Goal: Task Accomplishment & Management: Use online tool/utility

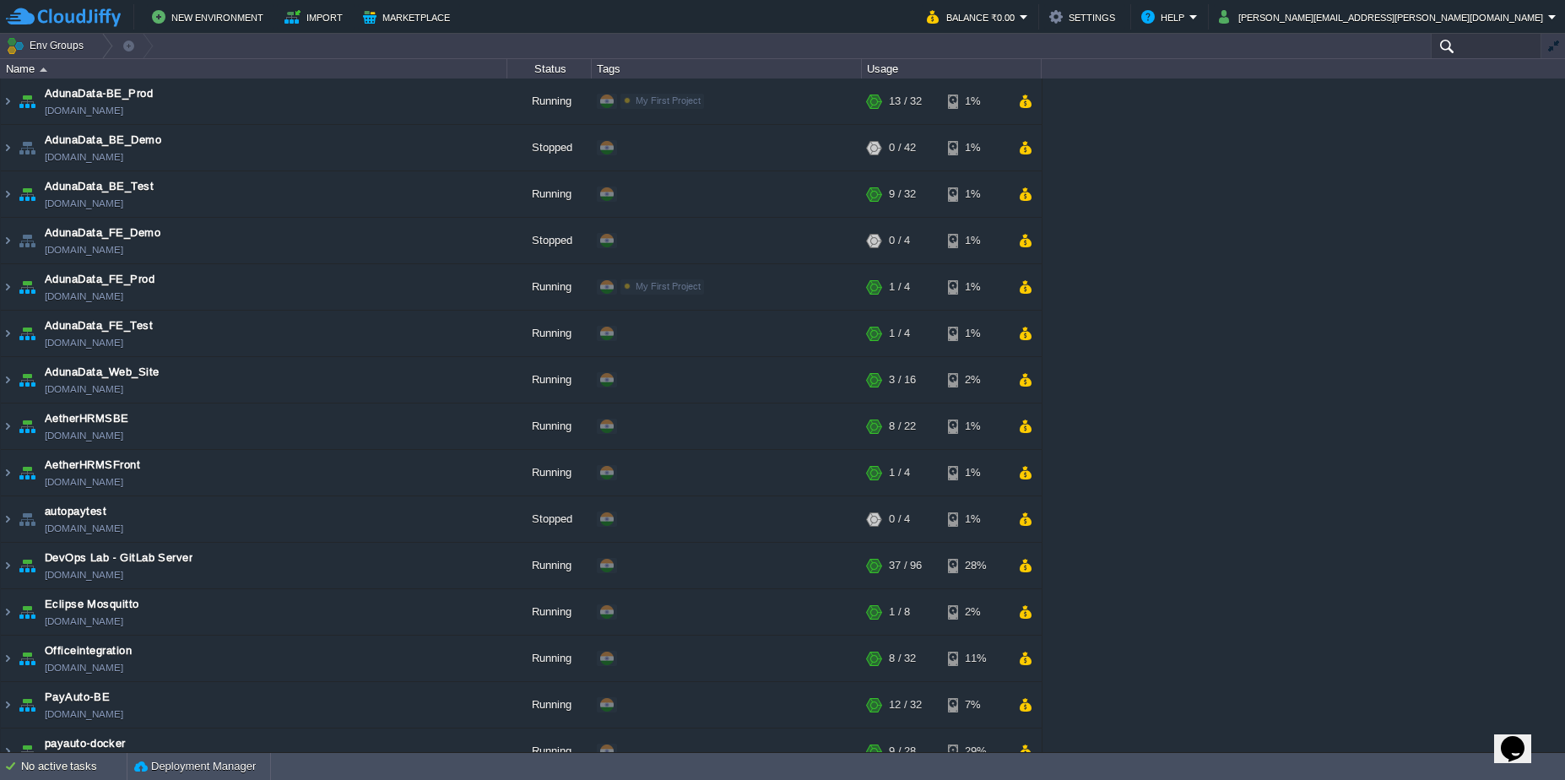
click at [1467, 41] on input "text" at bounding box center [1486, 46] width 111 height 24
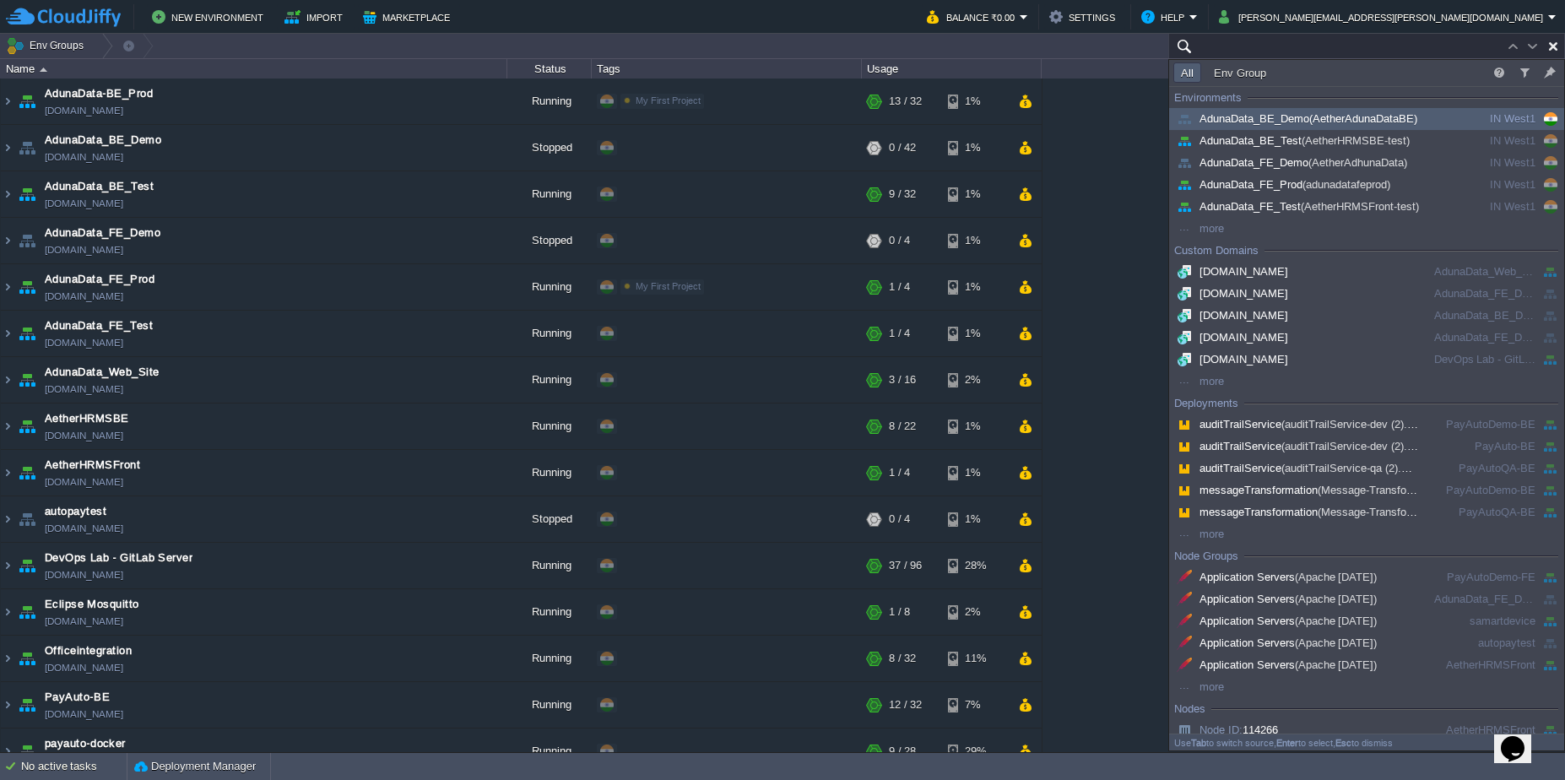
paste input "212084"
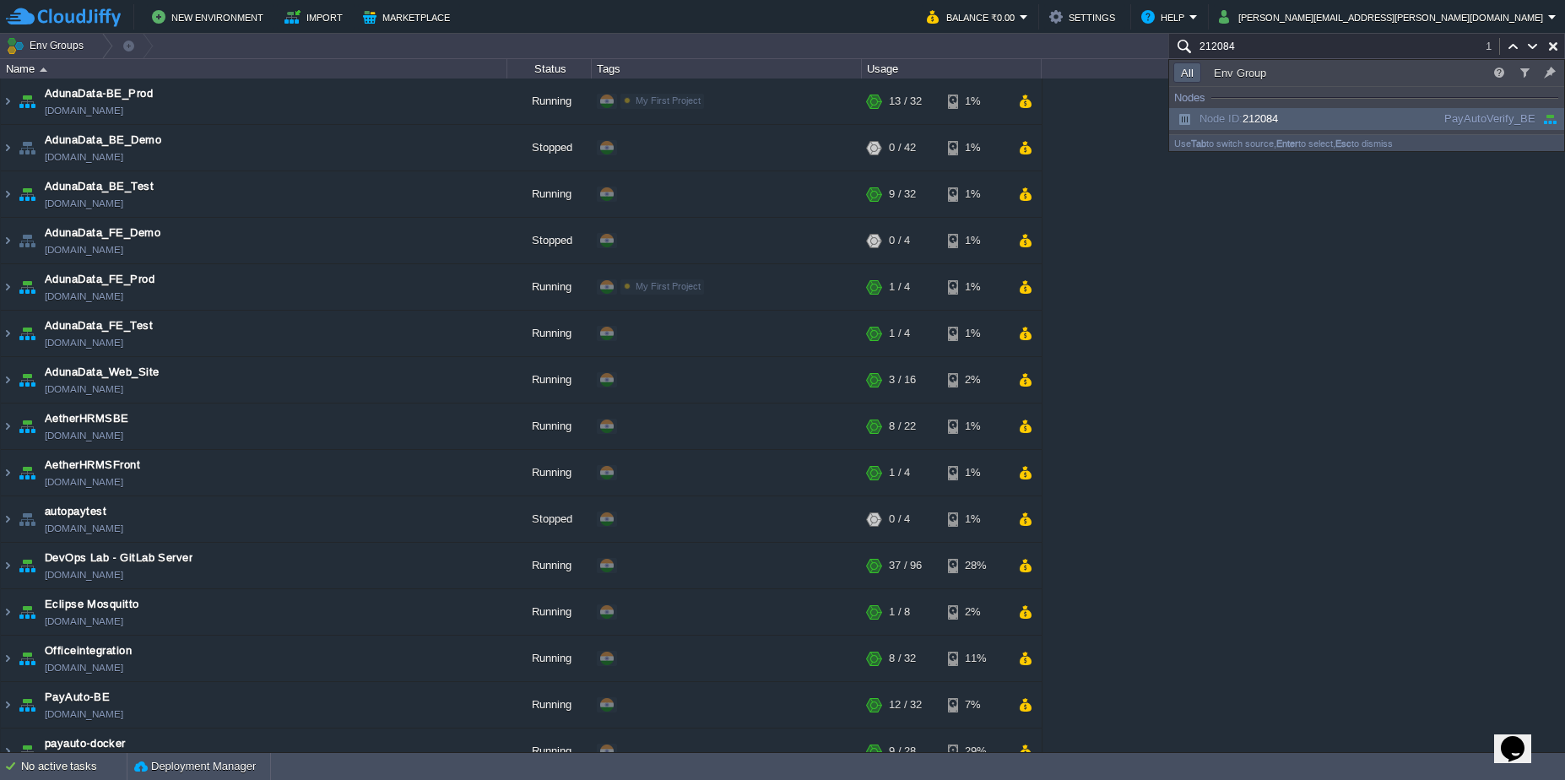
scroll to position [688, 0]
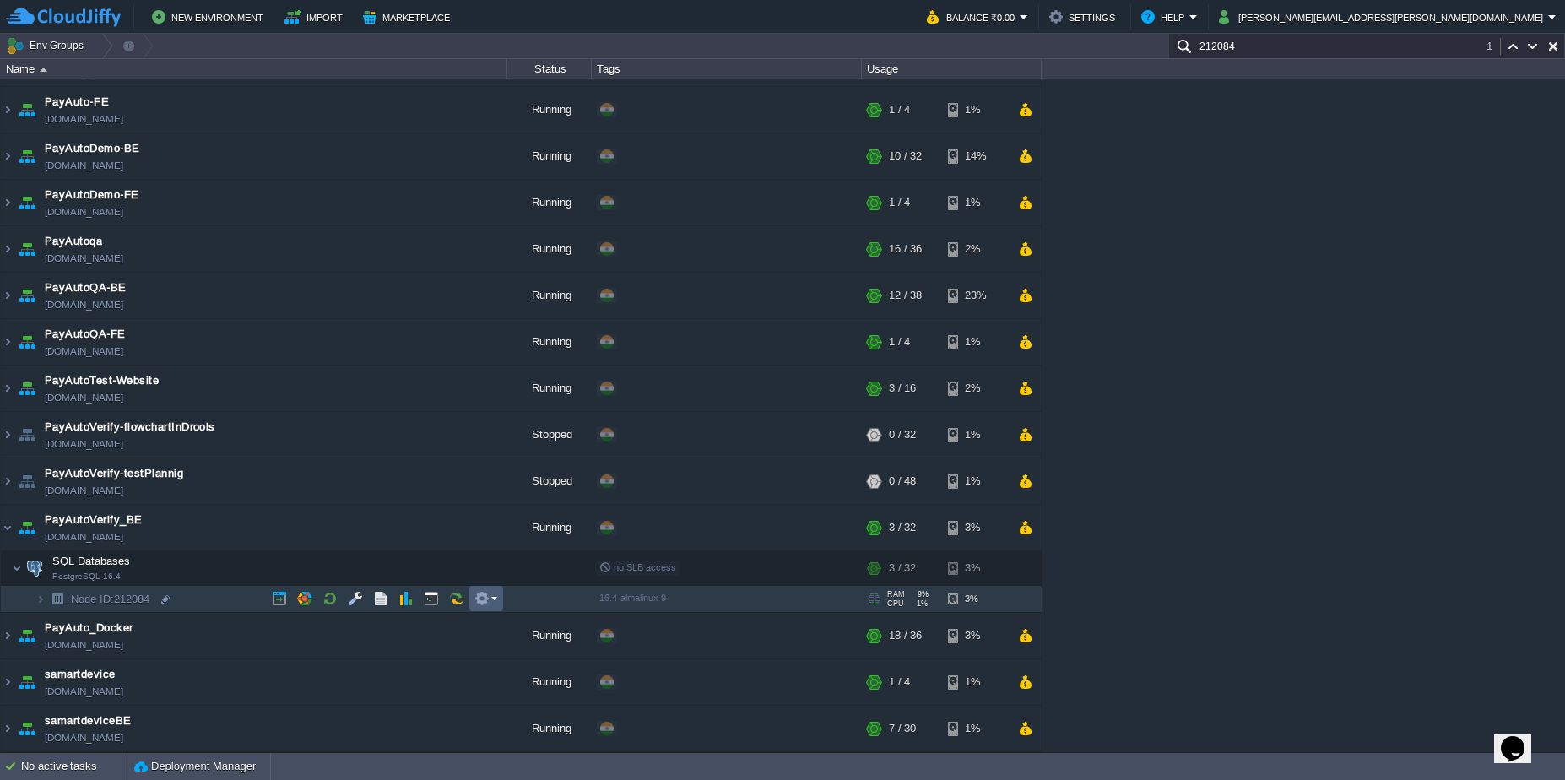
type input "212084"
click at [491, 598] on em at bounding box center [485, 598] width 23 height 15
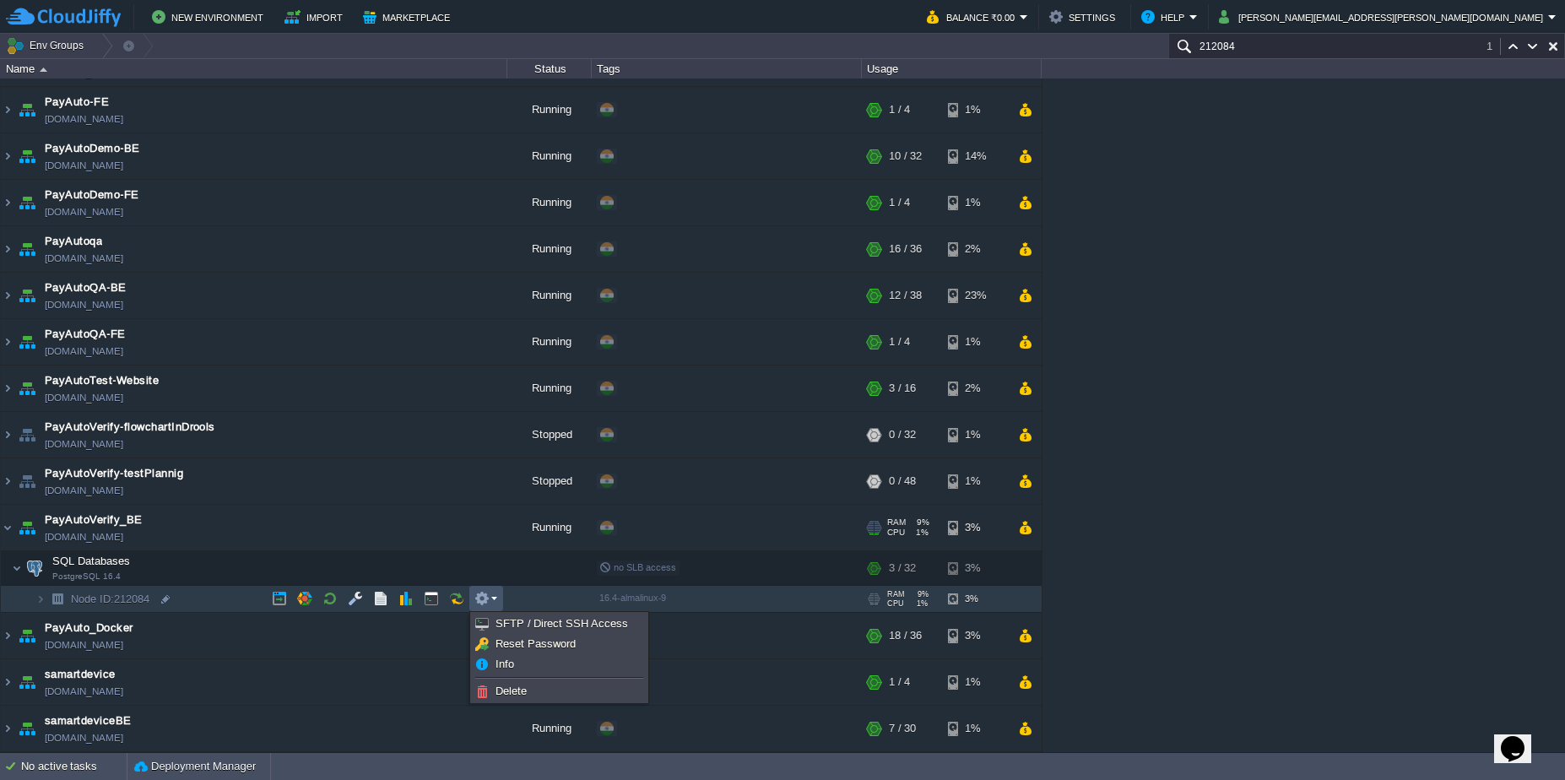
click at [304, 533] on td "PayAutoVerify_BE payautoverify.cloudjiffy.net" at bounding box center [254, 528] width 506 height 46
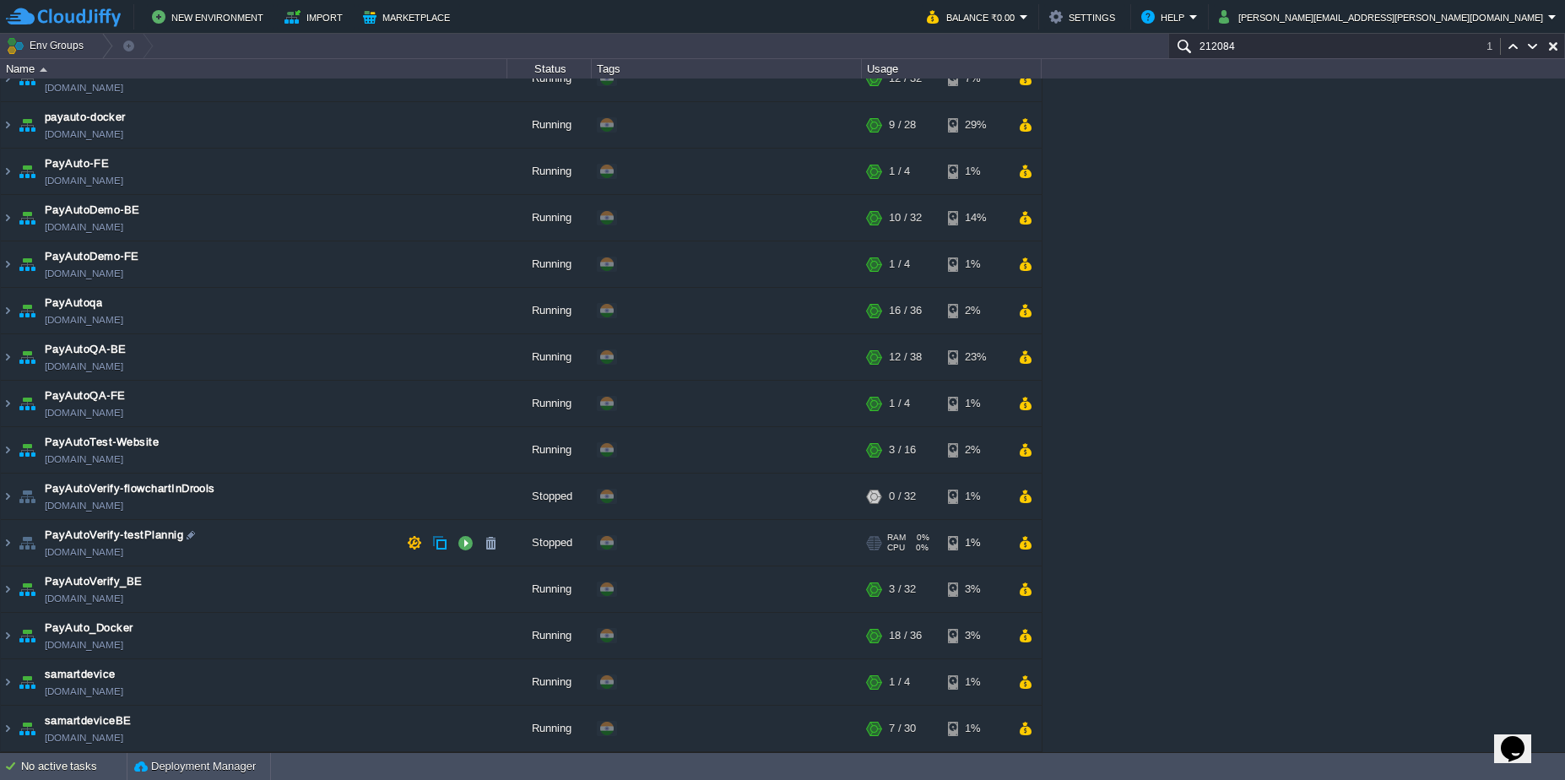
scroll to position [626, 0]
click at [1378, 52] on input "212084" at bounding box center [1366, 46] width 397 height 24
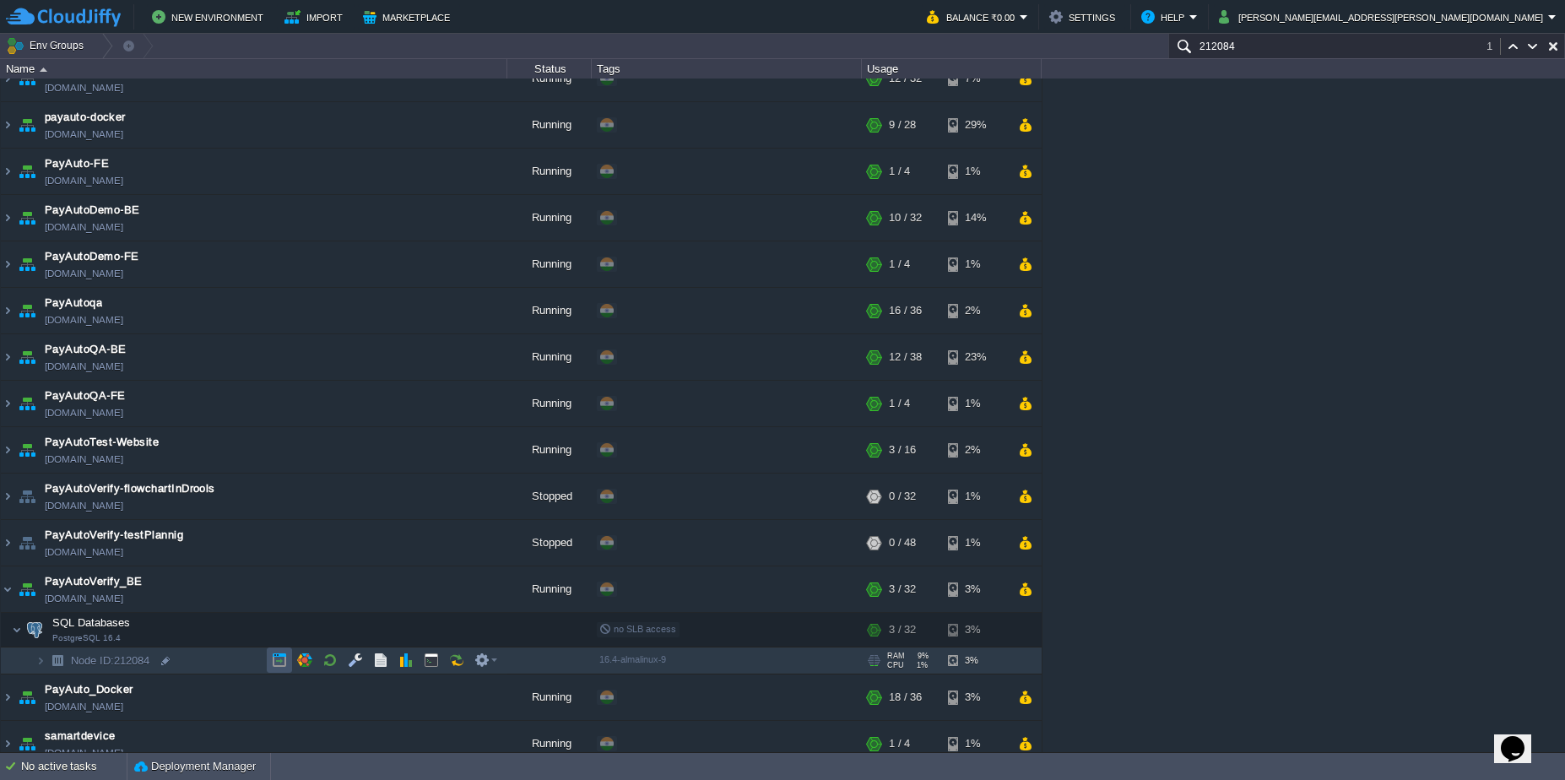
click at [284, 656] on button "button" at bounding box center [279, 659] width 15 height 15
click at [490, 658] on em at bounding box center [485, 659] width 23 height 15
click at [515, 700] on span "Reset Password" at bounding box center [535, 705] width 80 height 13
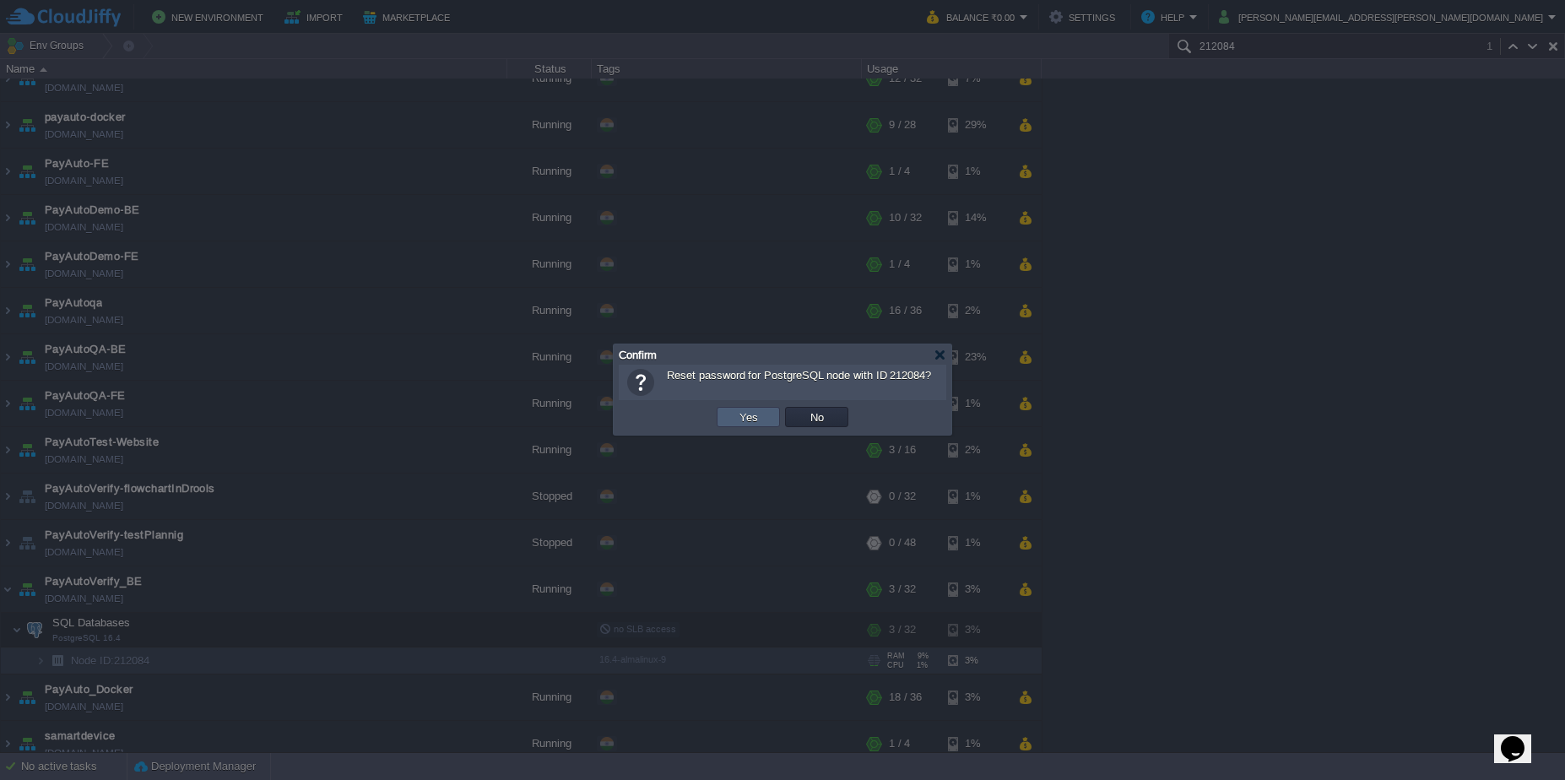
click at [752, 416] on button "Yes" at bounding box center [748, 416] width 29 height 15
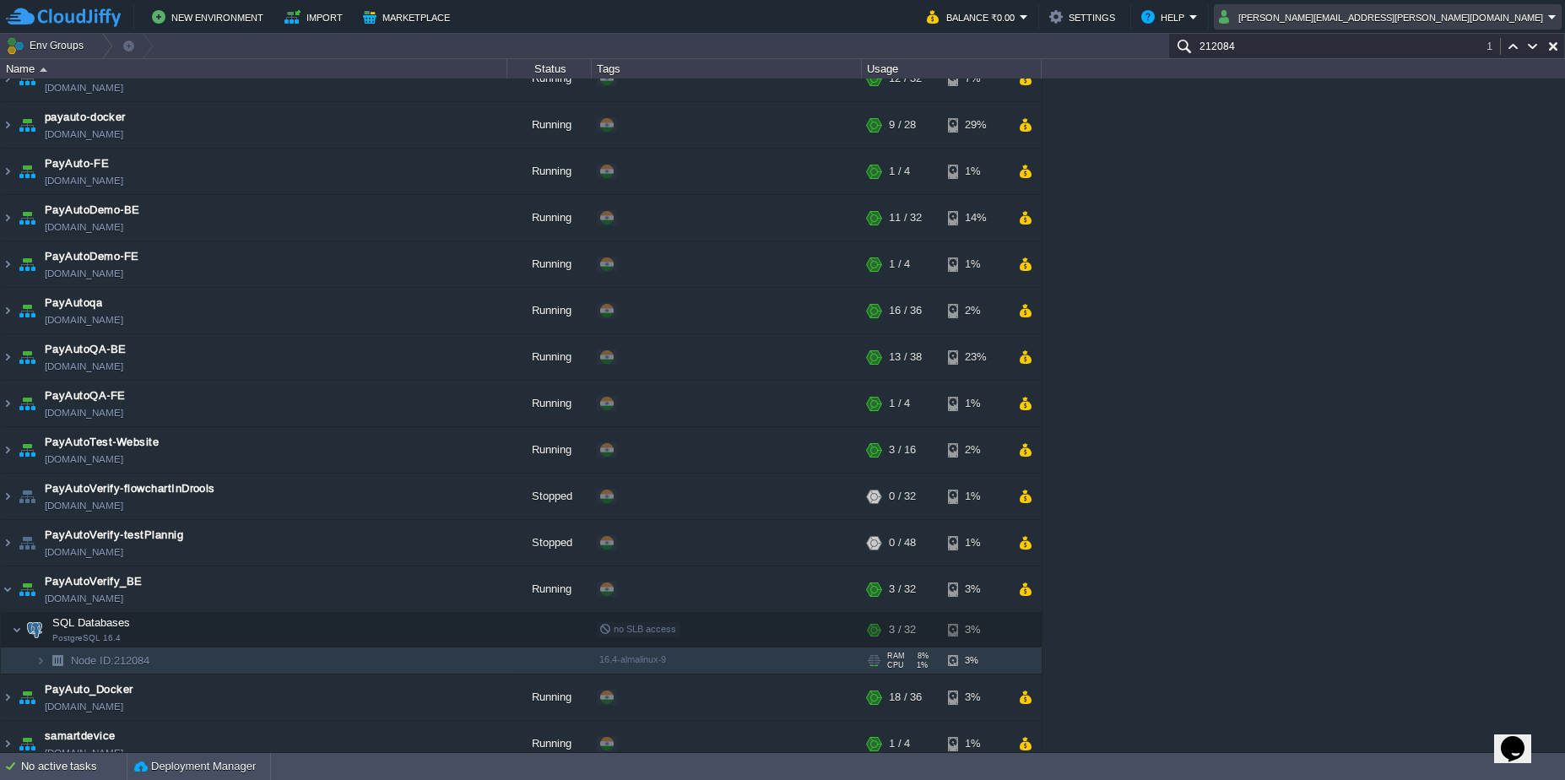
click at [1520, 20] on button "[PERSON_NAME][EMAIL_ADDRESS][PERSON_NAME][DOMAIN_NAME]" at bounding box center [1383, 17] width 329 height 20
click at [1090, 57] on td "Env Groups" at bounding box center [583, 46] width 1166 height 24
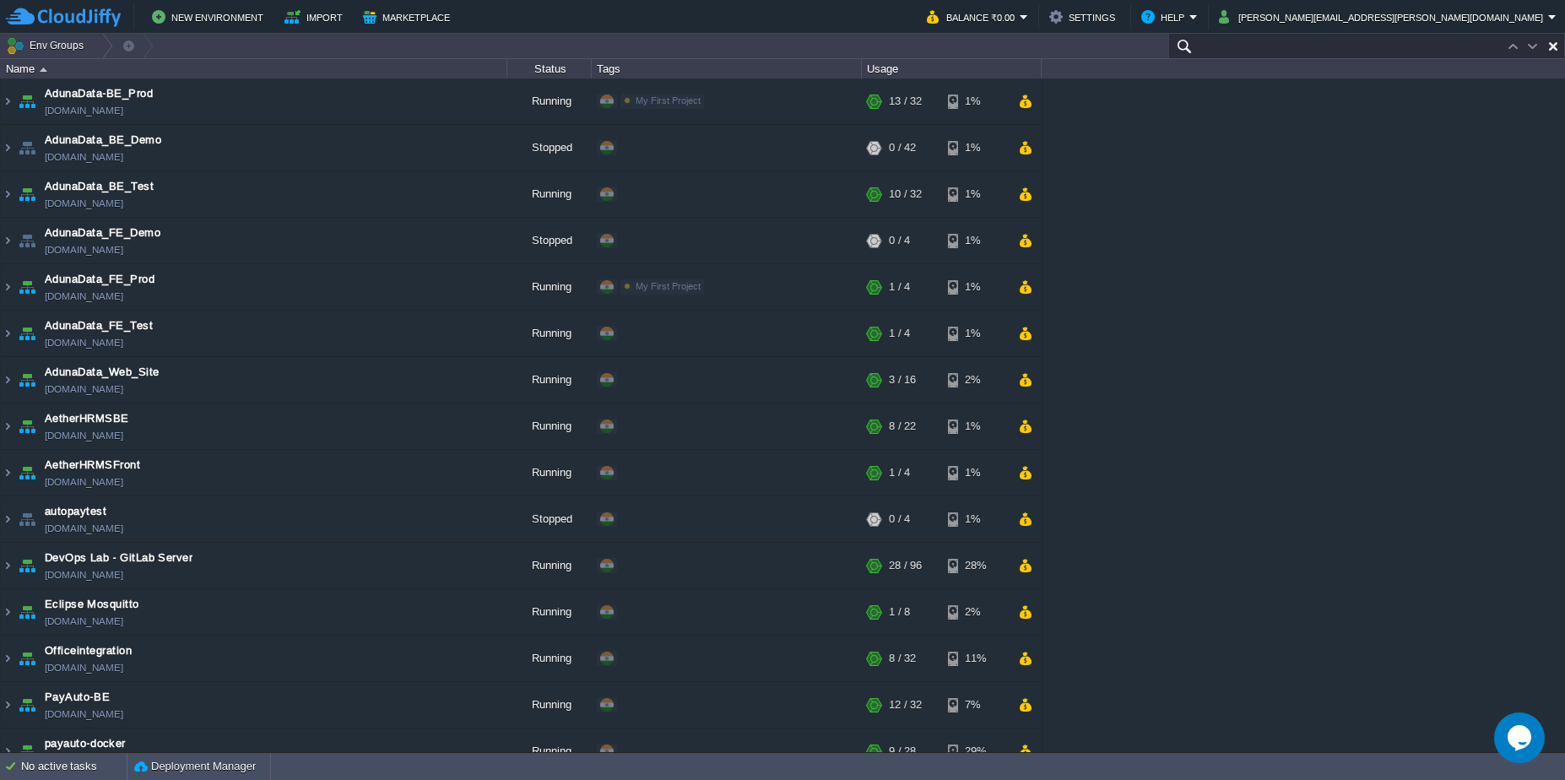
click at [1461, 53] on input "text" at bounding box center [1366, 46] width 397 height 24
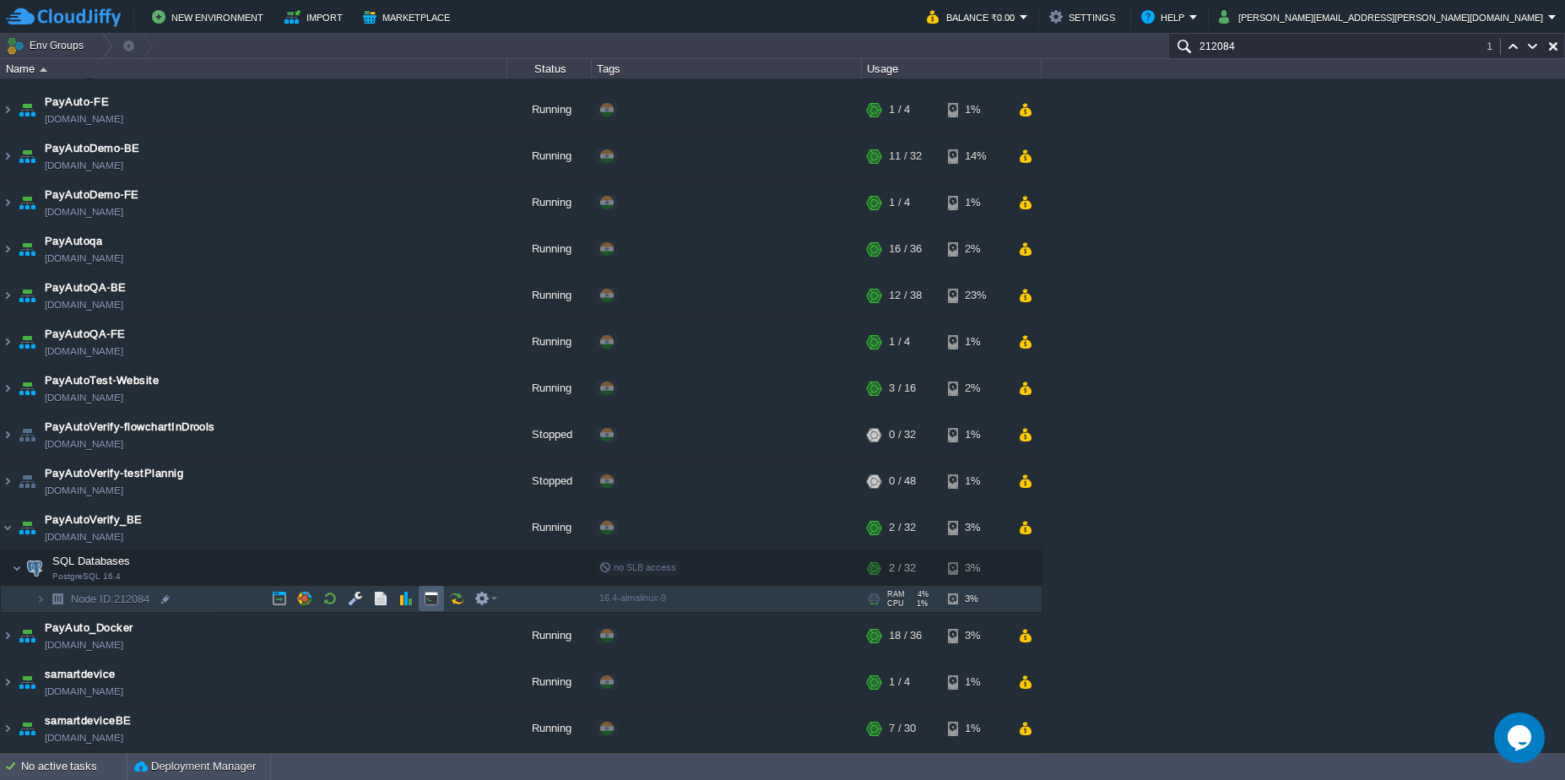
type input "212084"
click at [427, 601] on button "button" at bounding box center [431, 598] width 15 height 15
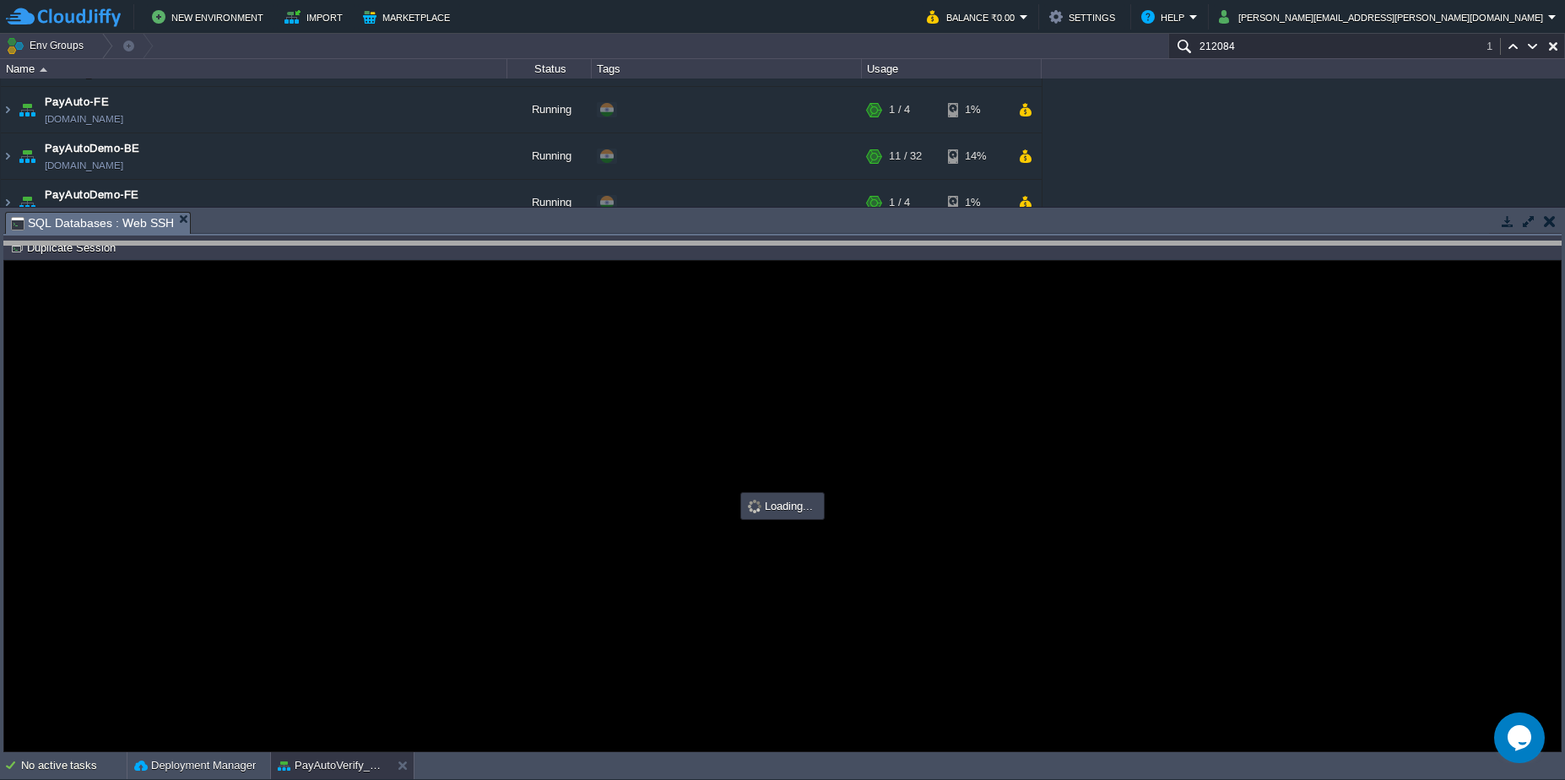
scroll to position [0, 0]
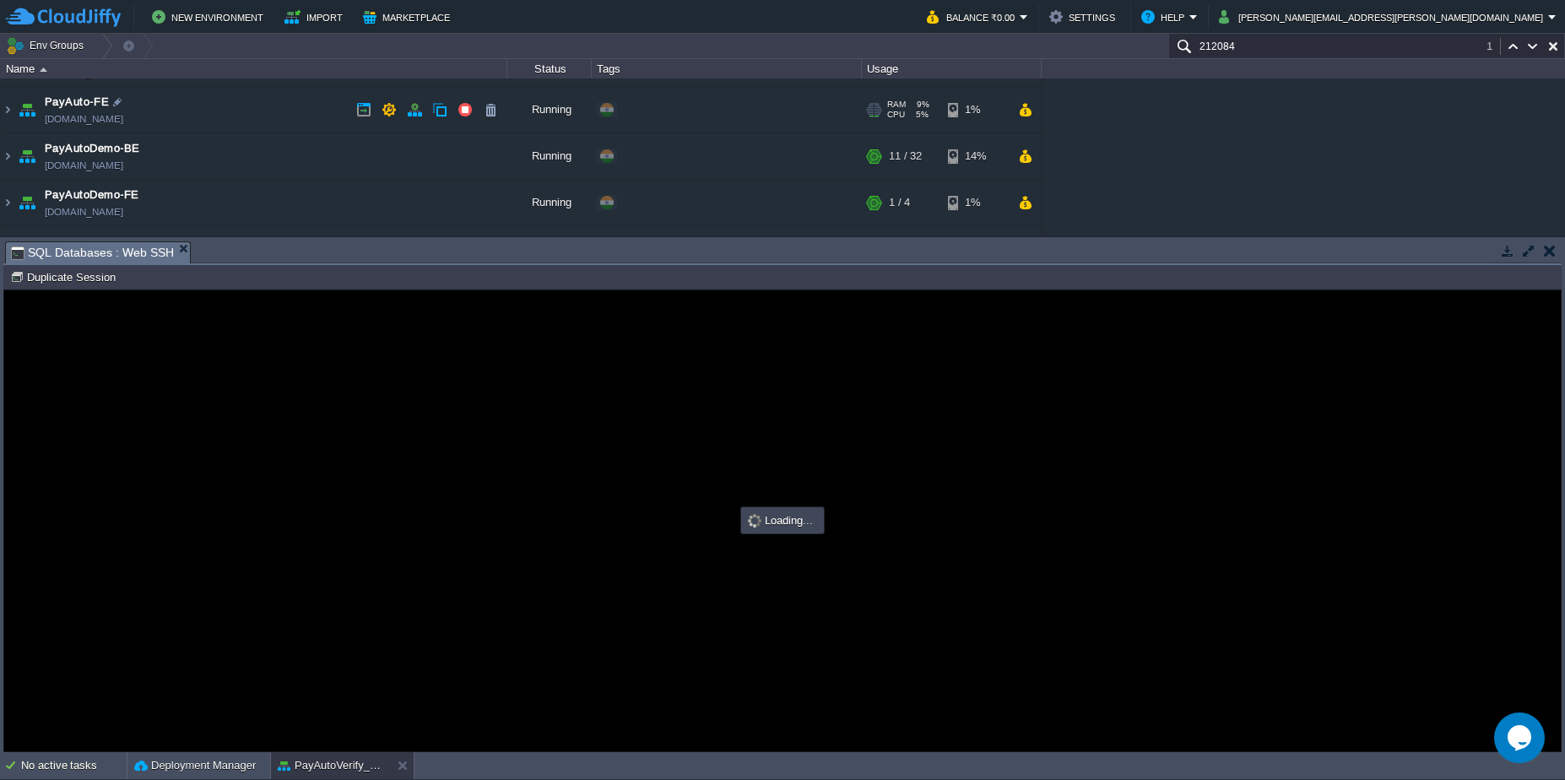
type input "#000000"
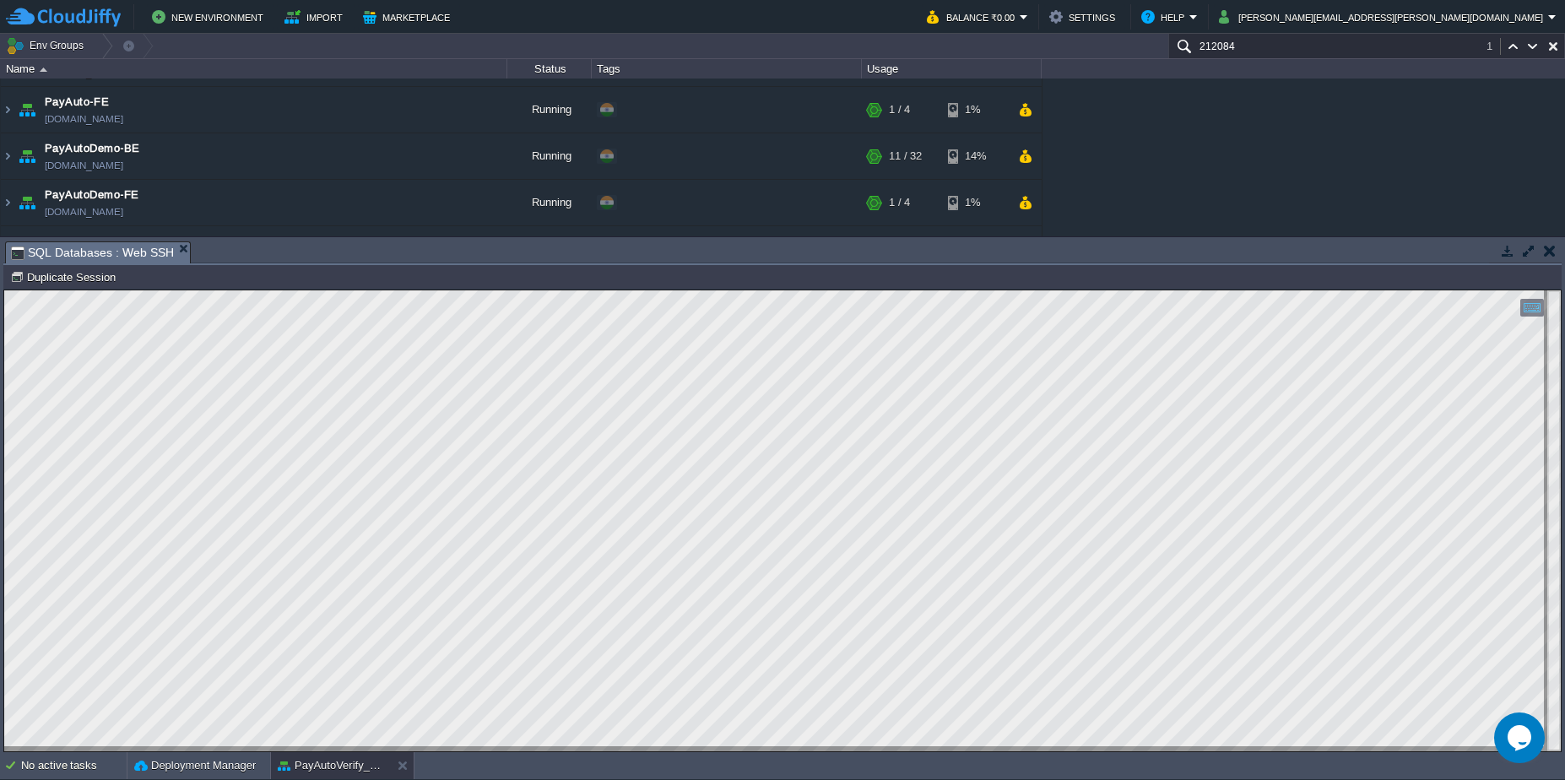
click at [1550, 252] on button "button" at bounding box center [1550, 250] width 12 height 15
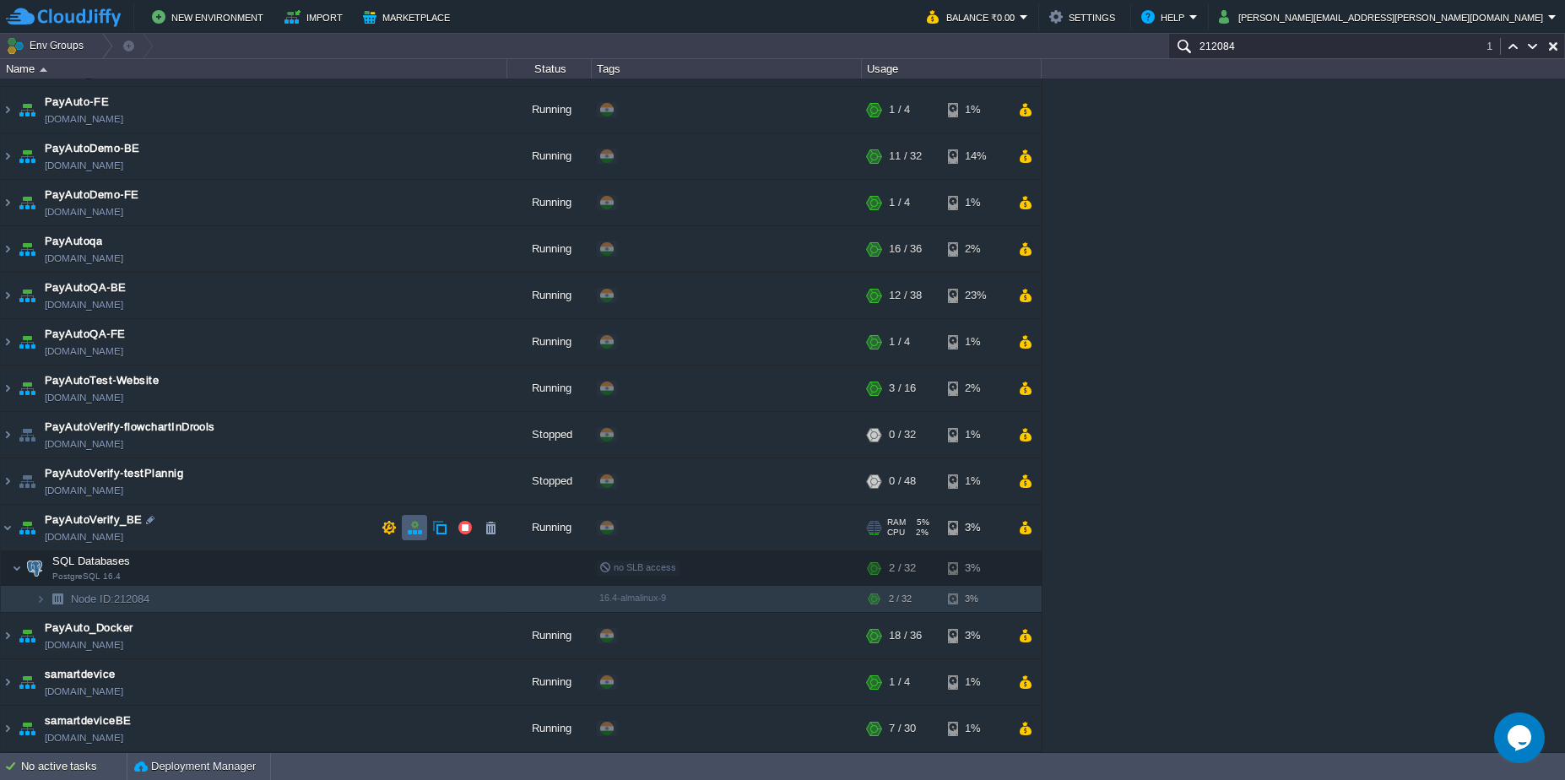
click at [416, 536] on td at bounding box center [414, 527] width 25 height 25
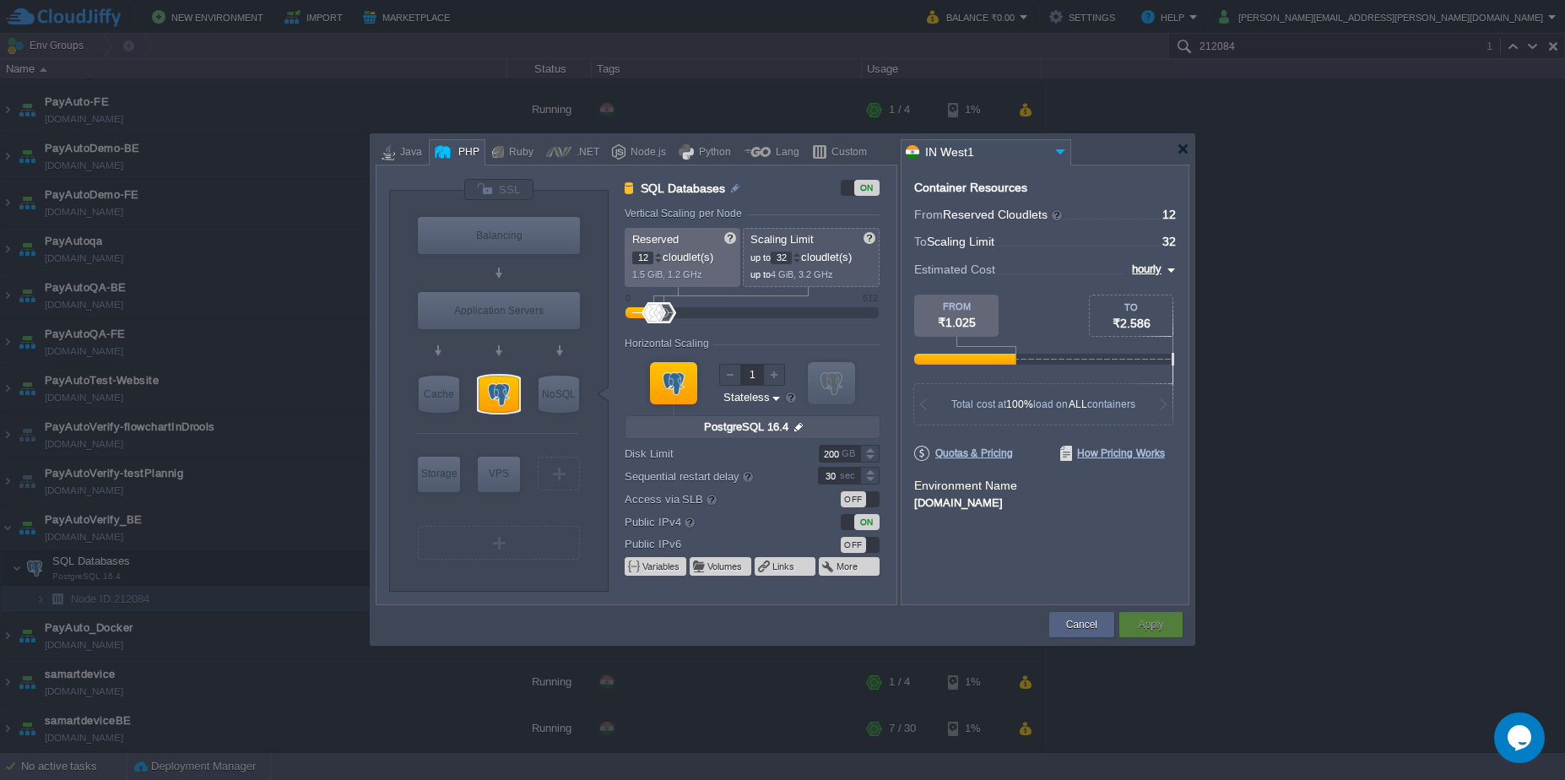
click at [793, 422] on img at bounding box center [799, 427] width 18 height 22
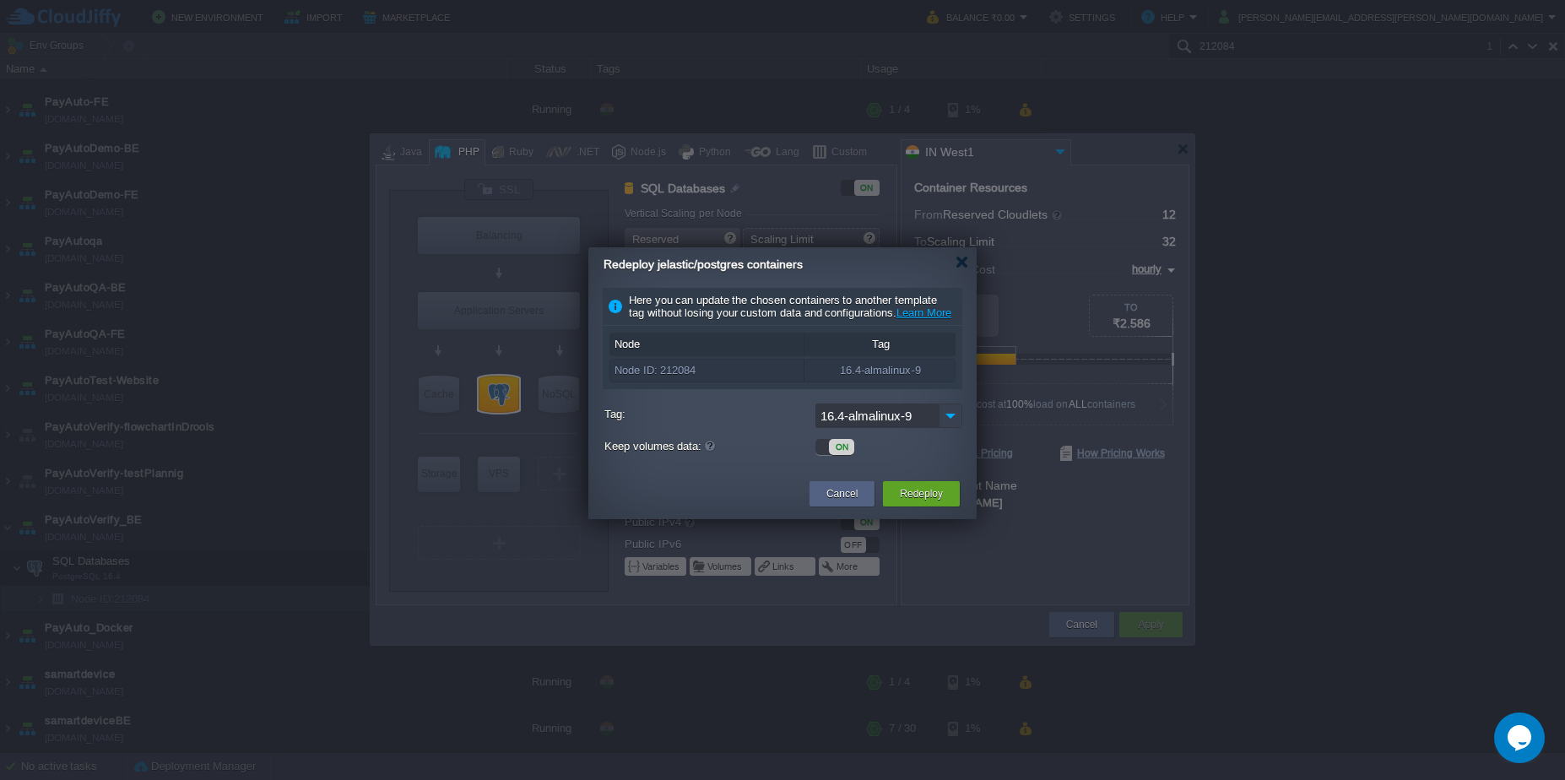
click at [940, 428] on img at bounding box center [951, 415] width 24 height 24
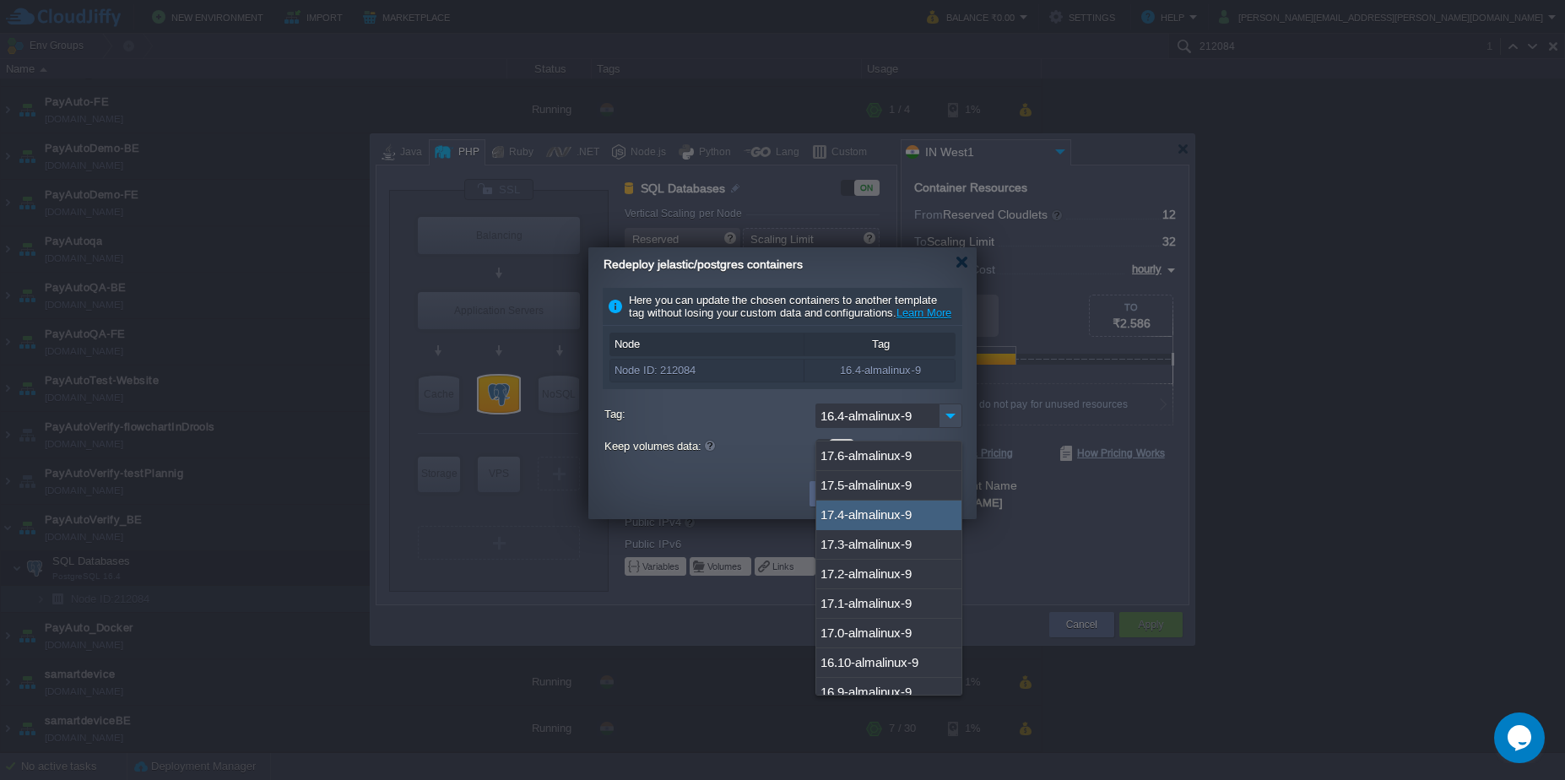
click at [710, 425] on label "Tag:" at bounding box center [707, 413] width 207 height 21
click at [815, 427] on input "16.4-almalinux-9" at bounding box center [876, 415] width 123 height 24
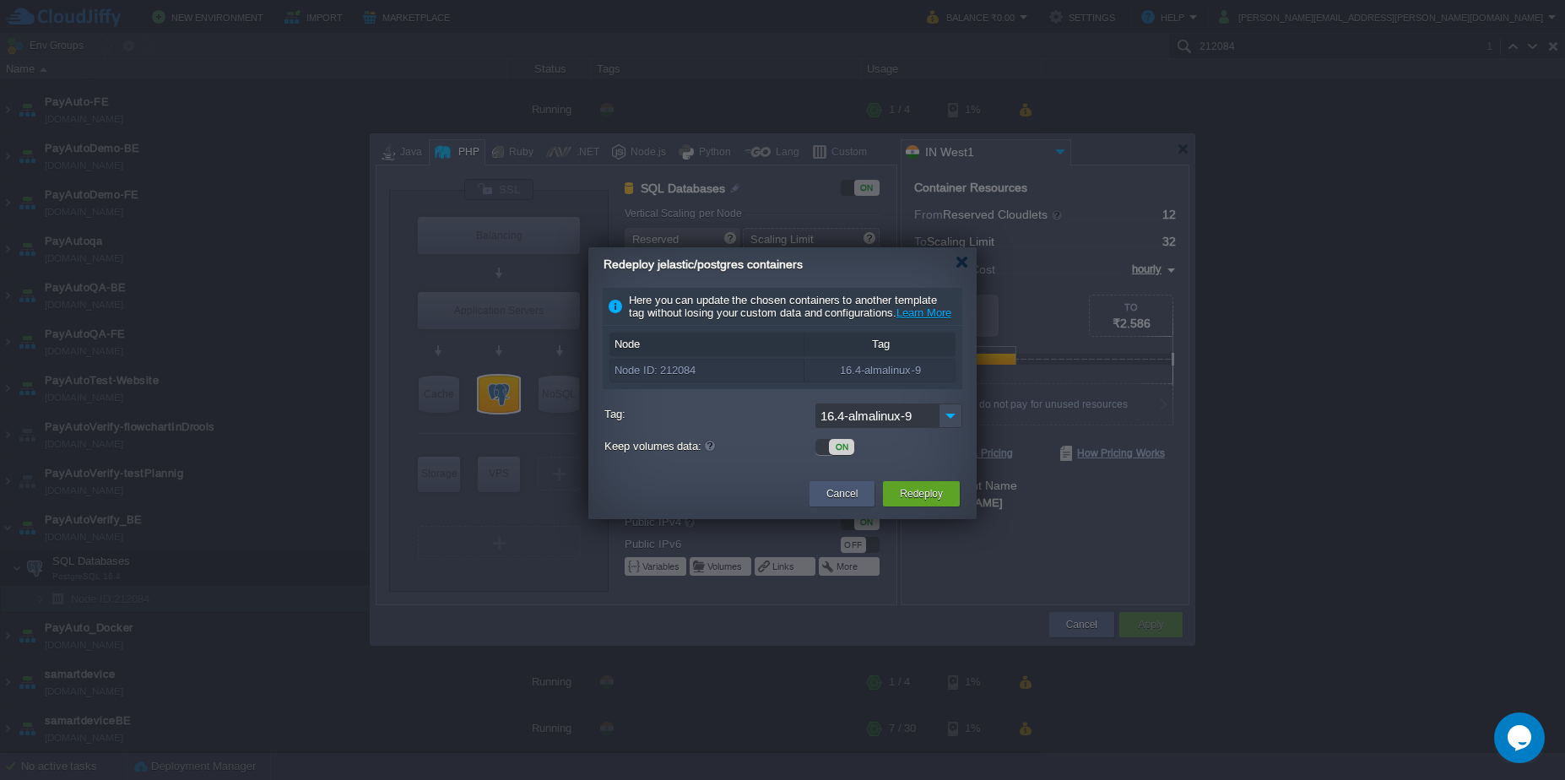
click at [847, 502] on button "Cancel" at bounding box center [841, 493] width 31 height 17
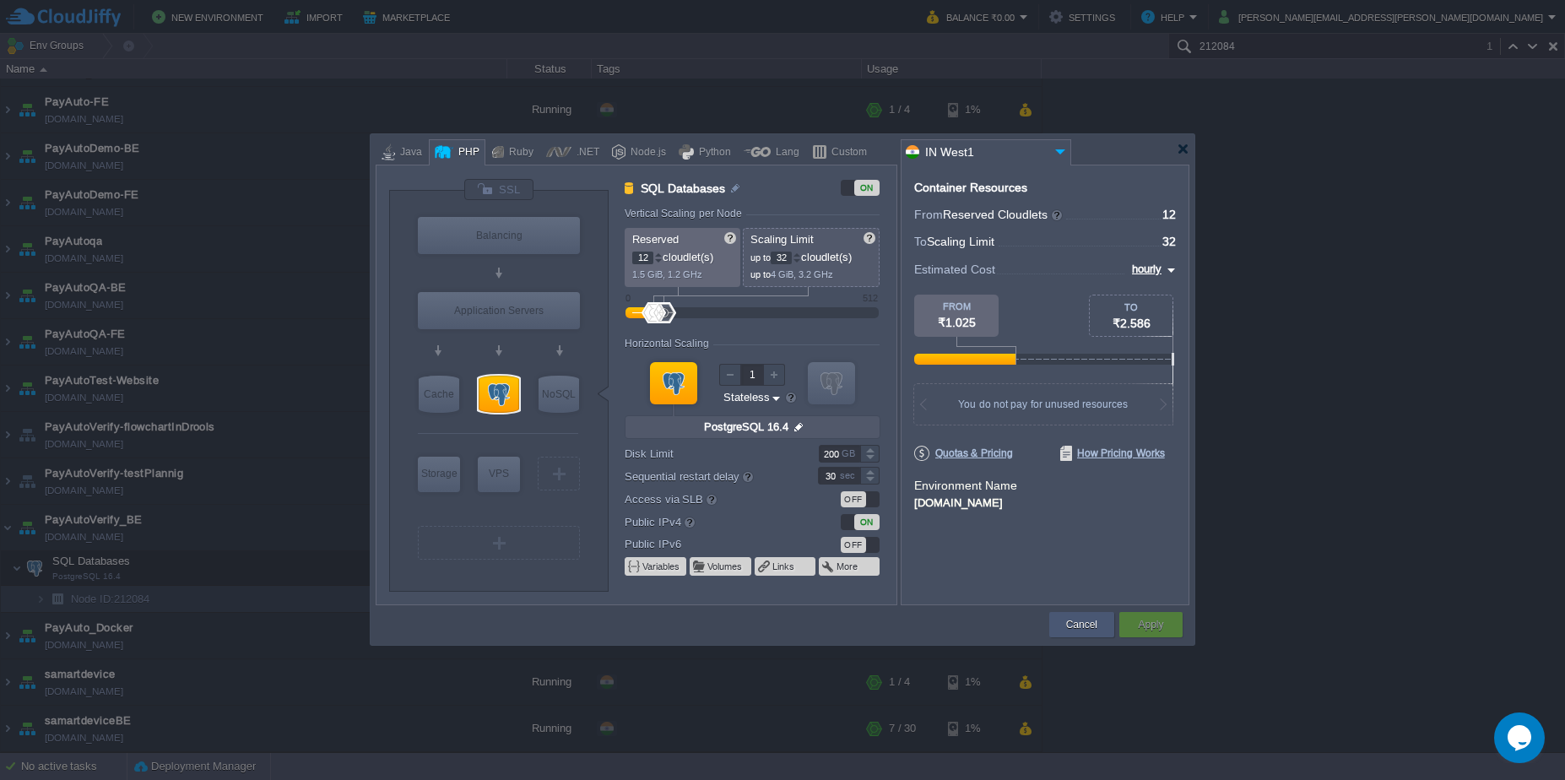
click at [1068, 626] on button "Cancel" at bounding box center [1081, 624] width 31 height 17
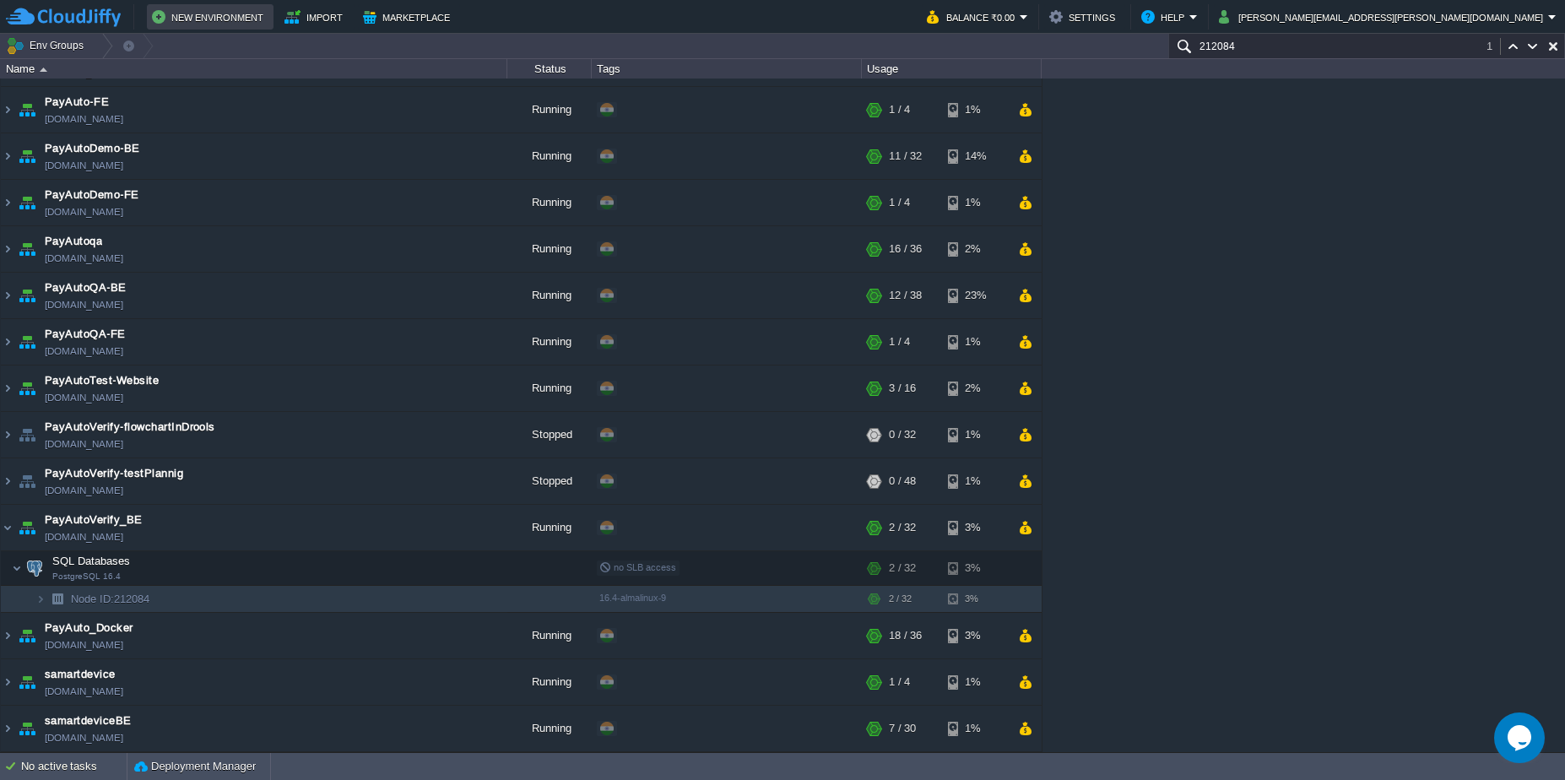
click at [221, 14] on button "New Environment" at bounding box center [210, 17] width 116 height 20
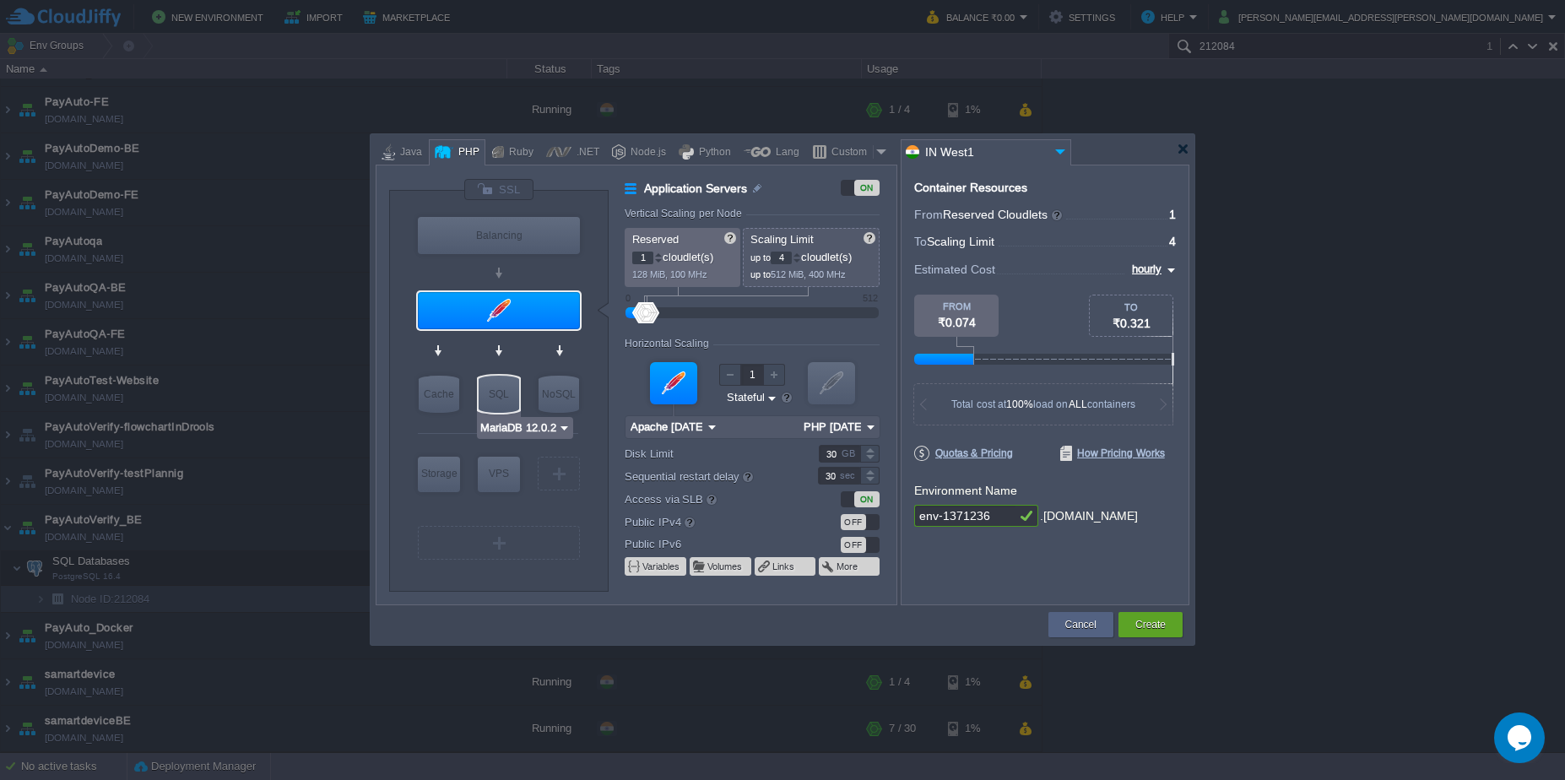
click at [507, 419] on div "MariaDB 12.0.2" at bounding box center [525, 428] width 96 height 22
click at [507, 426] on input "MariaDB 12.0.2" at bounding box center [518, 427] width 78 height 17
click at [516, 515] on div "PostgreSQL" at bounding box center [526, 510] width 92 height 20
click at [481, 322] on div at bounding box center [499, 310] width 162 height 37
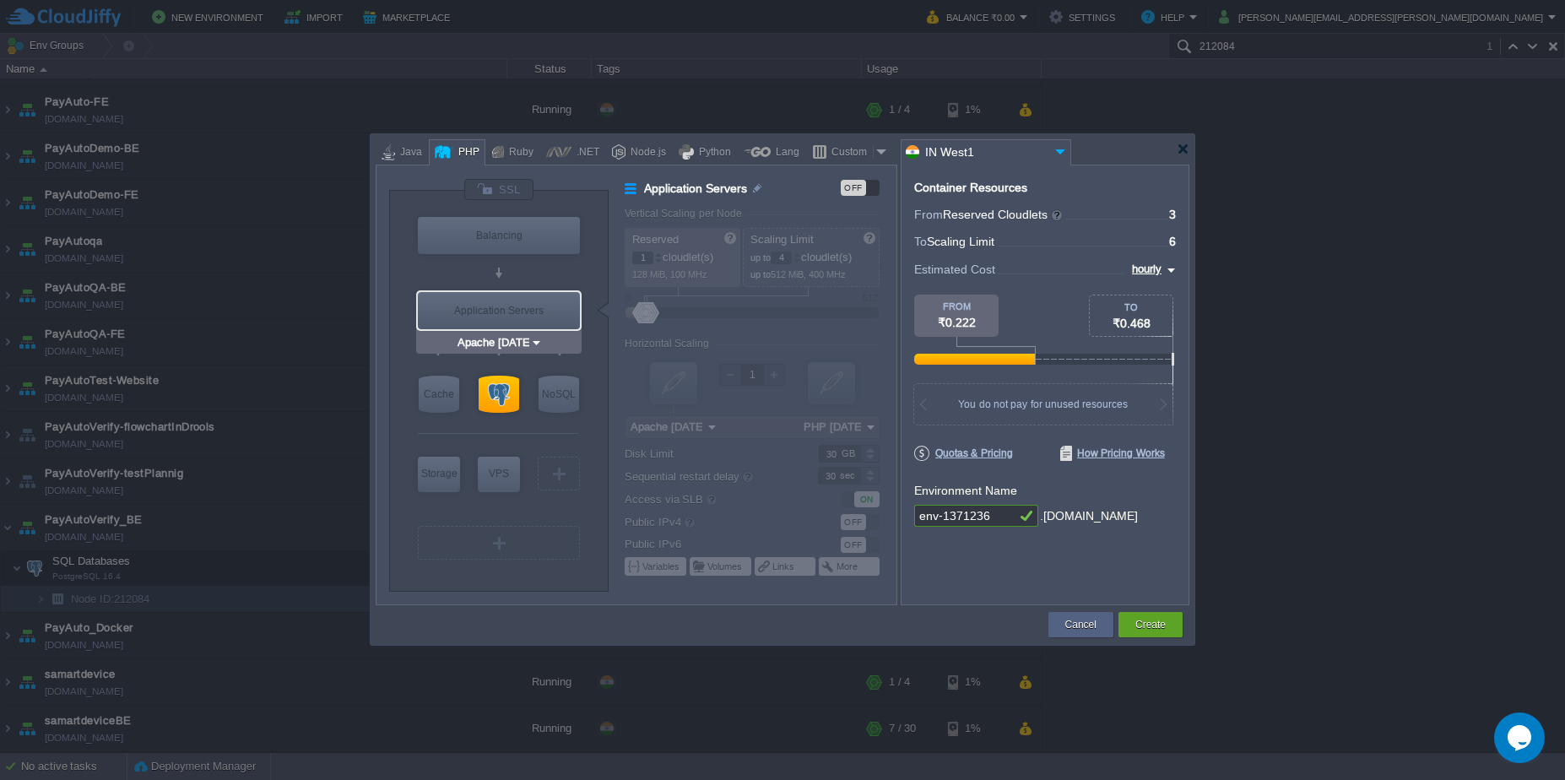
type input "PostgreSQL 17.6"
click at [501, 402] on div at bounding box center [499, 394] width 41 height 37
type input "SQL Databases"
type input "3"
type input "6"
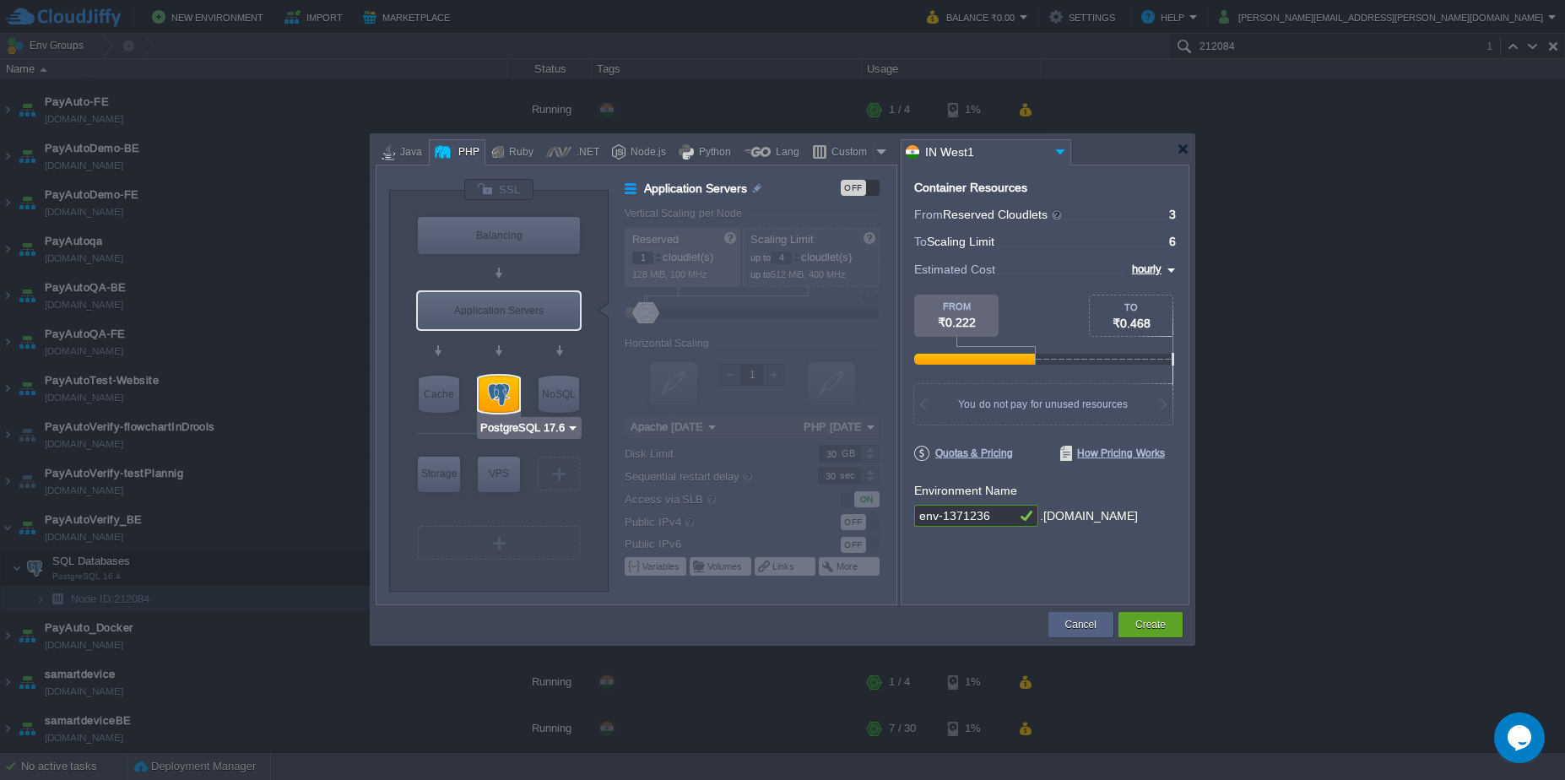
type input "PostgreSQL 17.6"
type input "17.6-almalinux-9"
type input "Stateless"
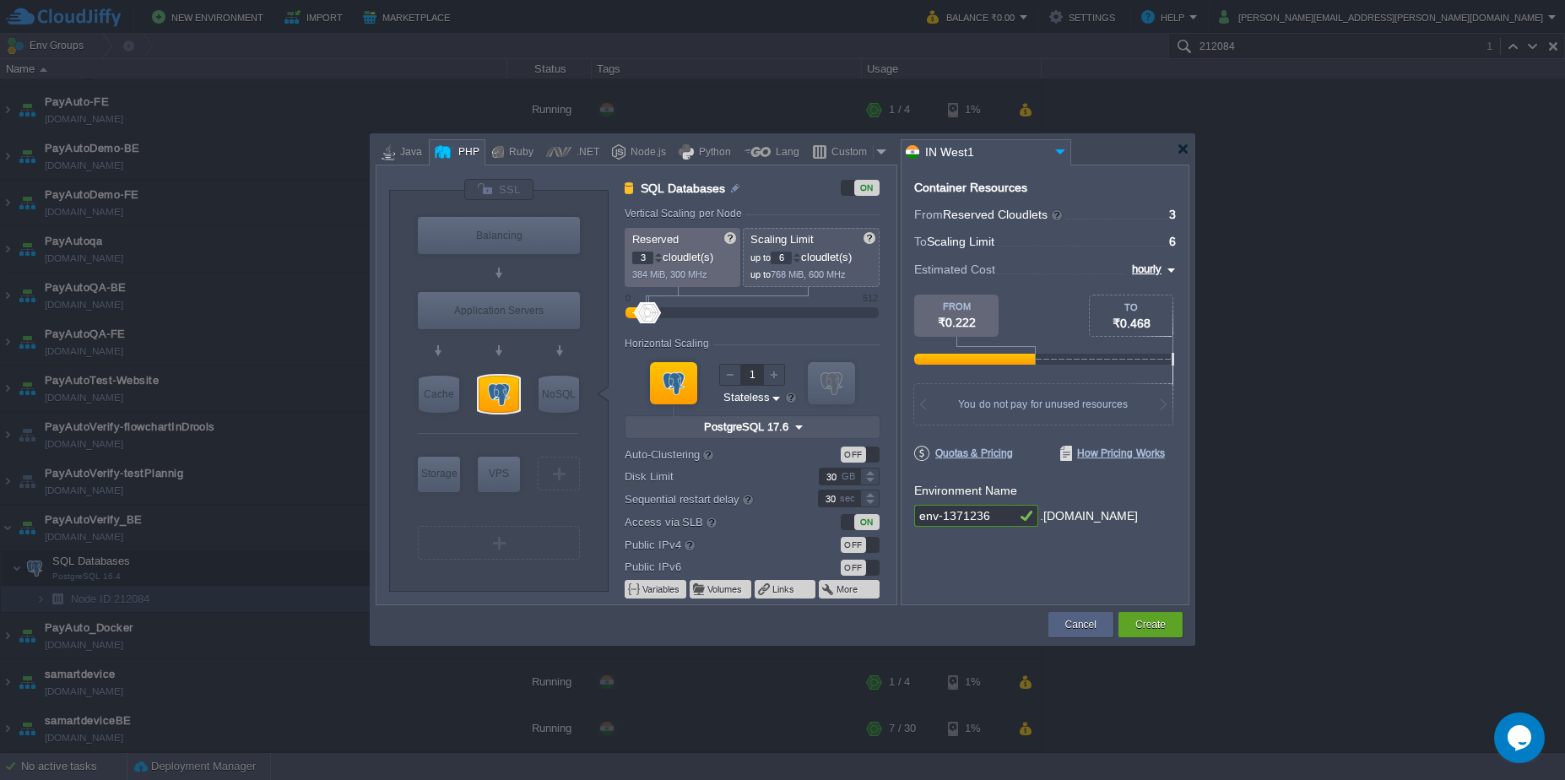
click at [793, 425] on img at bounding box center [799, 427] width 18 height 22
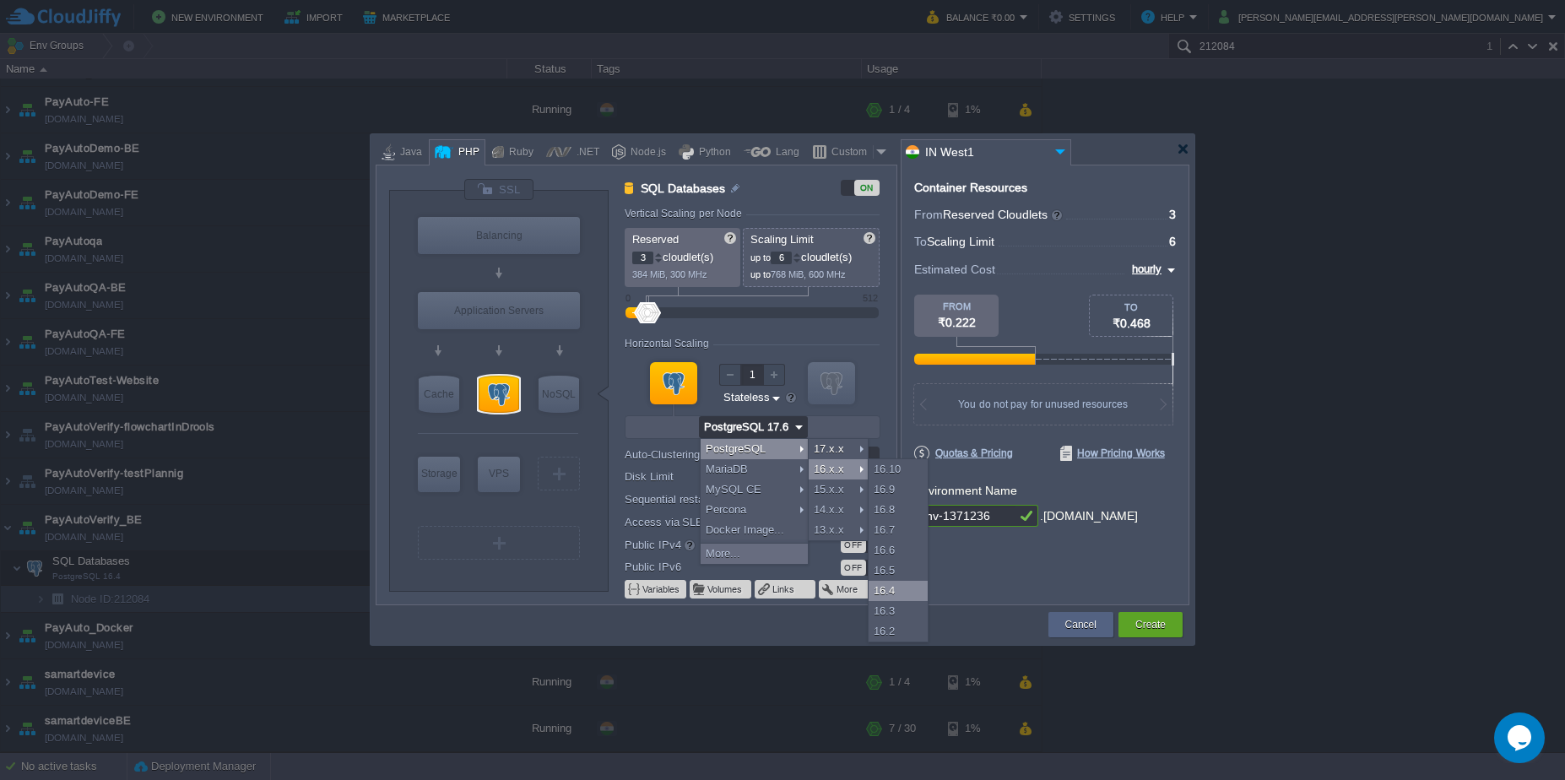
click at [890, 585] on div "16.4" at bounding box center [897, 591] width 59 height 20
type input "PostgreSQL 16.4"
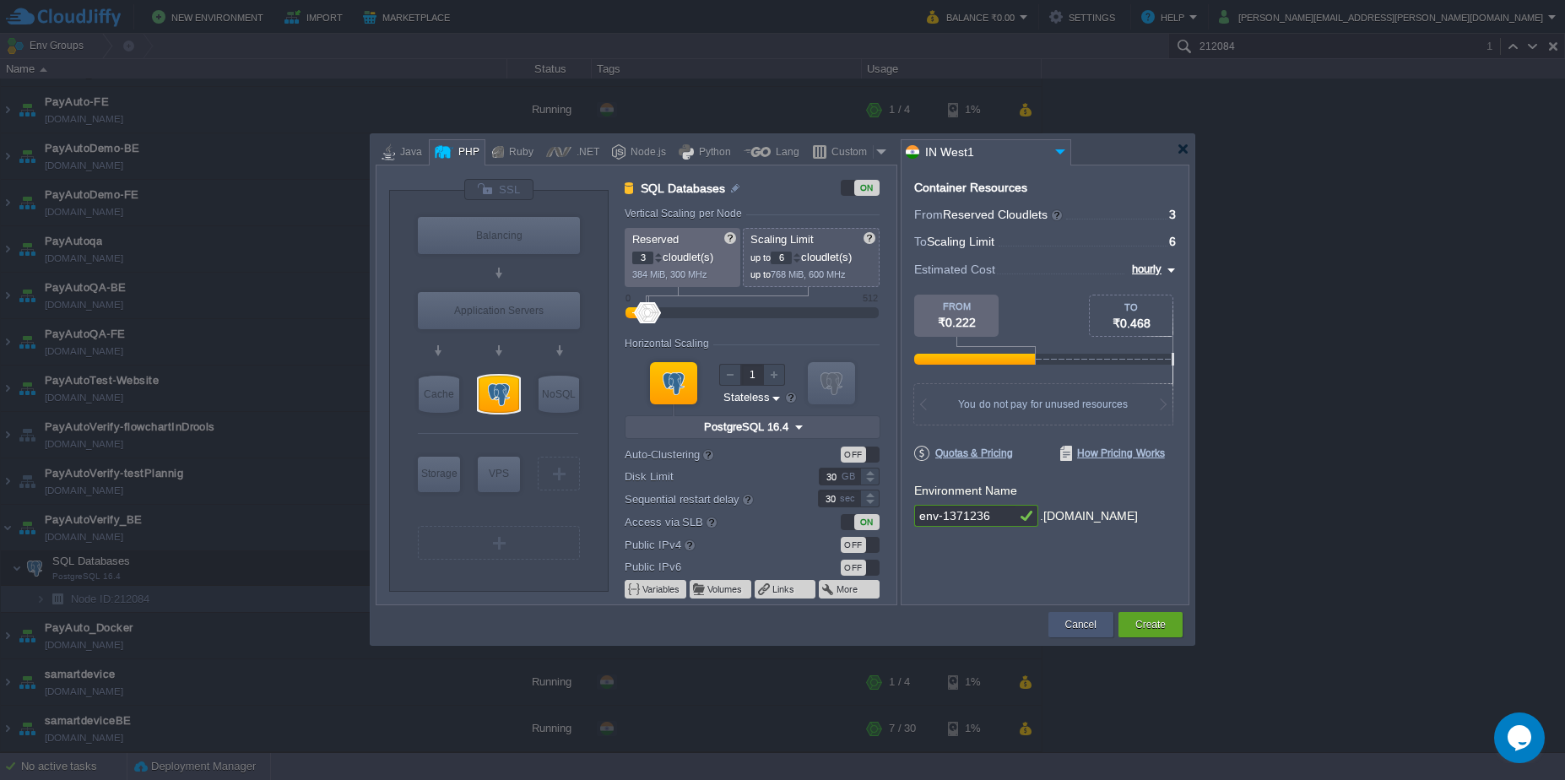
click at [1057, 623] on div "Cancel" at bounding box center [1080, 624] width 65 height 25
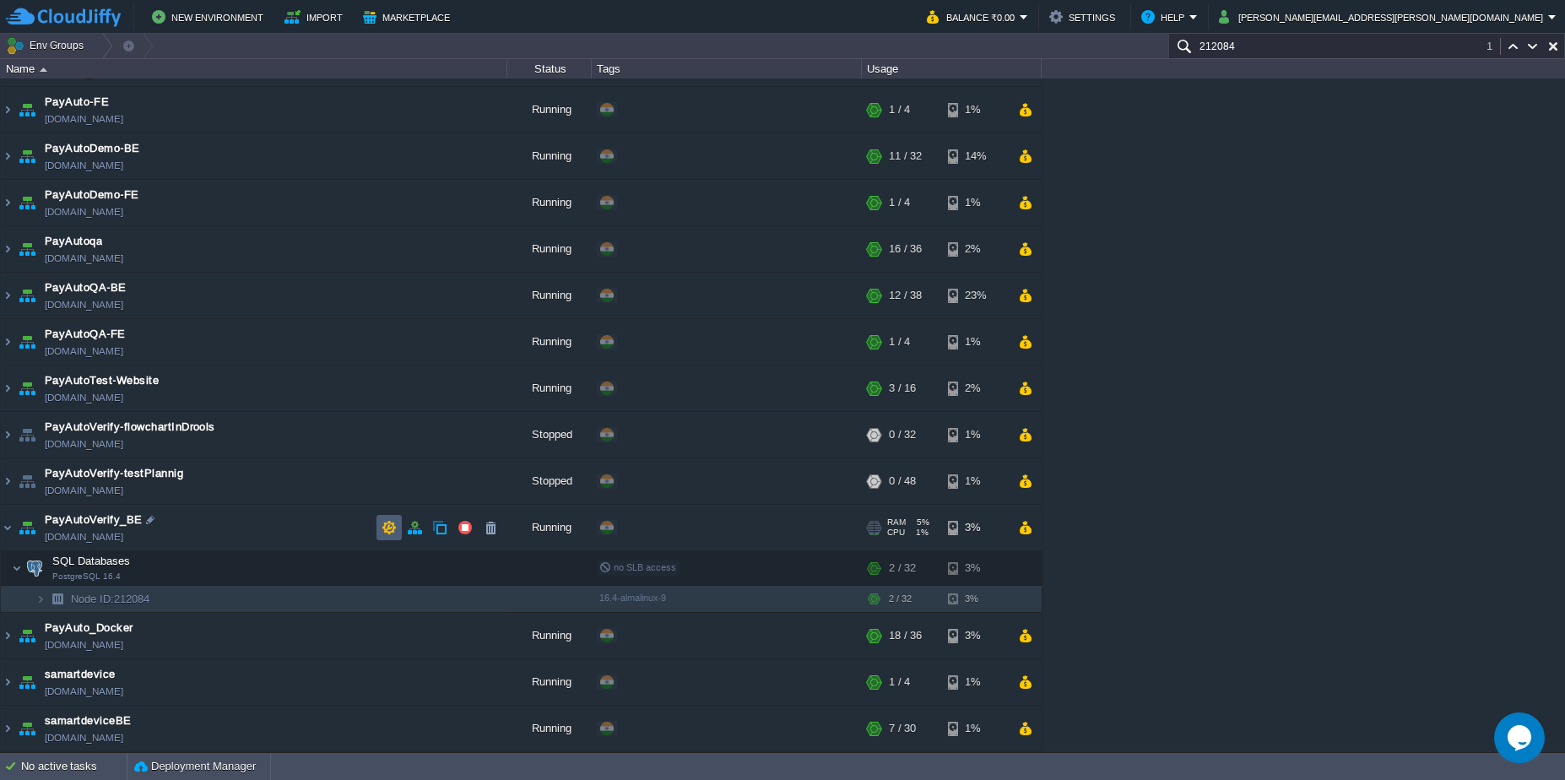
click at [386, 518] on td at bounding box center [388, 527] width 25 height 25
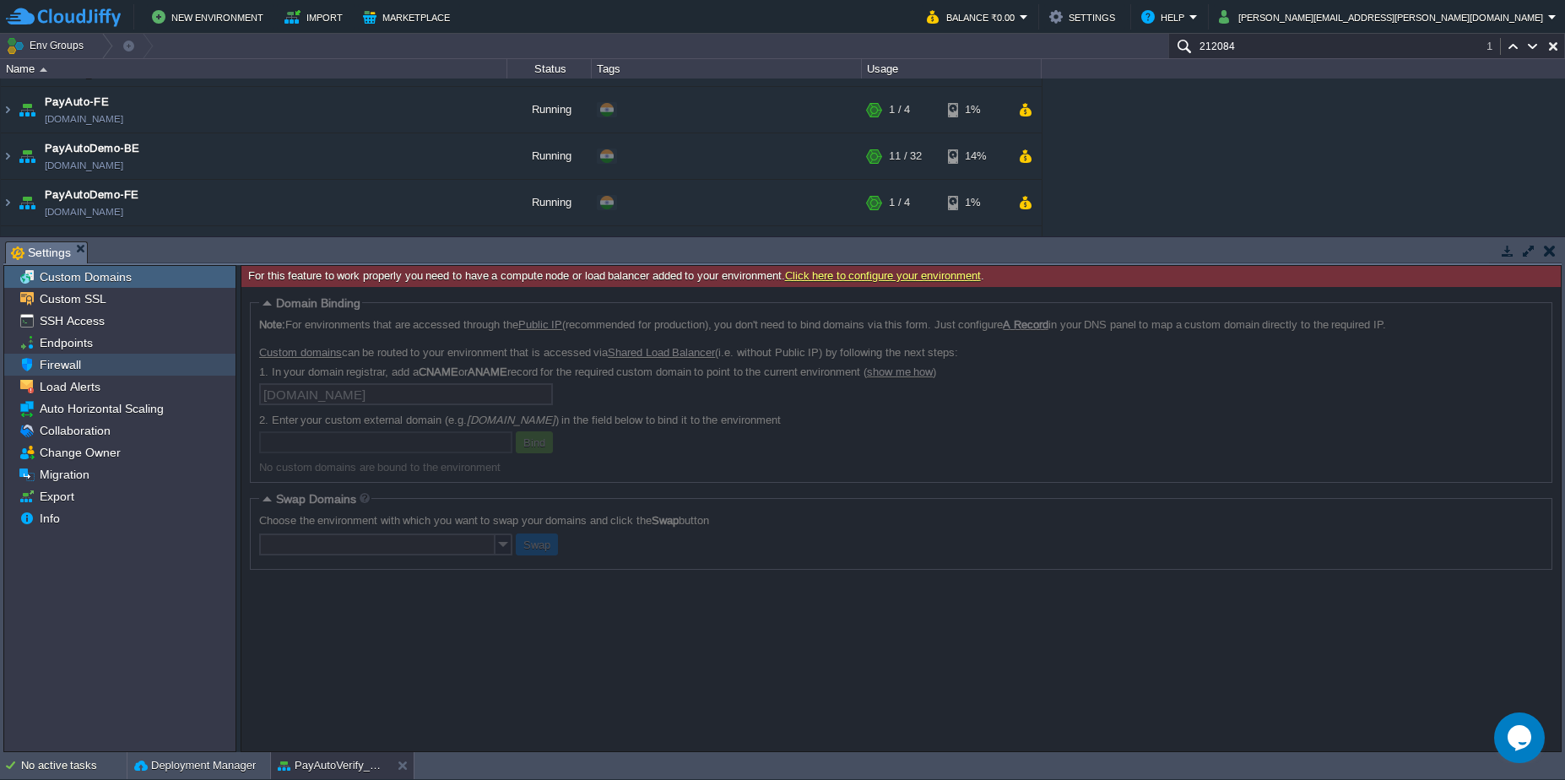
click at [83, 358] on link "Firewall" at bounding box center [59, 364] width 47 height 15
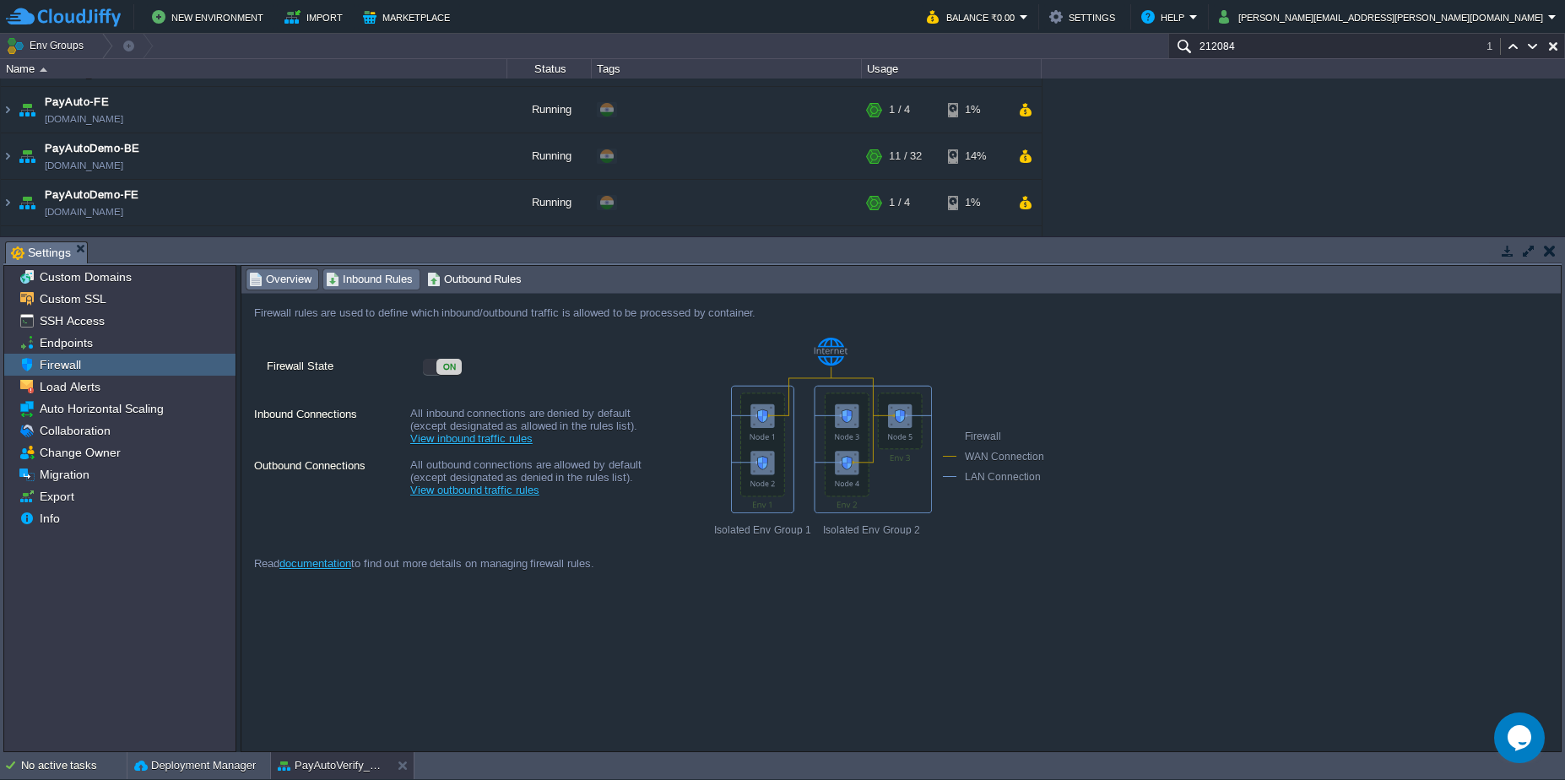
click at [362, 288] on span "Inbound Rules" at bounding box center [369, 279] width 87 height 19
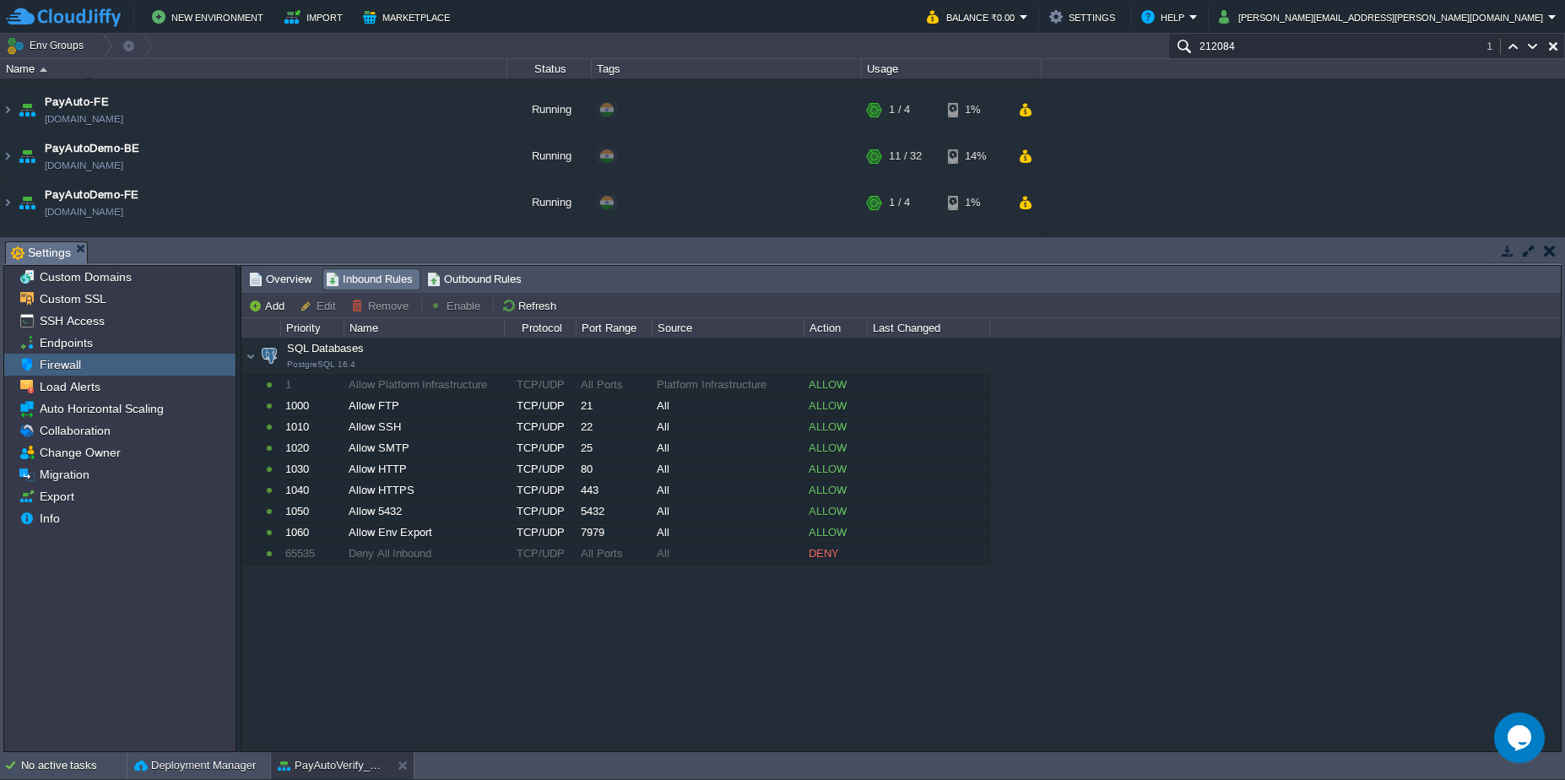
click at [1547, 249] on button "button" at bounding box center [1550, 250] width 12 height 15
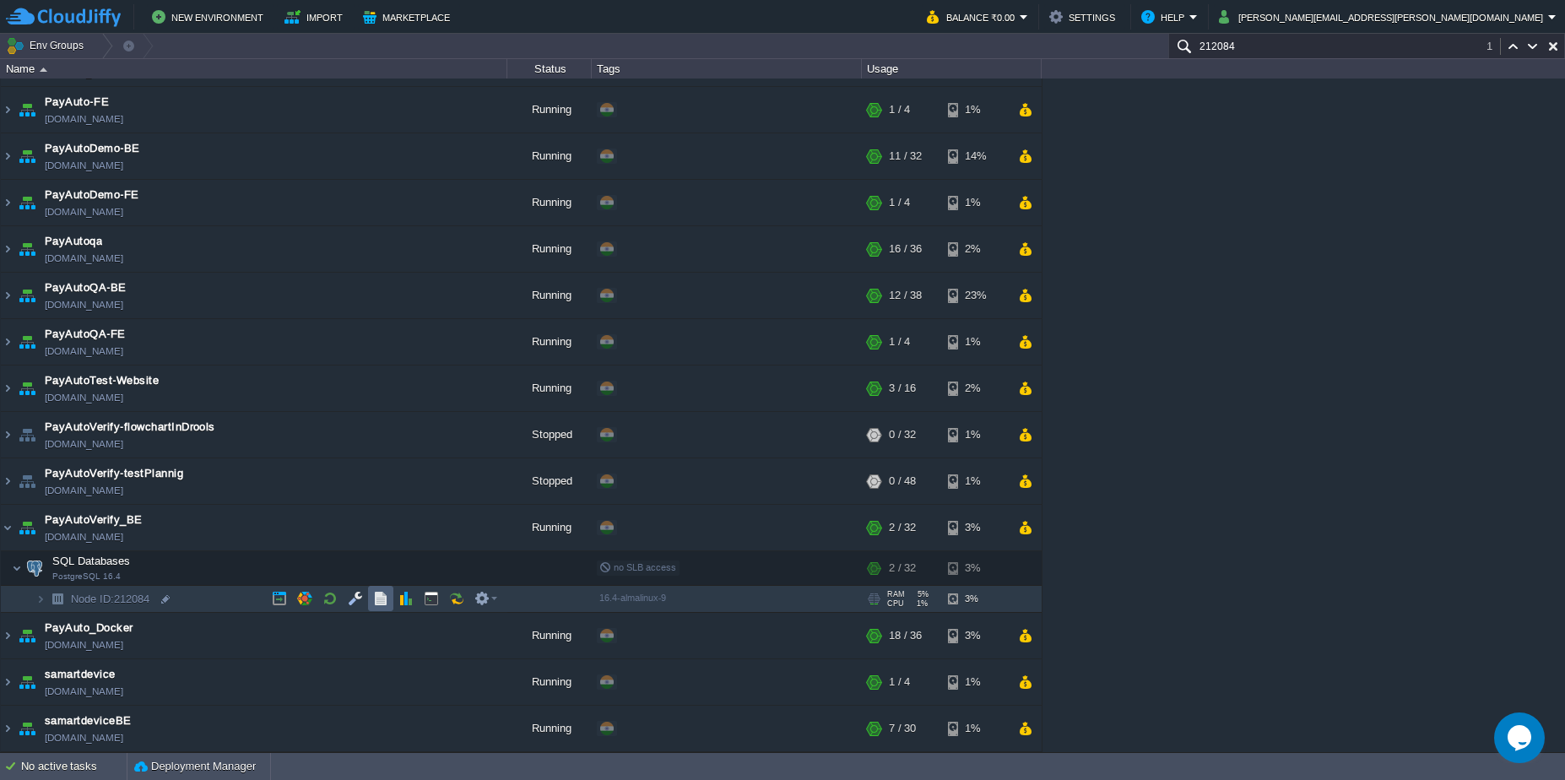
click at [371, 592] on td at bounding box center [380, 598] width 25 height 25
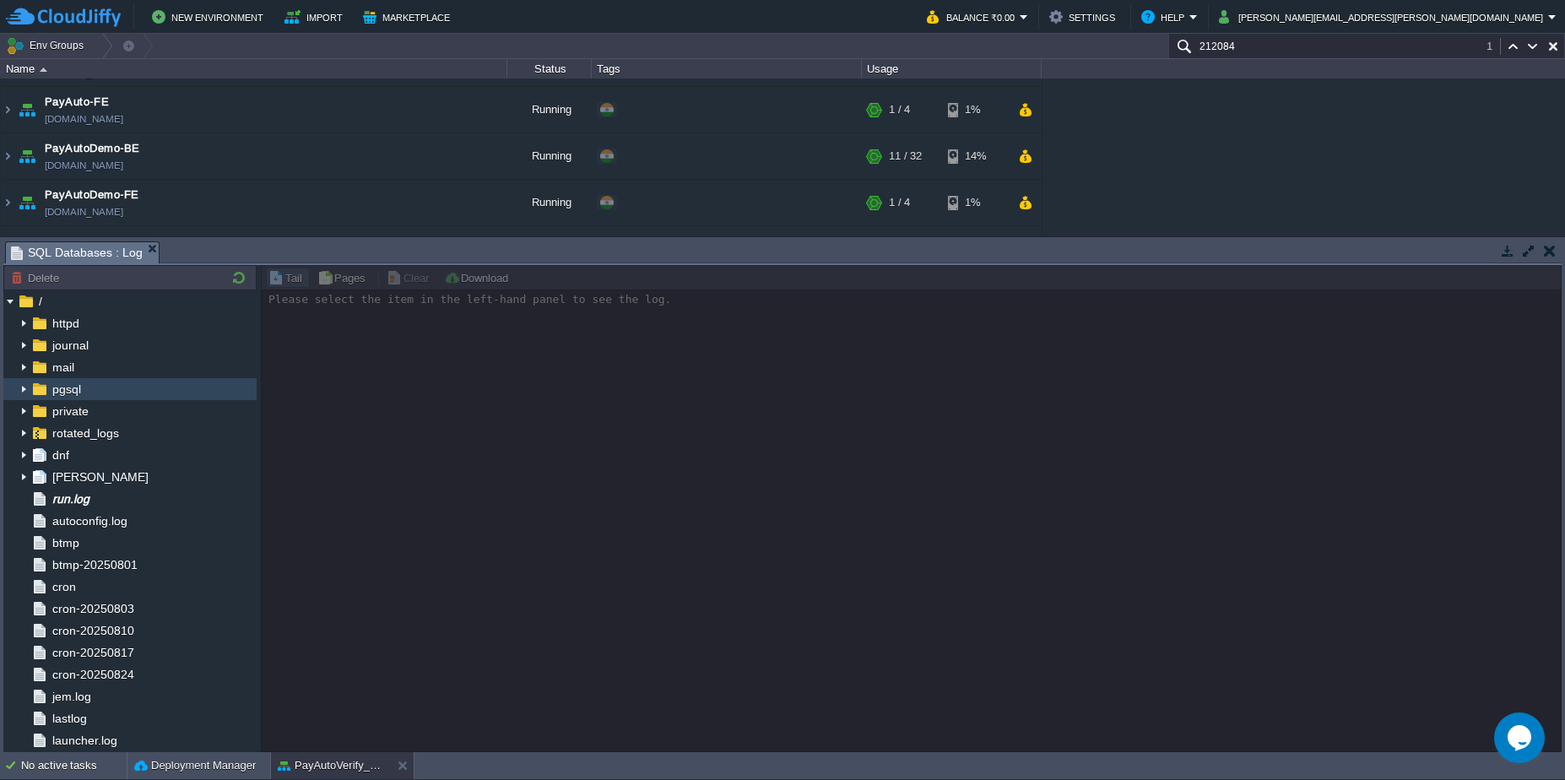
click at [20, 388] on img at bounding box center [24, 389] width 14 height 22
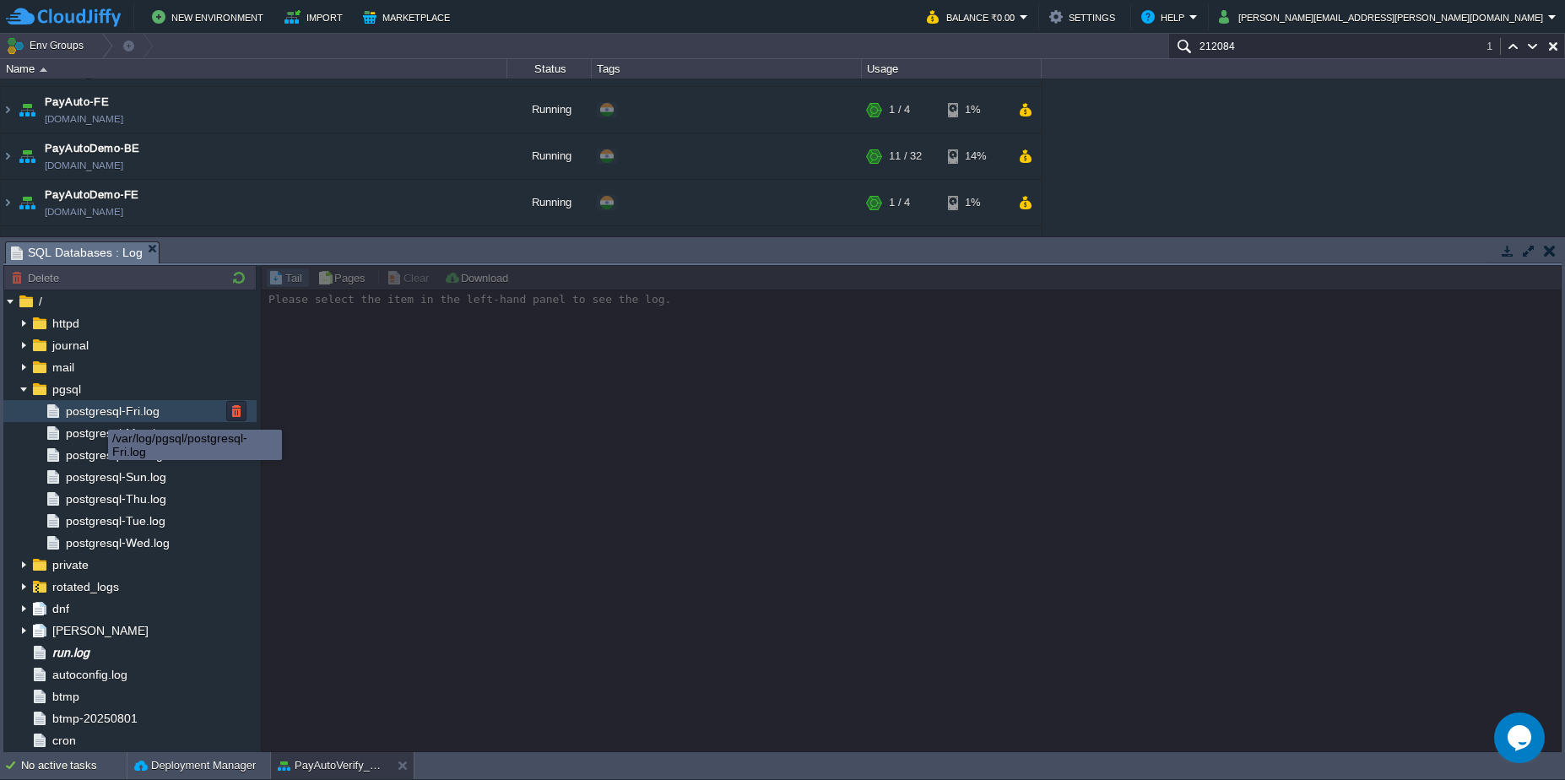
click at [95, 414] on span "postgresql-Fri.log" at bounding box center [112, 410] width 100 height 15
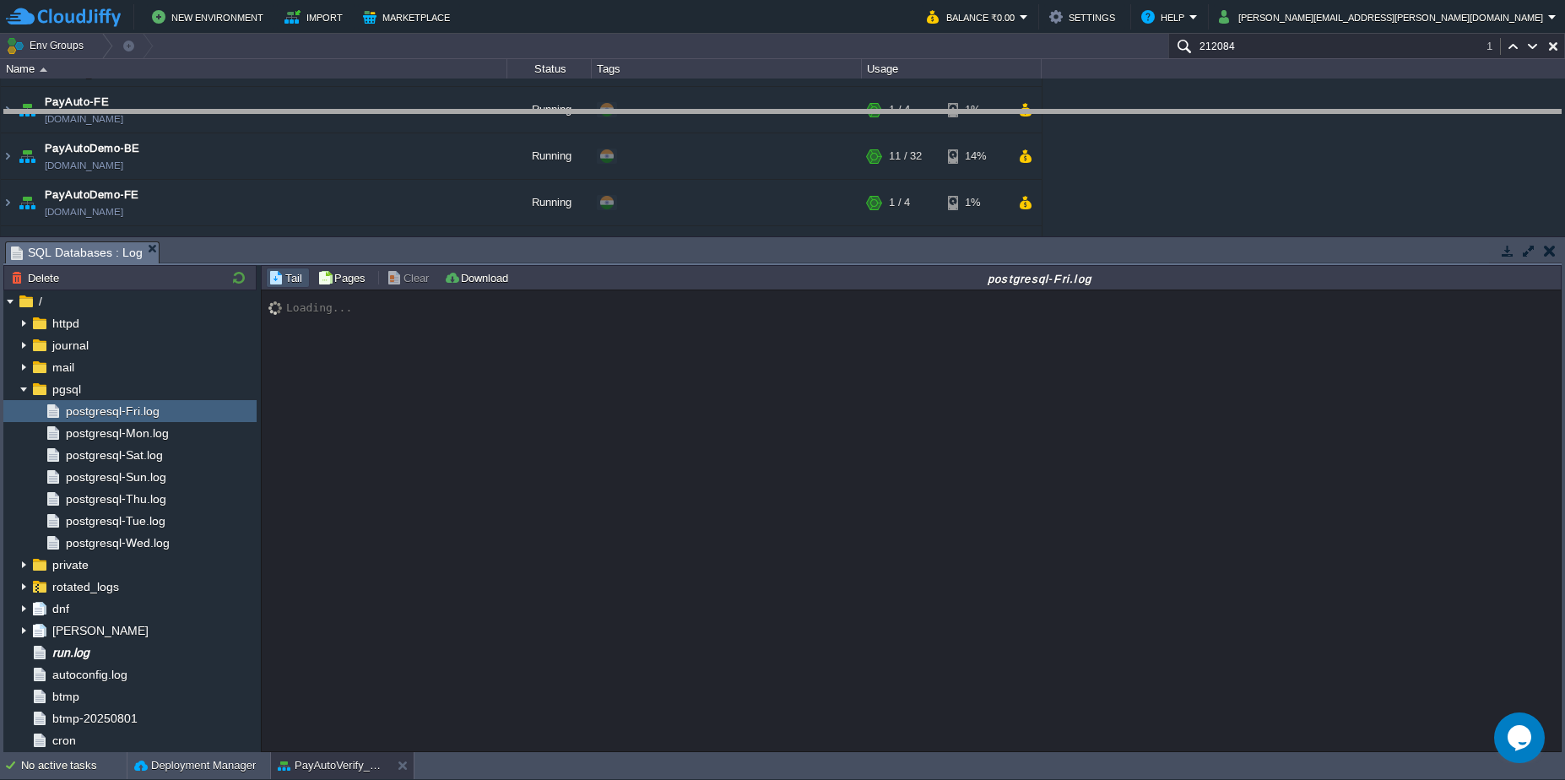
drag, startPoint x: 824, startPoint y: 259, endPoint x: 806, endPoint y: 127, distance: 132.8
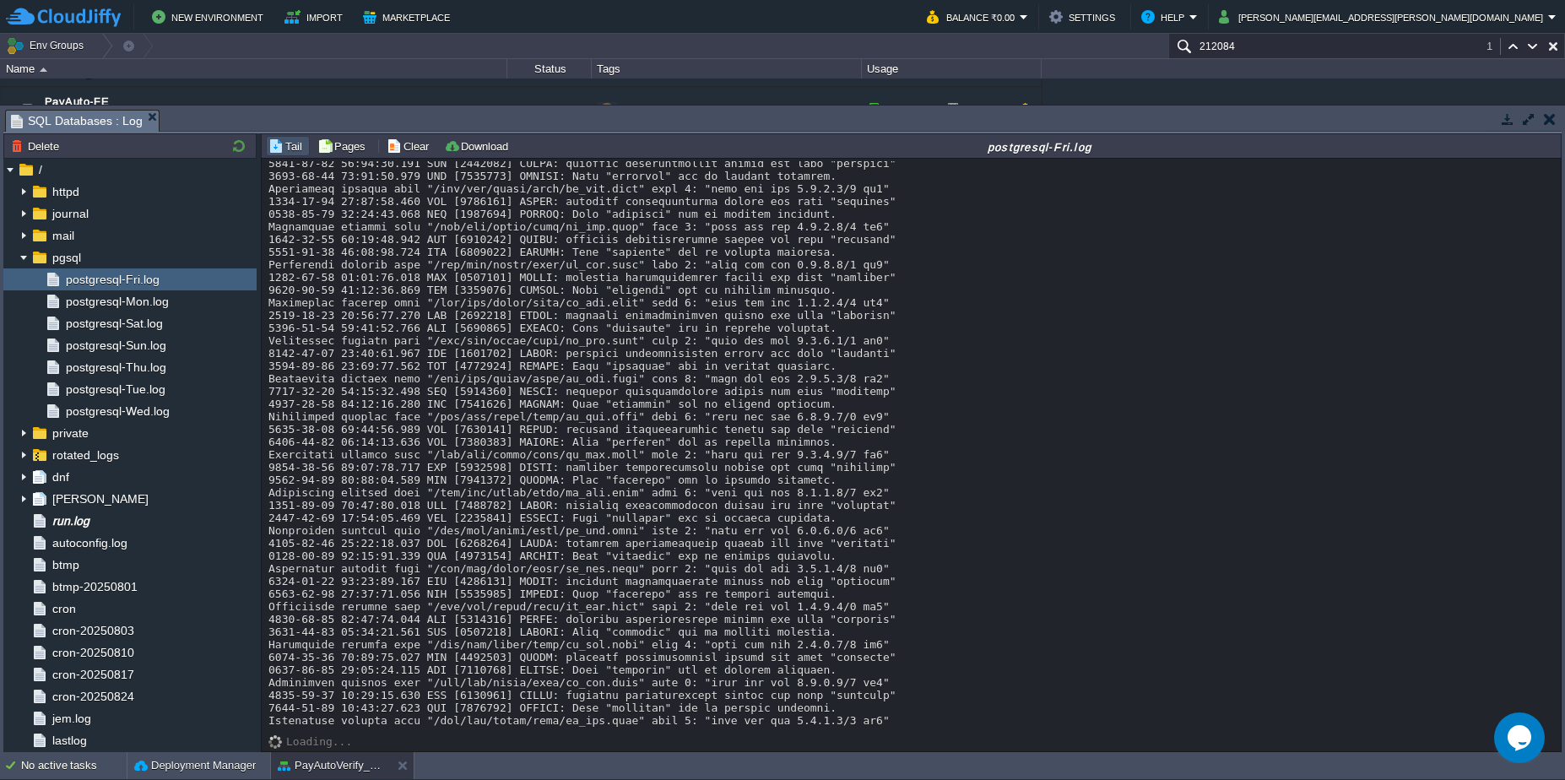
scroll to position [13082, 0]
drag, startPoint x: 278, startPoint y: 191, endPoint x: 905, endPoint y: 725, distance: 823.8
copy div "Connection matched file "/var/lib/pgsql/data/pg_hba.conf" line 4: "host all all…"
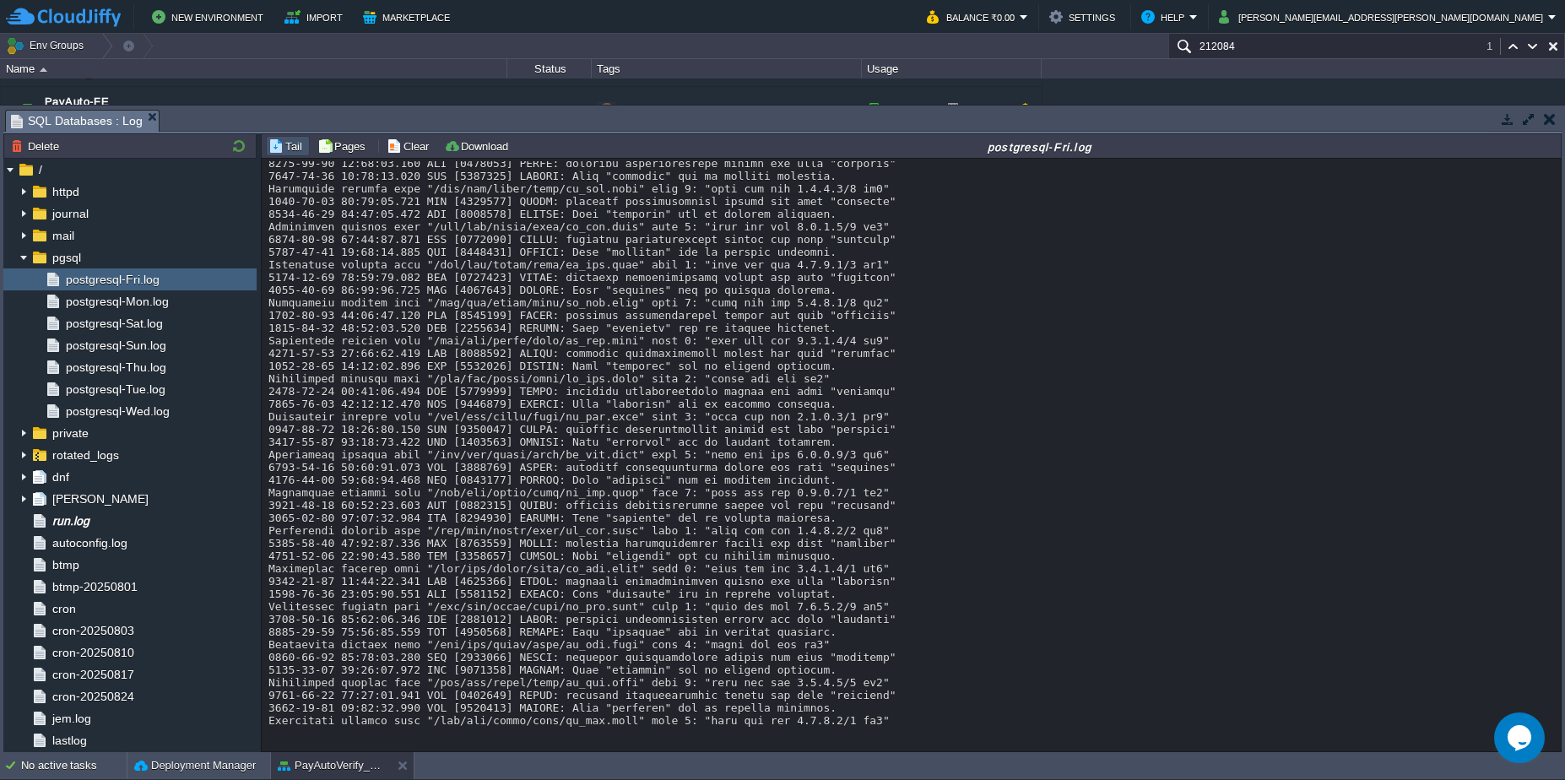
copy div "webadmin"
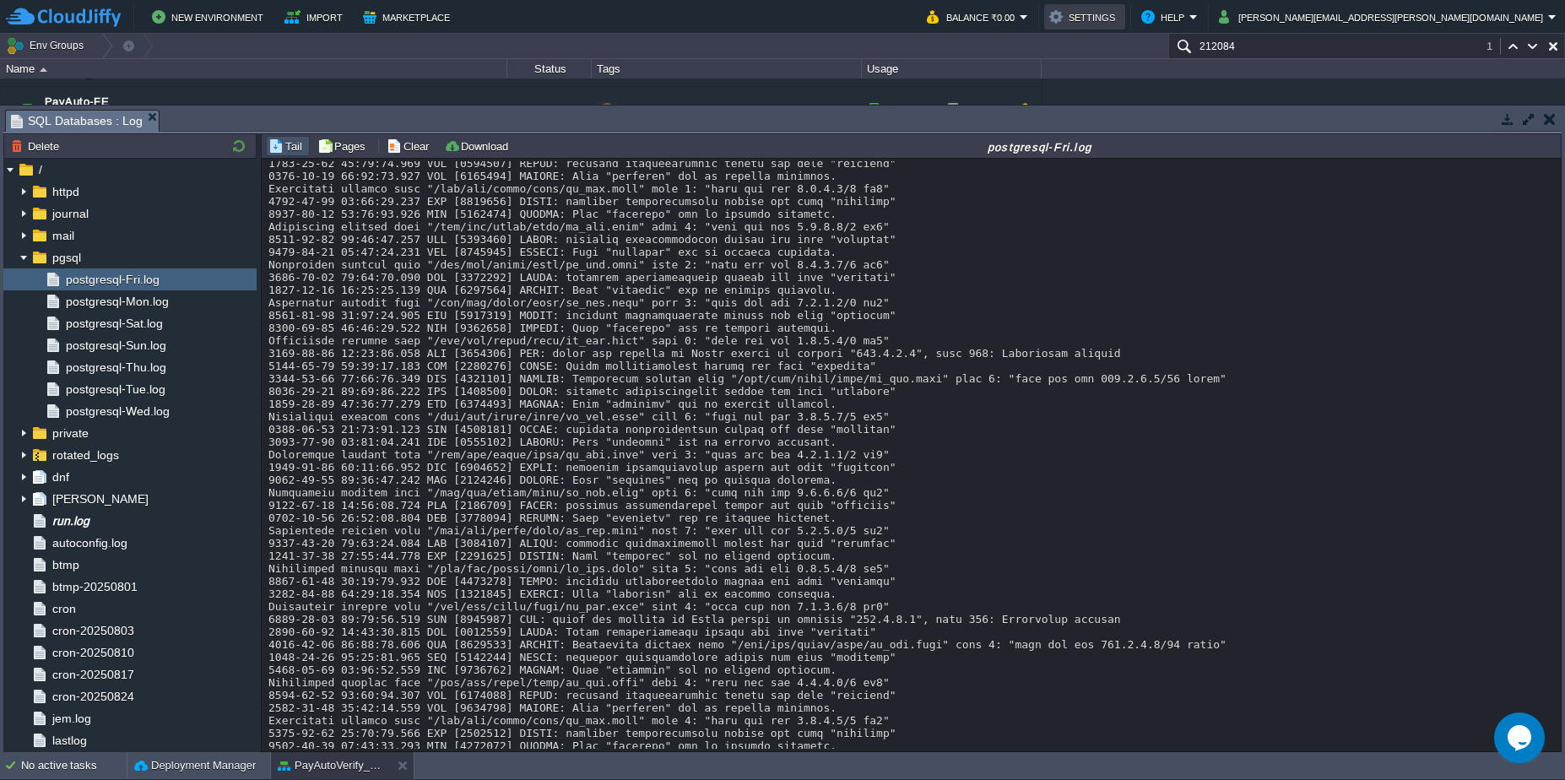
scroll to position [15132, 0]
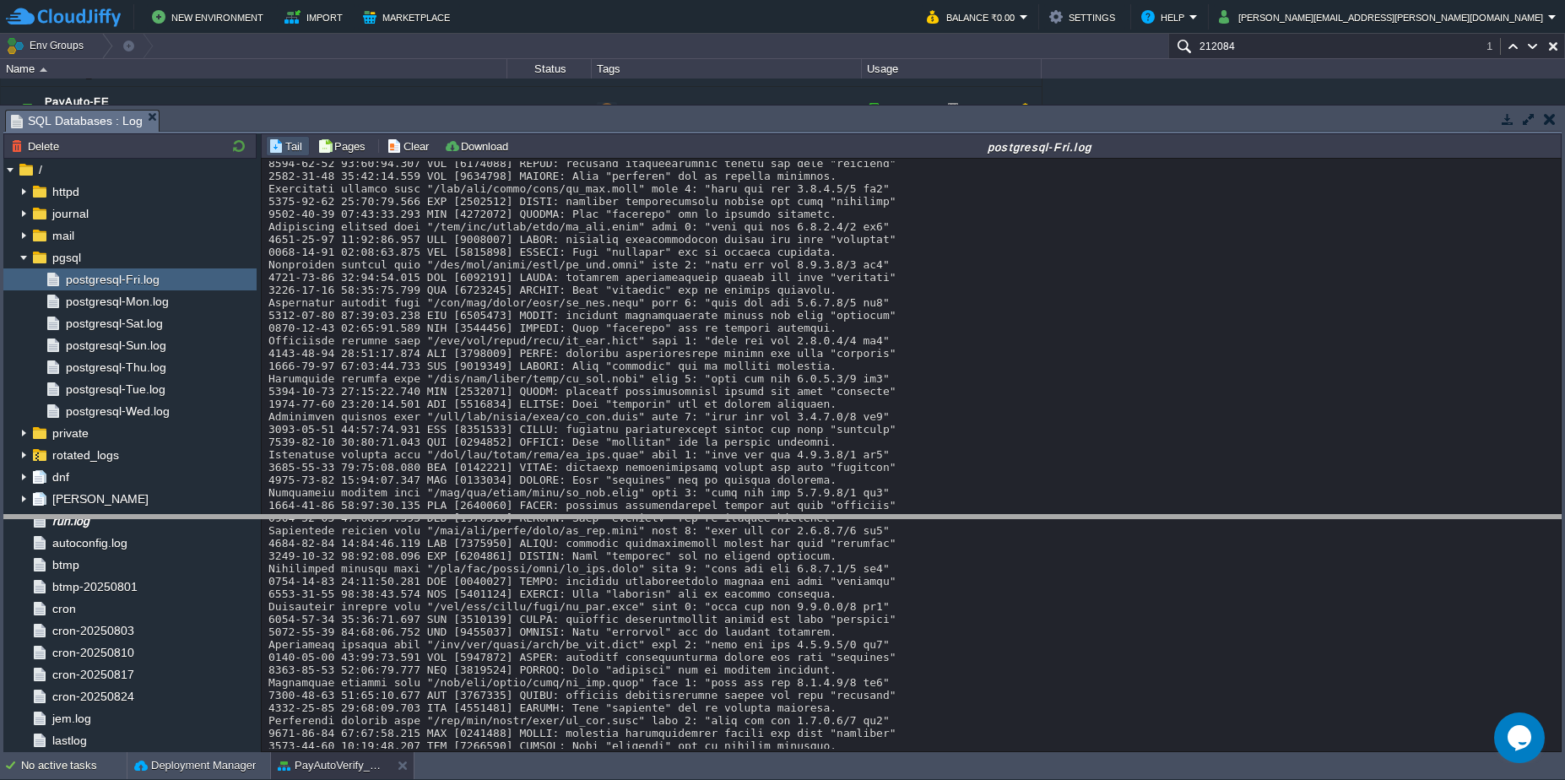
drag, startPoint x: 933, startPoint y: 116, endPoint x: 1031, endPoint y: 522, distance: 418.6
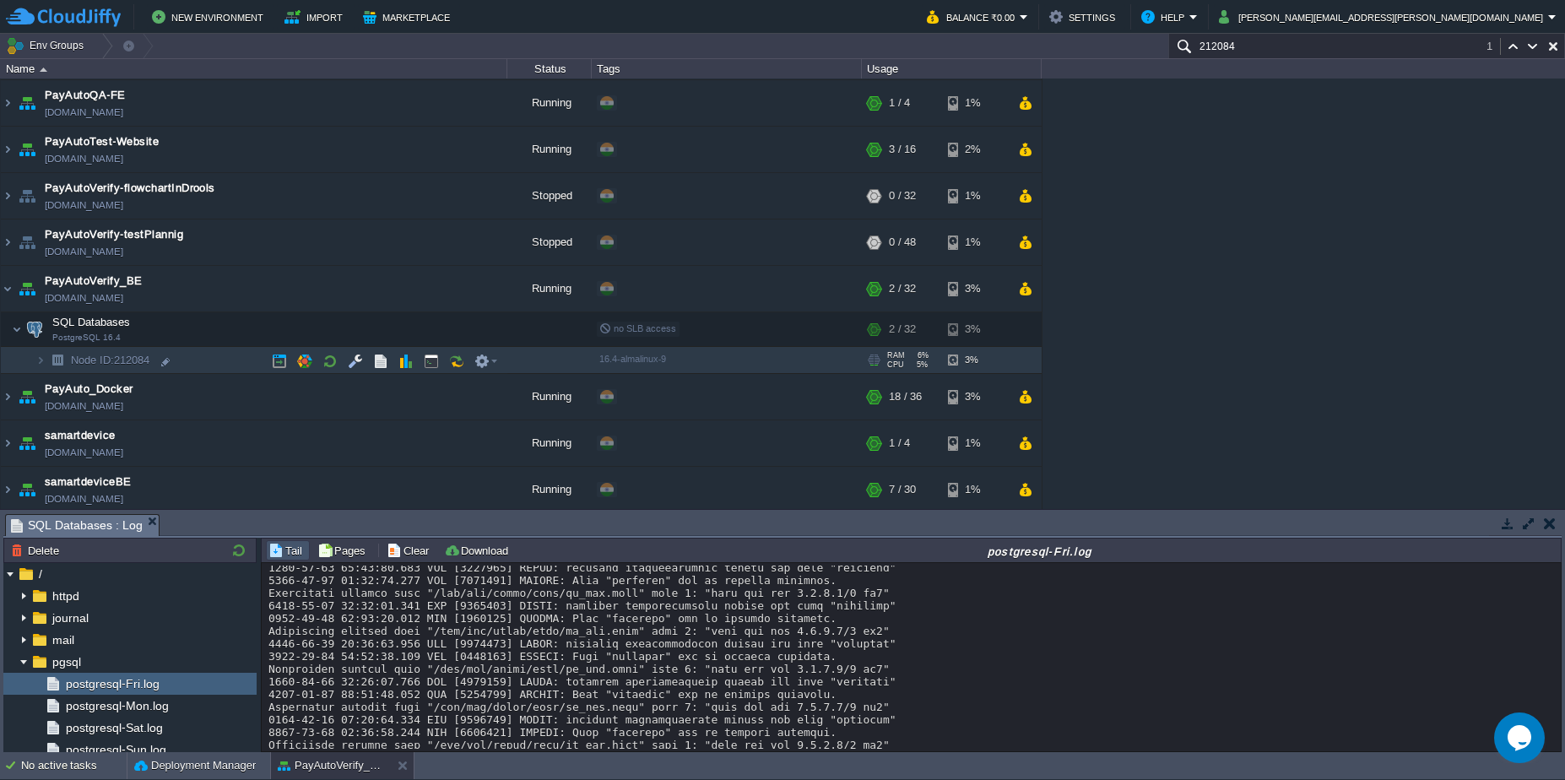
scroll to position [931, 0]
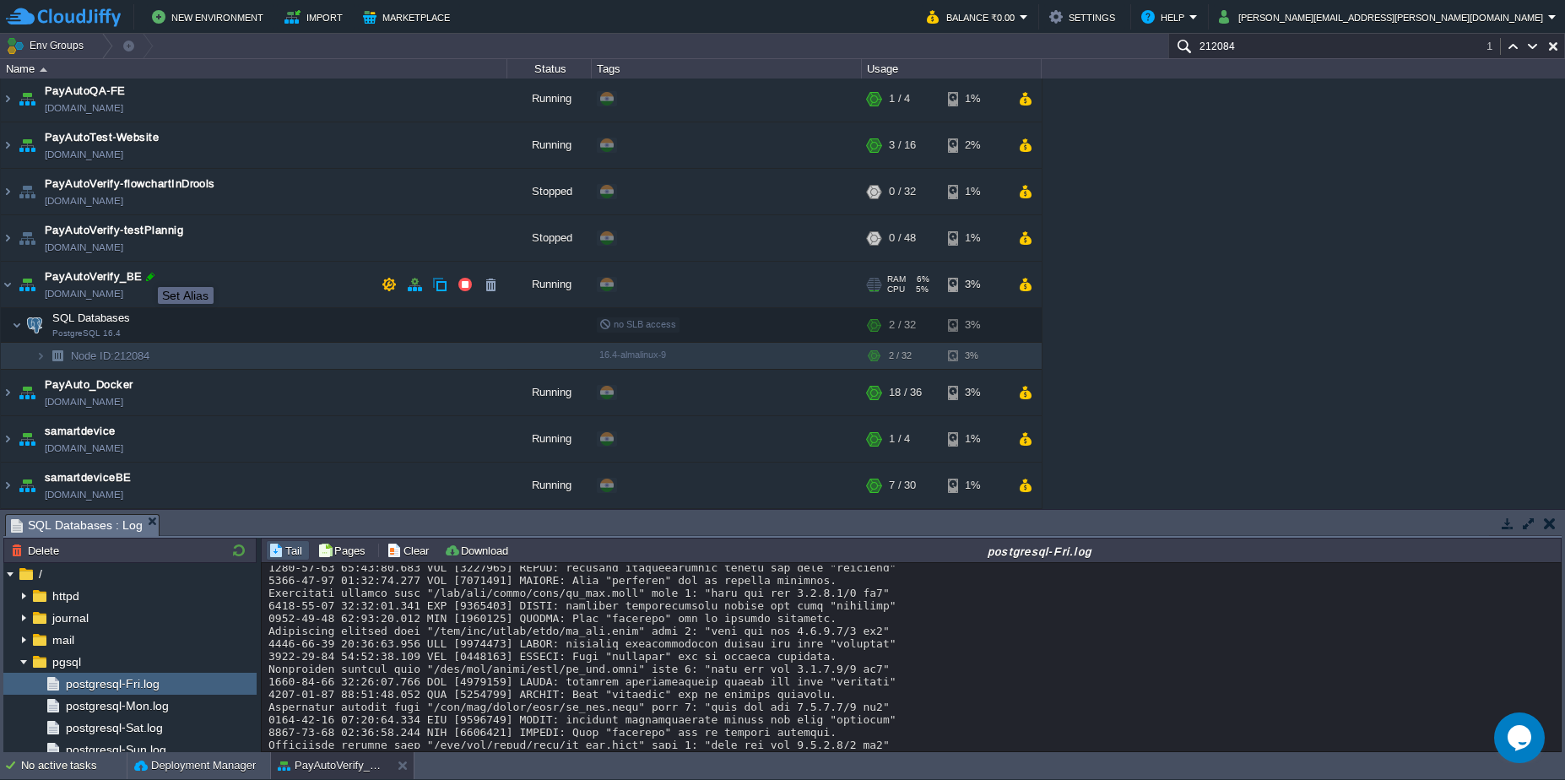
click at [145, 272] on div at bounding box center [150, 276] width 15 height 15
click at [350, 363] on td at bounding box center [355, 355] width 25 height 25
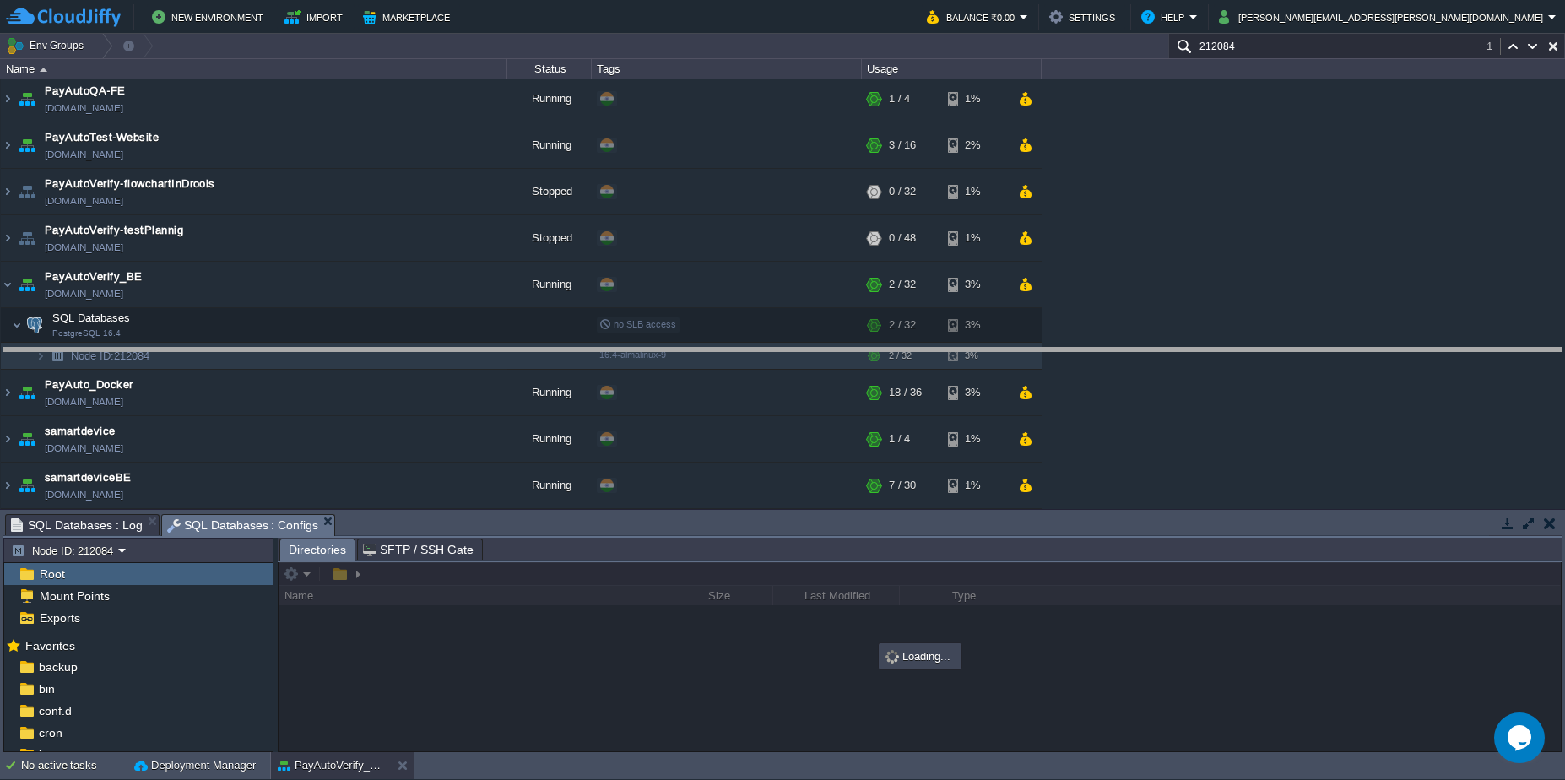
drag, startPoint x: 697, startPoint y: 523, endPoint x: 612, endPoint y: 122, distance: 410.7
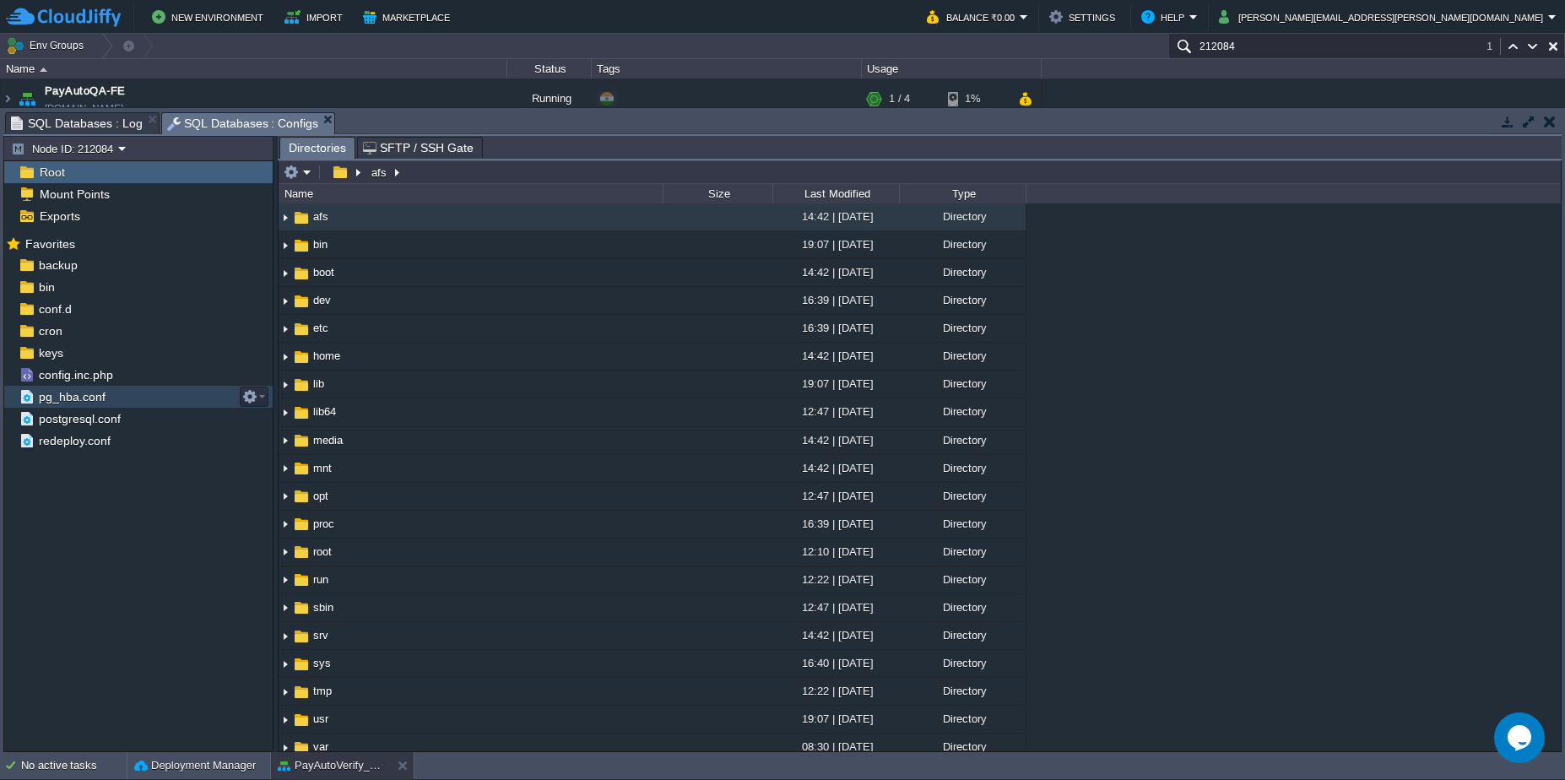
click at [95, 402] on span "pg_hba.conf" at bounding box center [71, 396] width 73 height 15
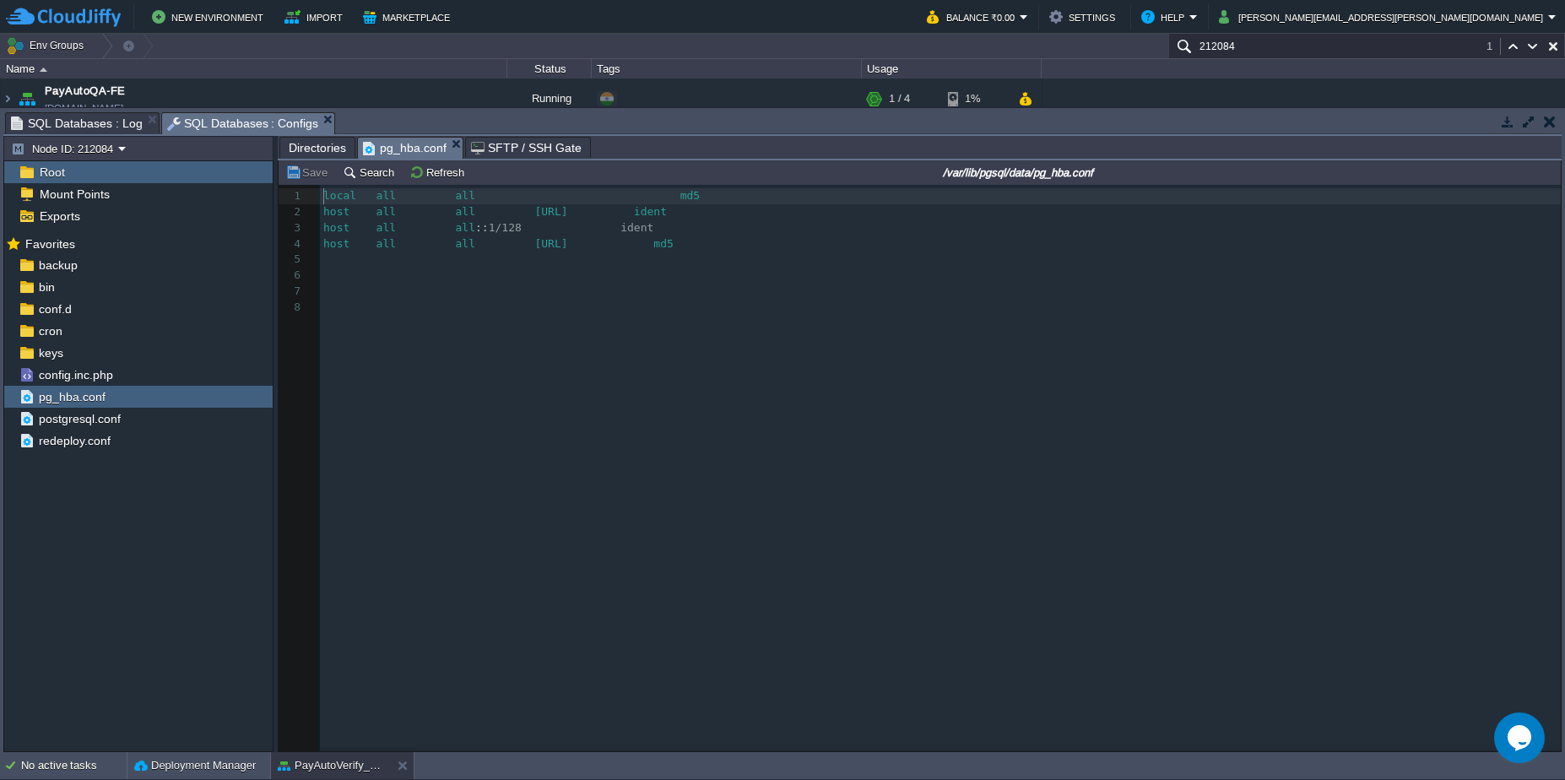
scroll to position [6, 0]
click at [695, 241] on div "8 1 local all all md5 2 host all all [URL] ident 3 host all all :: 1/128 ident …" at bounding box center [943, 251] width 1247 height 127
click at [707, 194] on pre "local all all md5" at bounding box center [943, 196] width 1247 height 16
type textarea "trust"
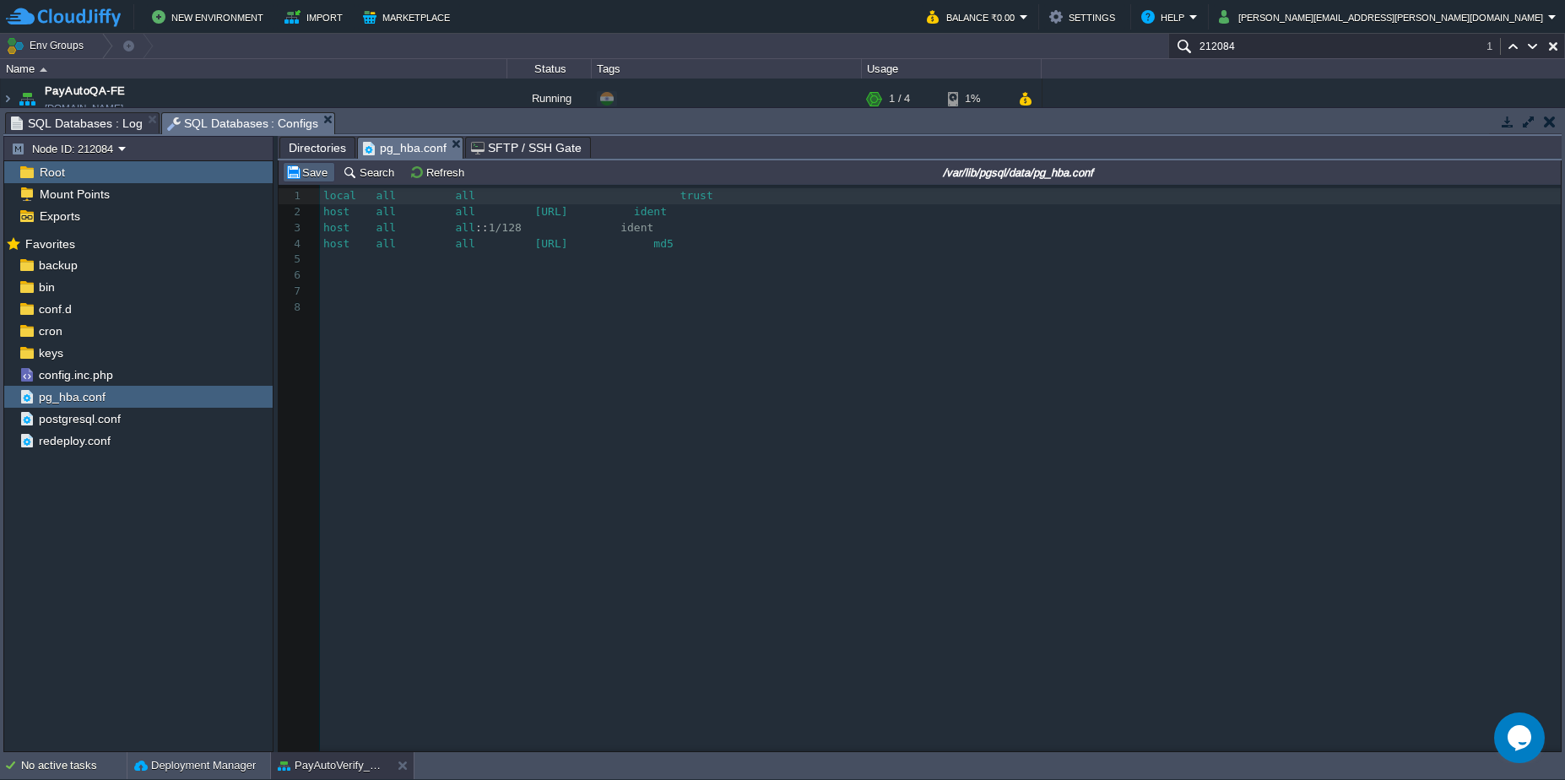
click at [322, 164] on td "Save" at bounding box center [309, 172] width 52 height 20
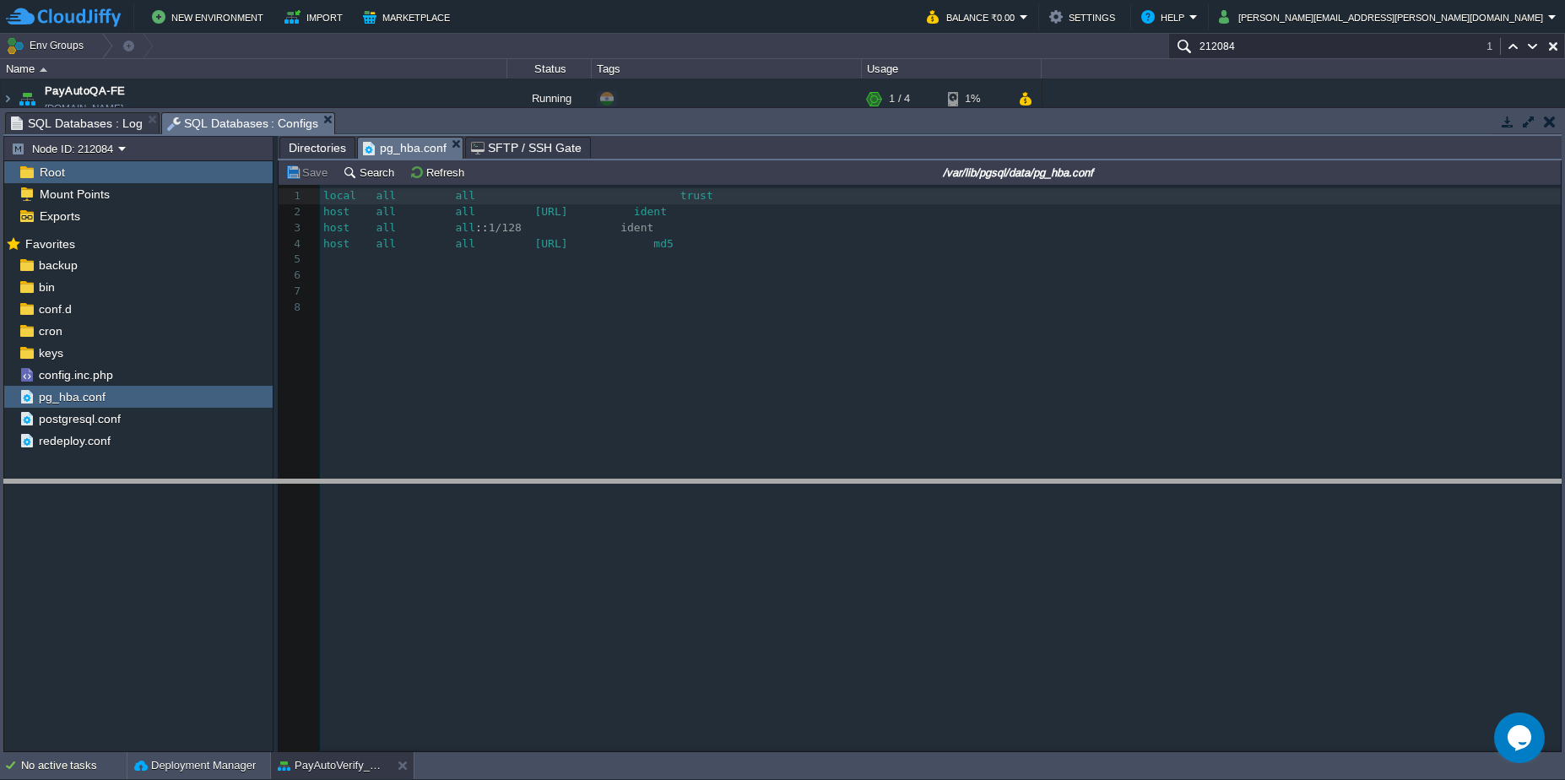
drag, startPoint x: 787, startPoint y: 122, endPoint x: 820, endPoint y: 489, distance: 368.6
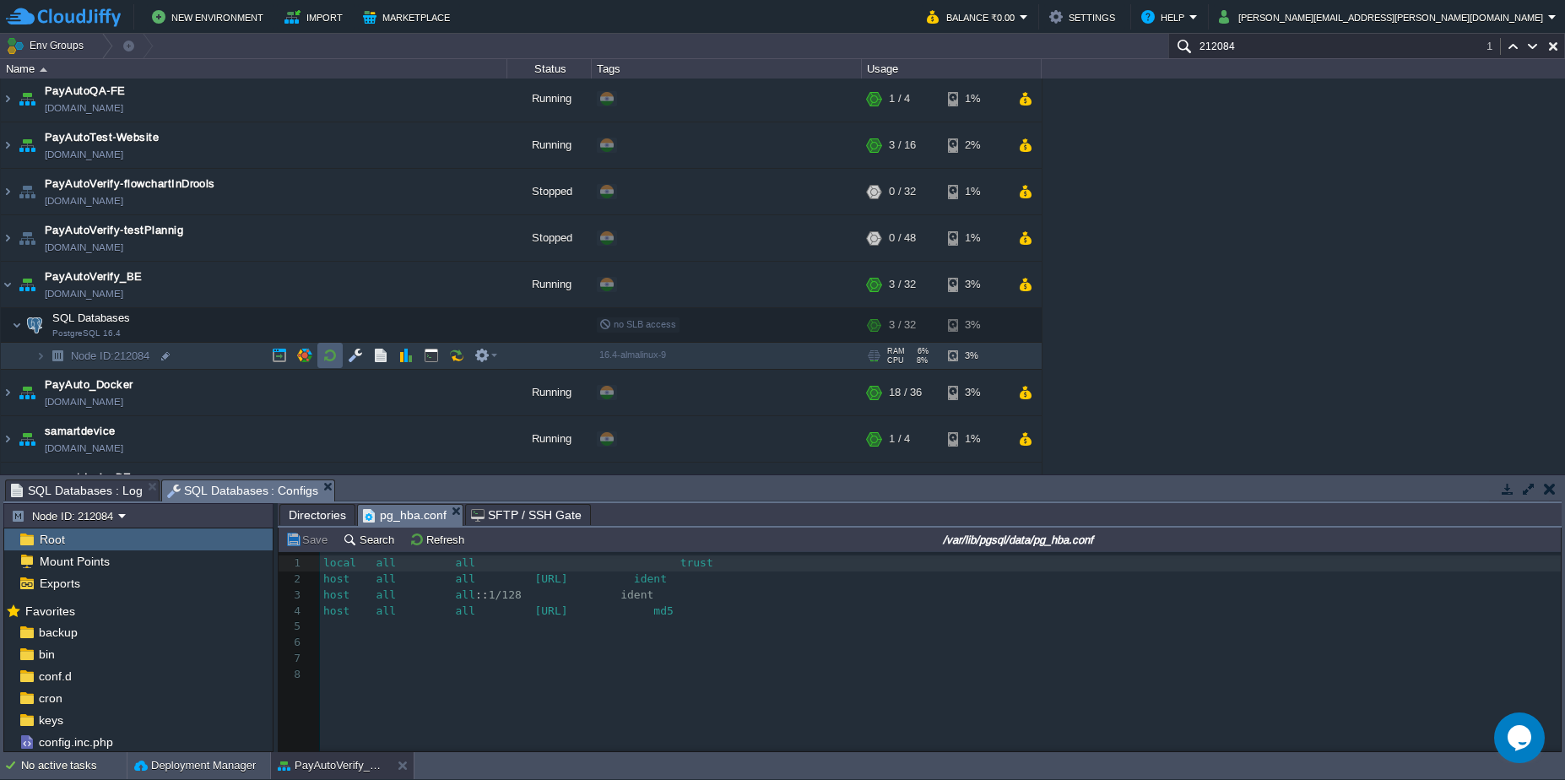
click at [329, 354] on button "button" at bounding box center [329, 355] width 15 height 15
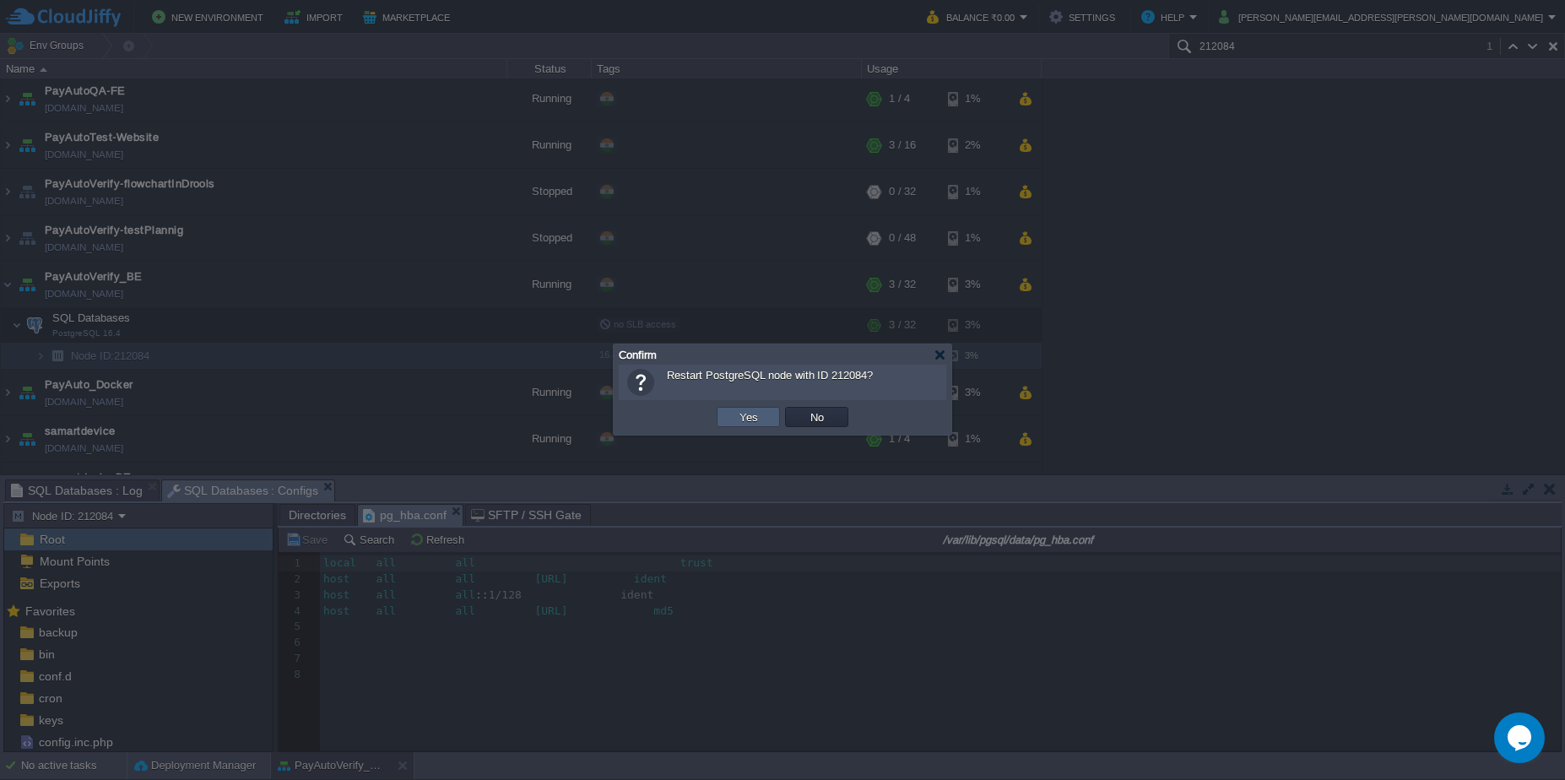
click at [738, 416] on button "Yes" at bounding box center [748, 416] width 29 height 15
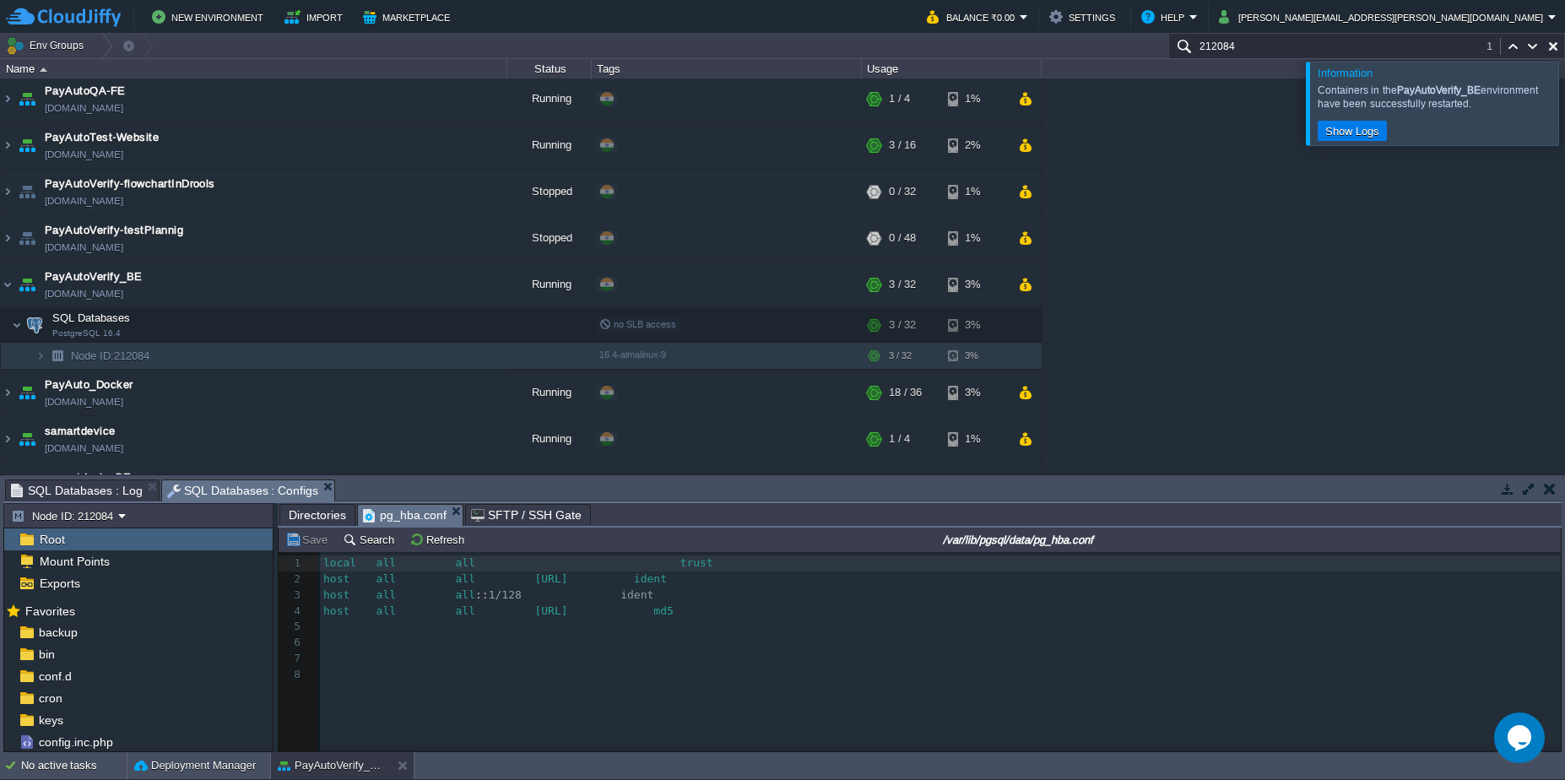
click at [1564, 109] on div at bounding box center [1585, 103] width 0 height 83
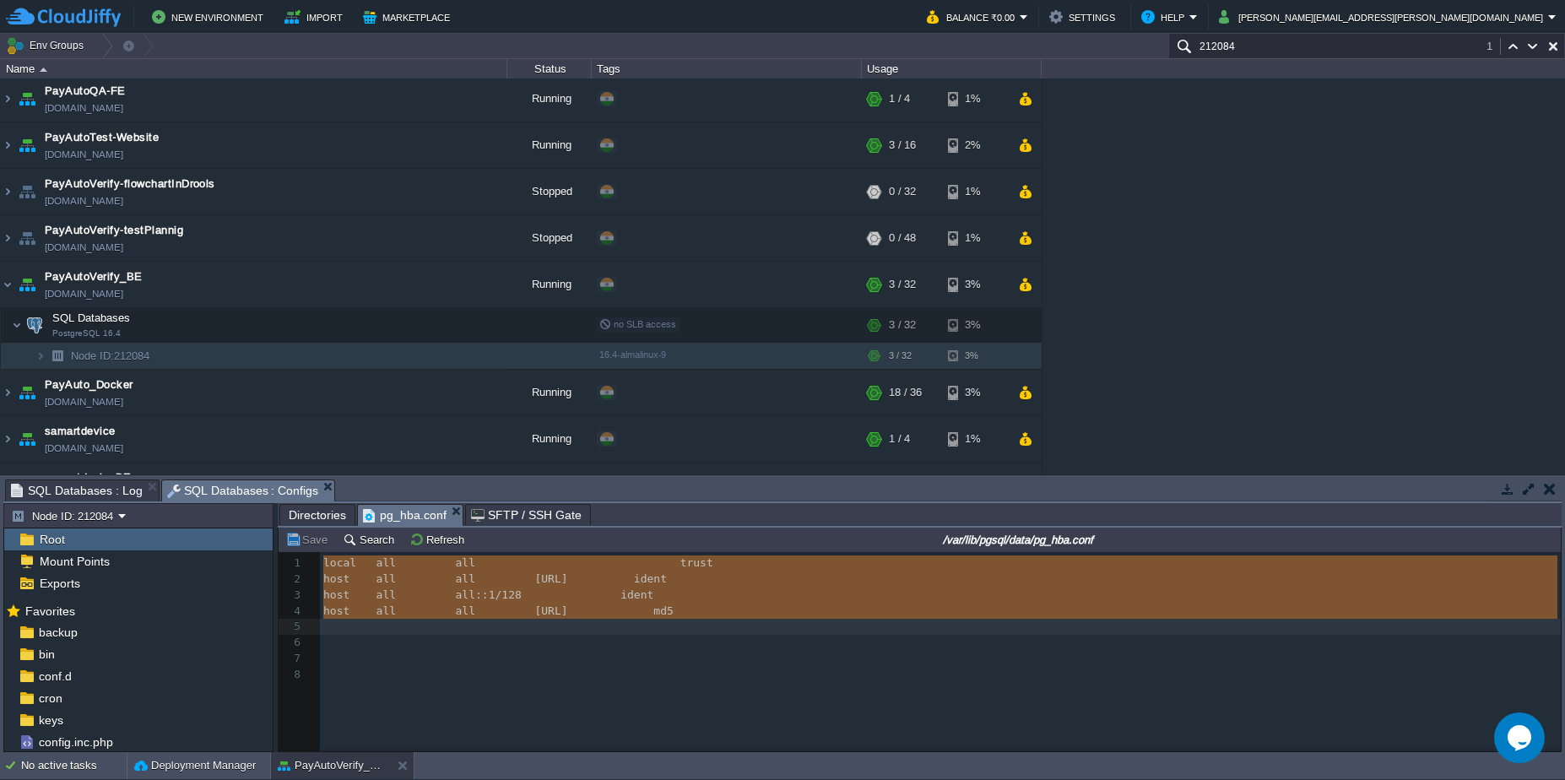
drag, startPoint x: 322, startPoint y: 568, endPoint x: 431, endPoint y: 627, distance: 123.9
type textarea "local all all trust host all all [URL] ident host all all [TECHNICAL_ID] ident …"
click at [429, 364] on td at bounding box center [431, 355] width 25 height 25
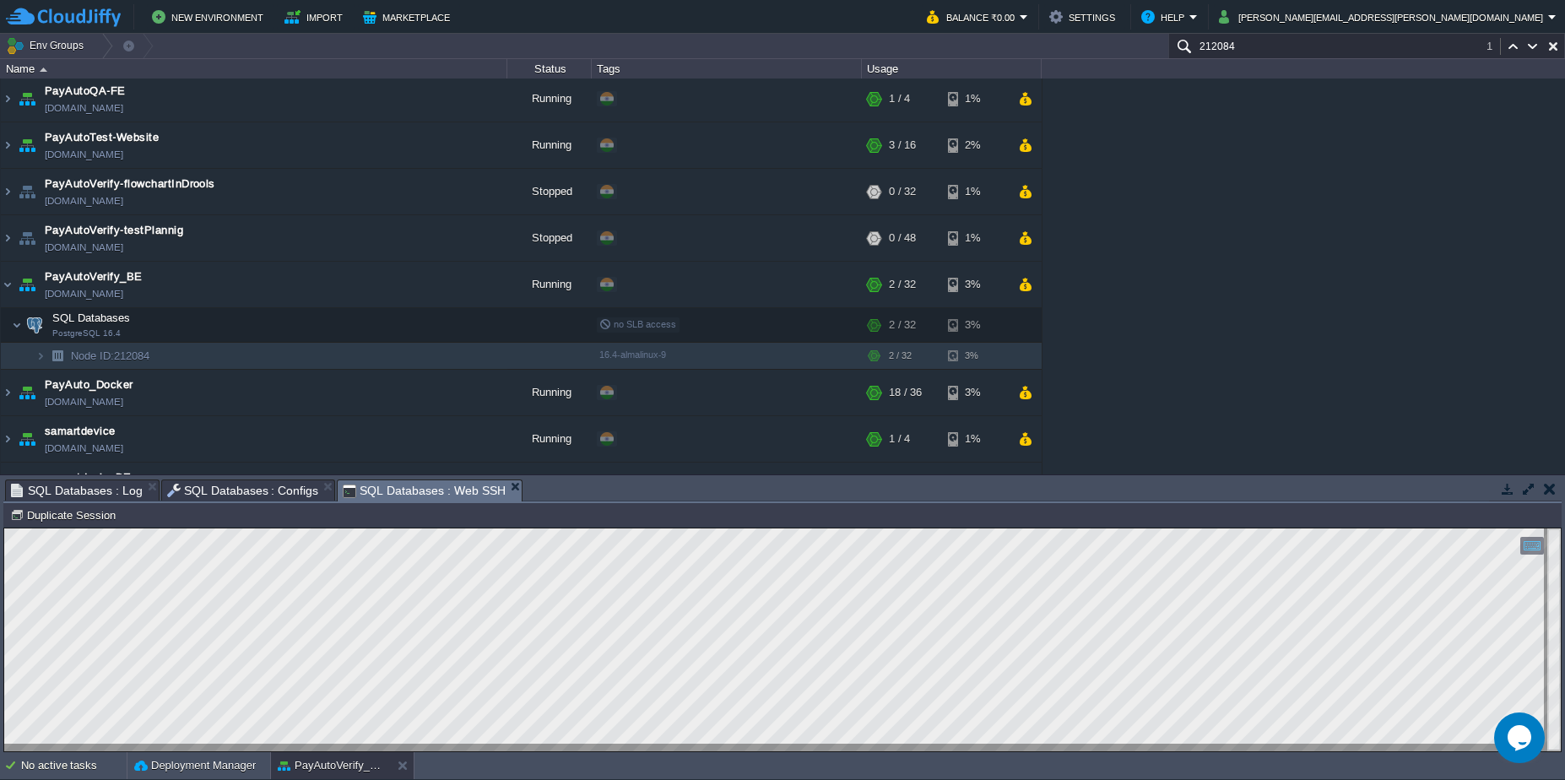
scroll to position [0, 0]
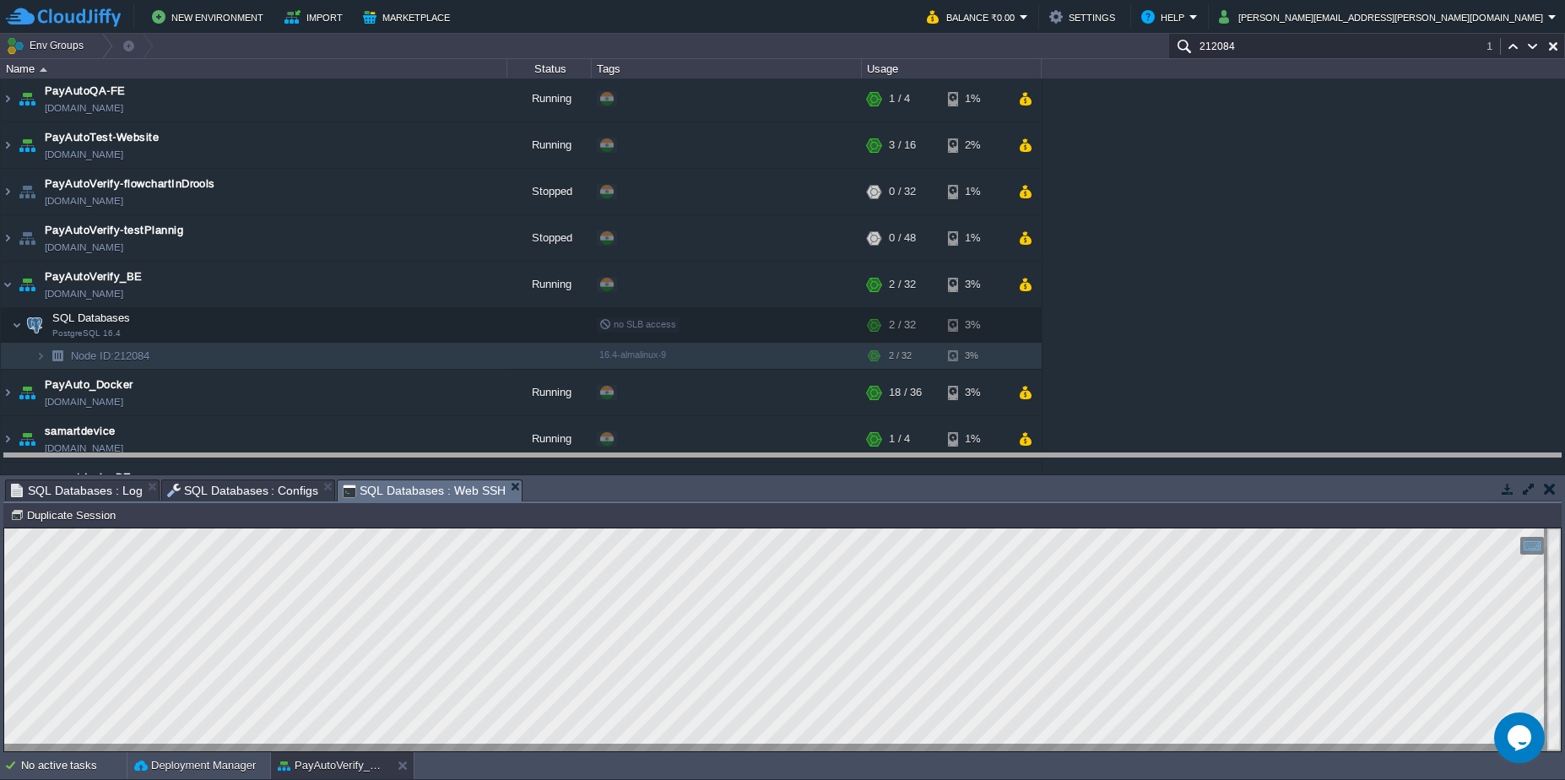
drag, startPoint x: 757, startPoint y: 490, endPoint x: 745, endPoint y: 449, distance: 43.0
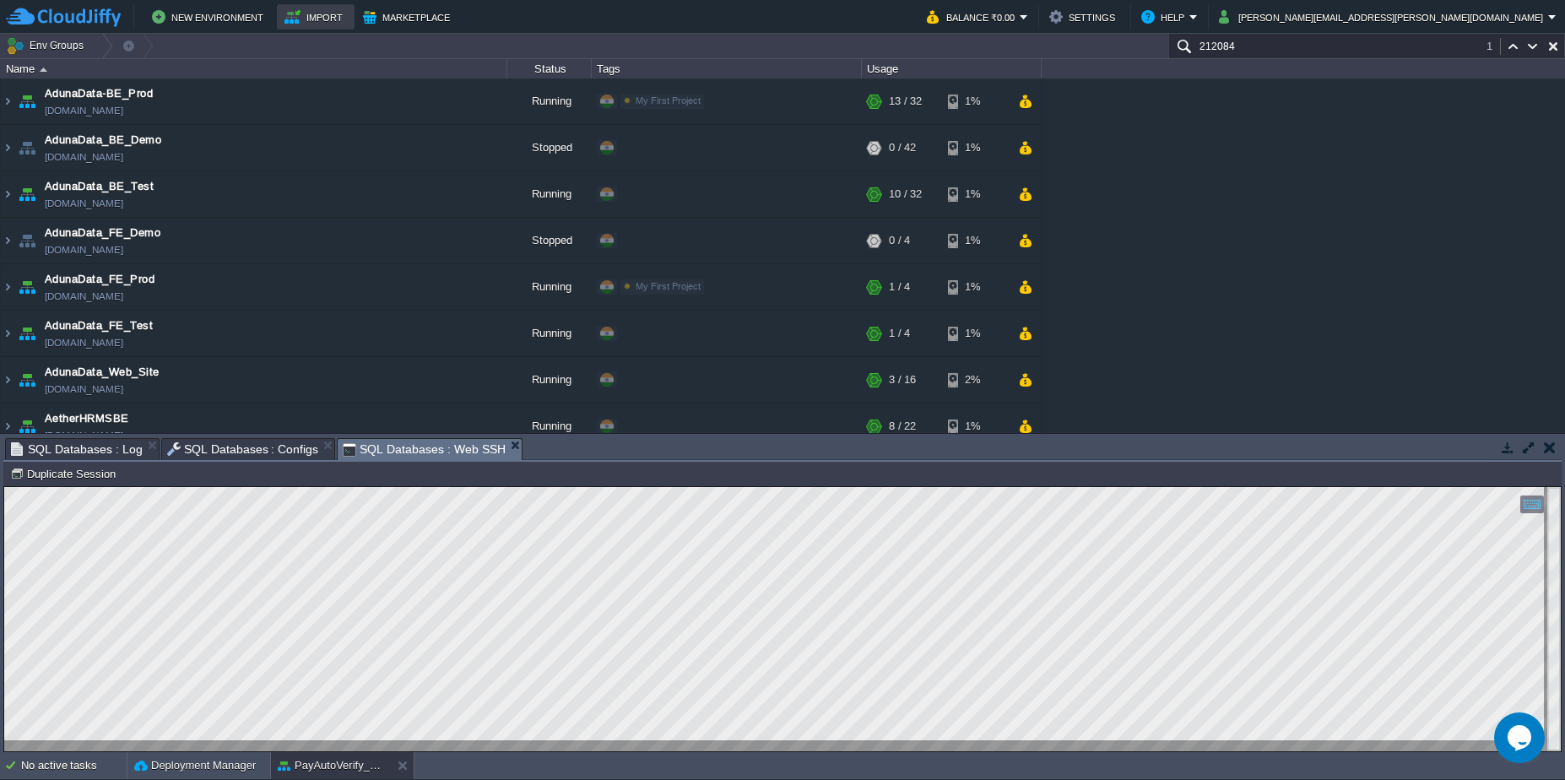
scroll to position [931, 0]
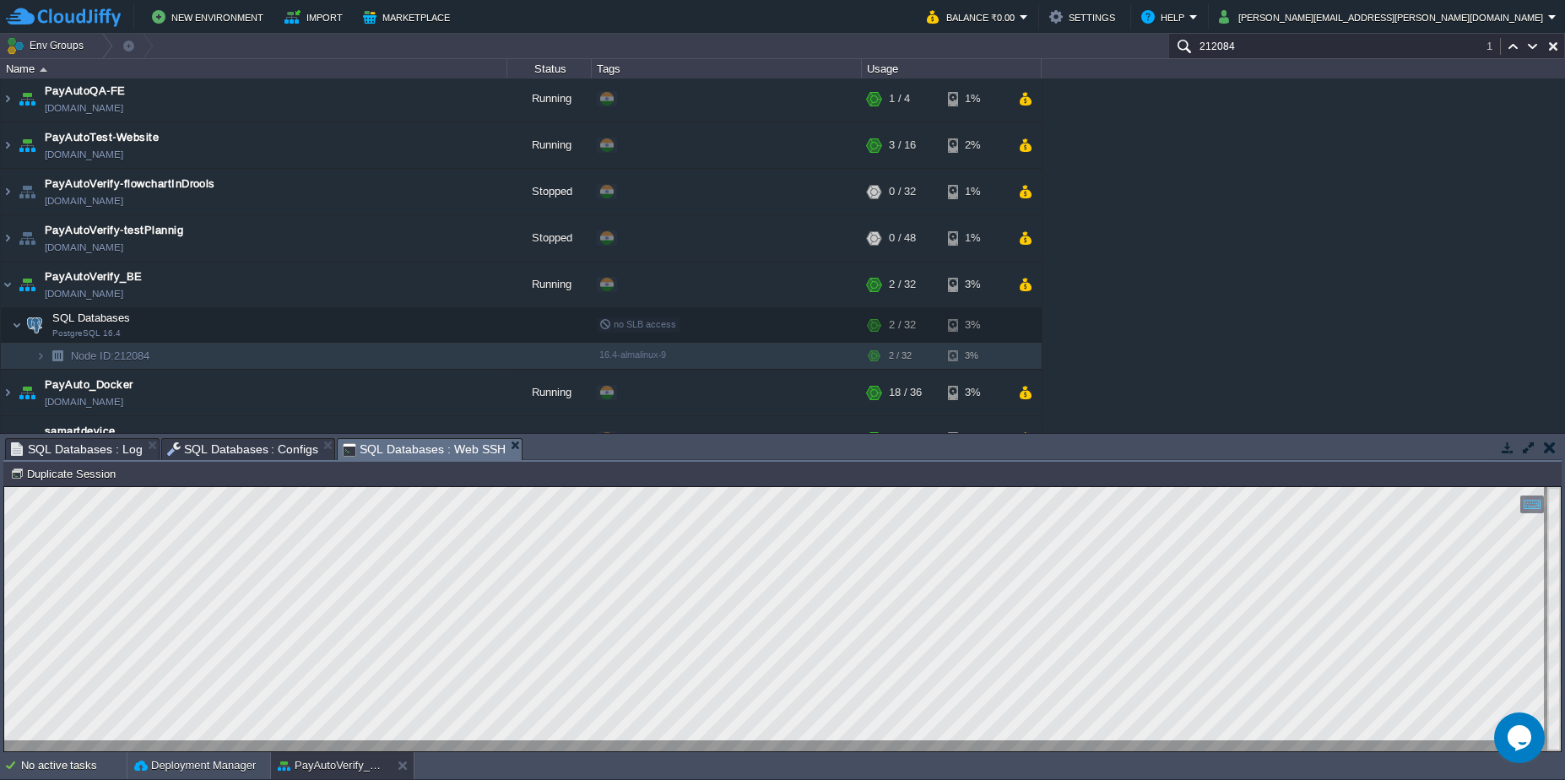
click at [1552, 446] on button "button" at bounding box center [1550, 447] width 12 height 15
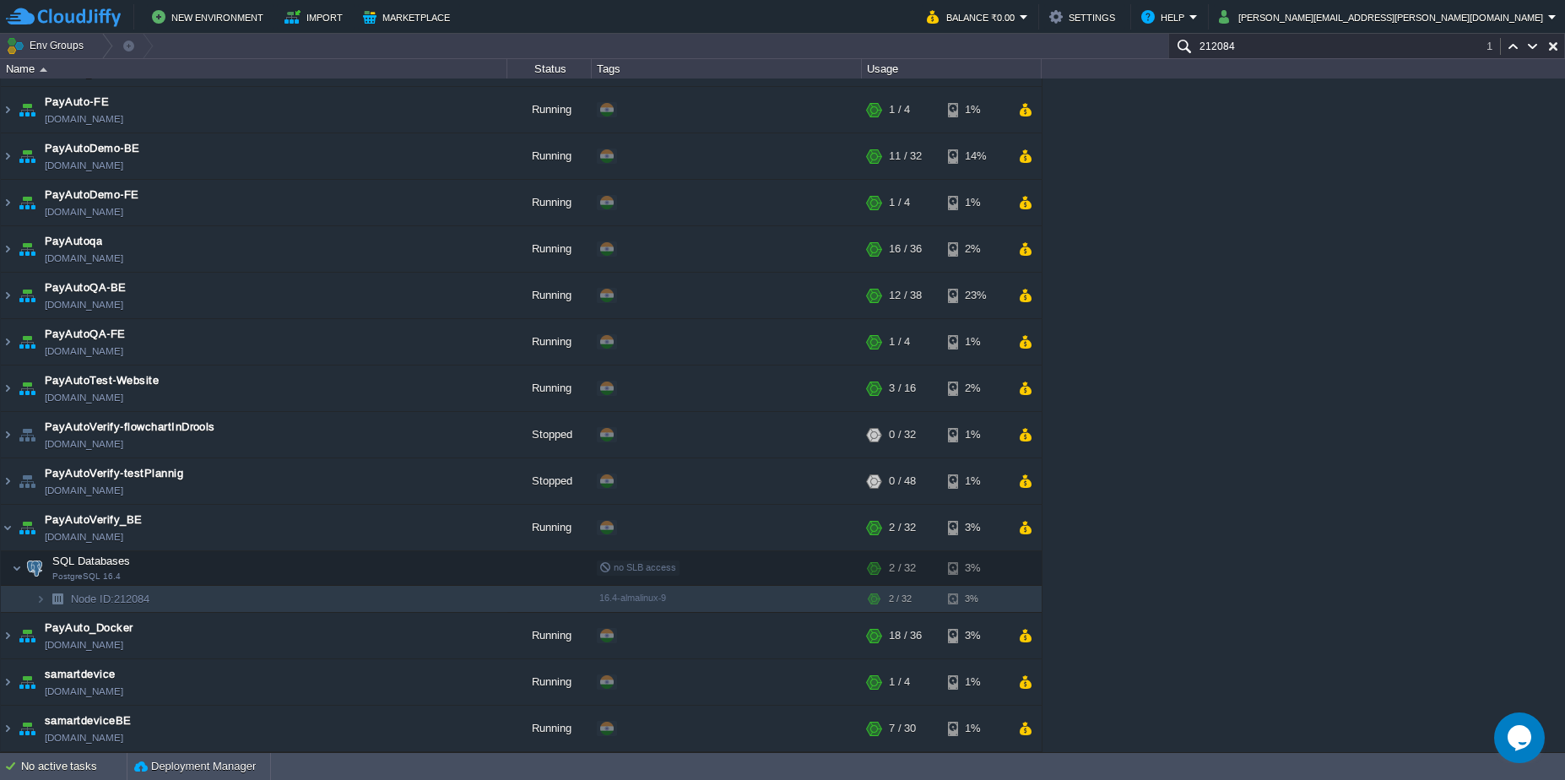
scroll to position [688, 0]
click at [345, 594] on td at bounding box center [355, 598] width 25 height 25
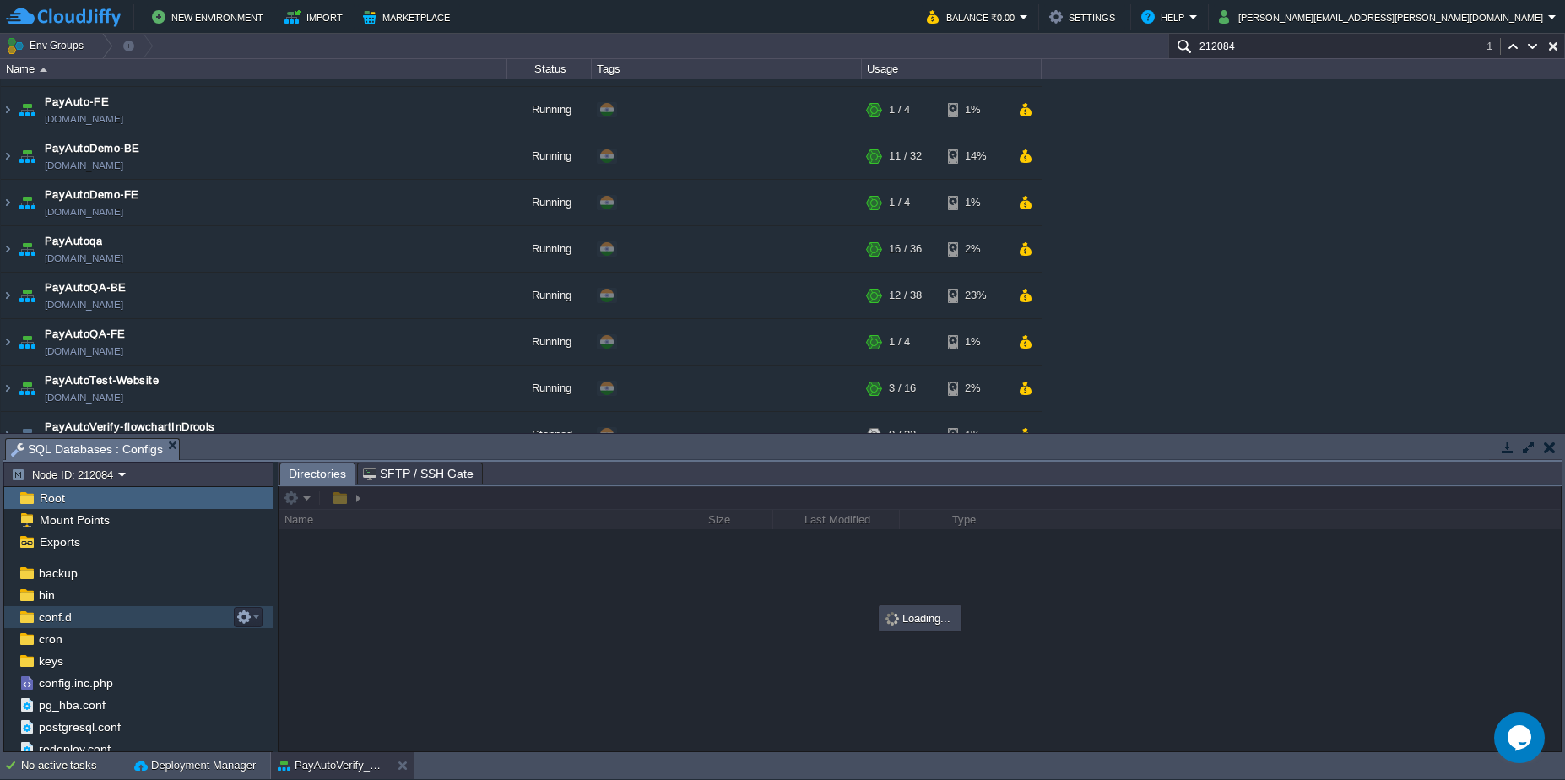
scroll to position [23, 0]
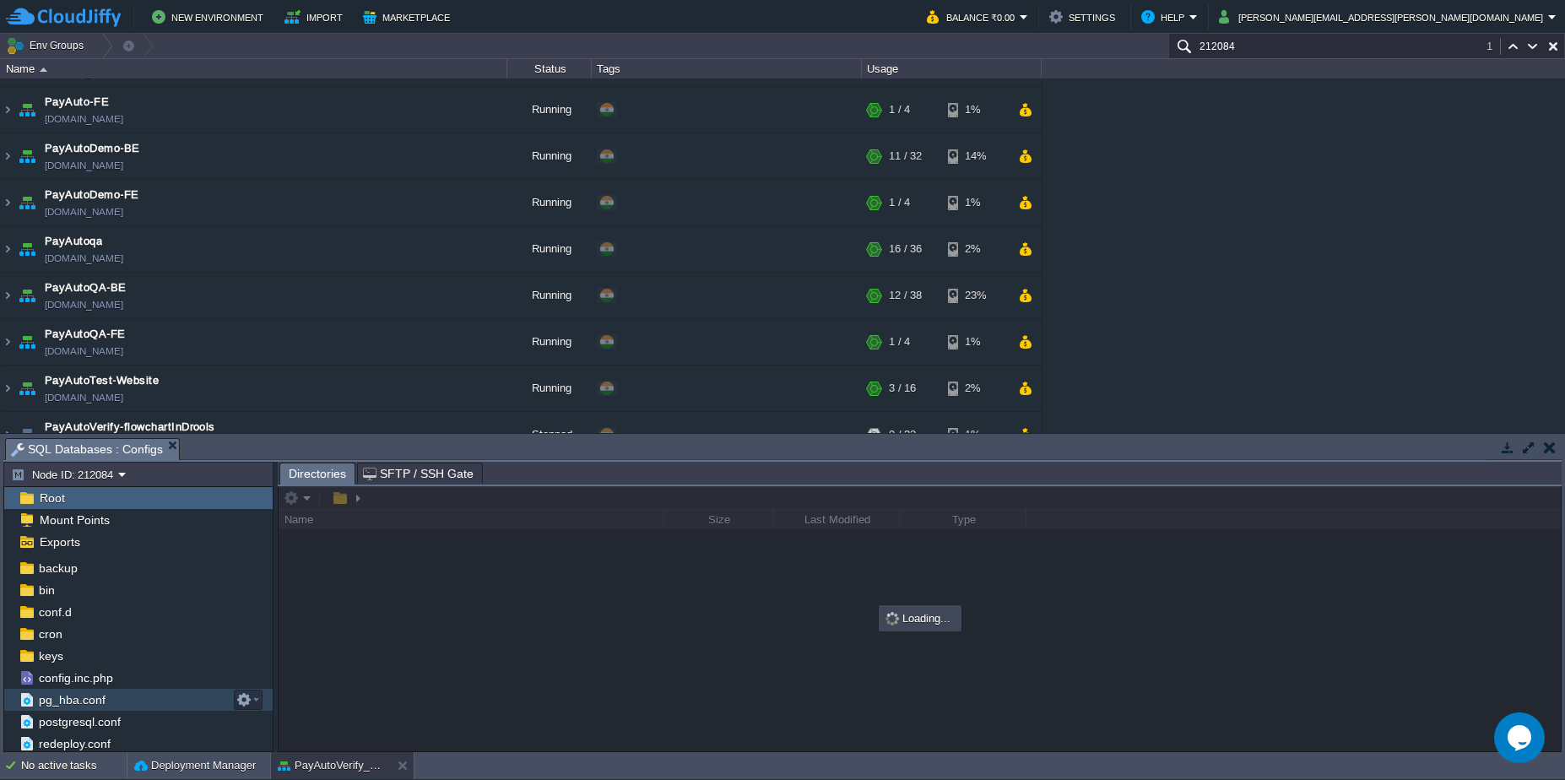
click at [90, 706] on span "pg_hba.conf" at bounding box center [71, 699] width 73 height 15
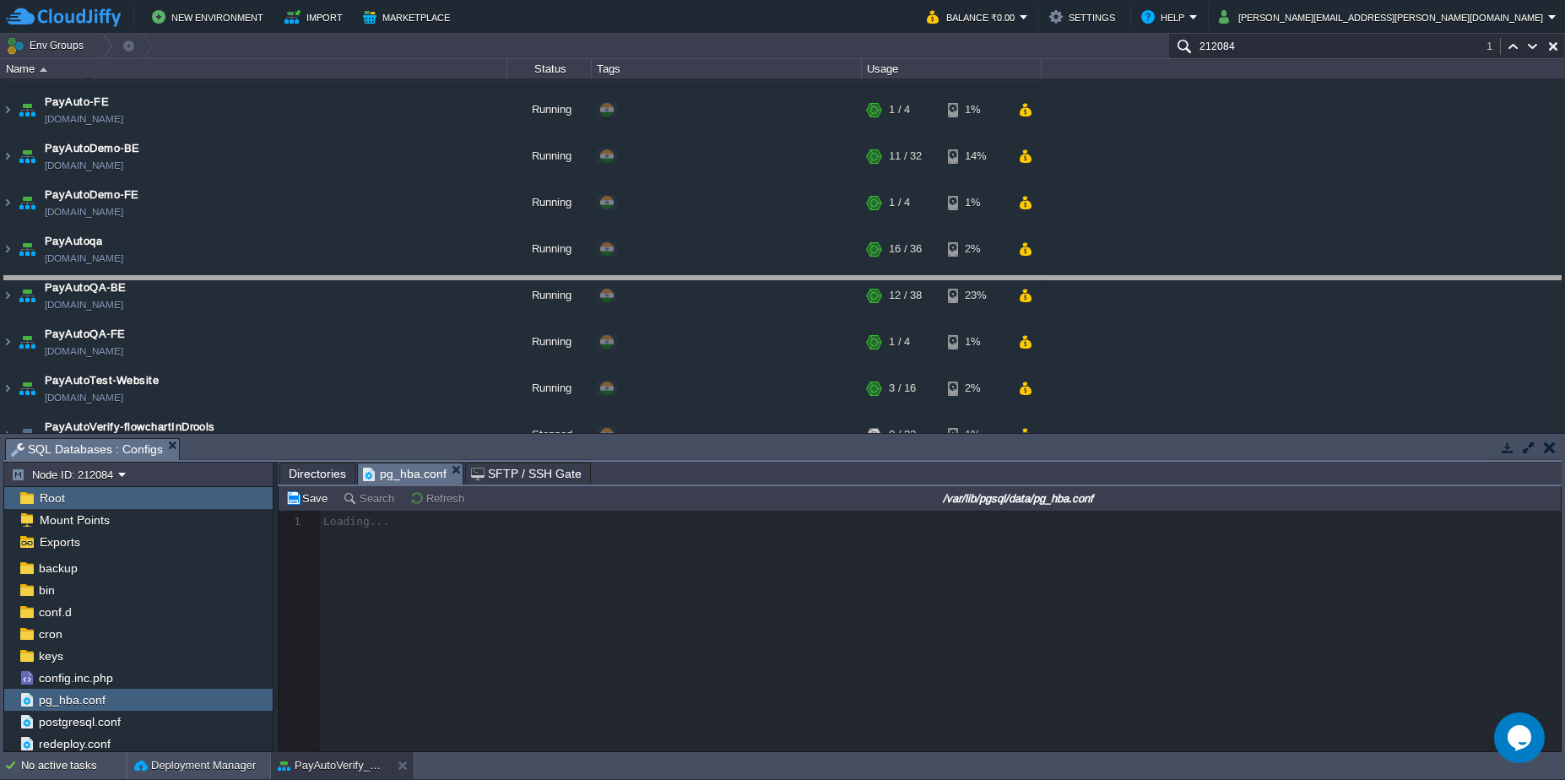
drag, startPoint x: 661, startPoint y: 449, endPoint x: 637, endPoint y: 223, distance: 227.4
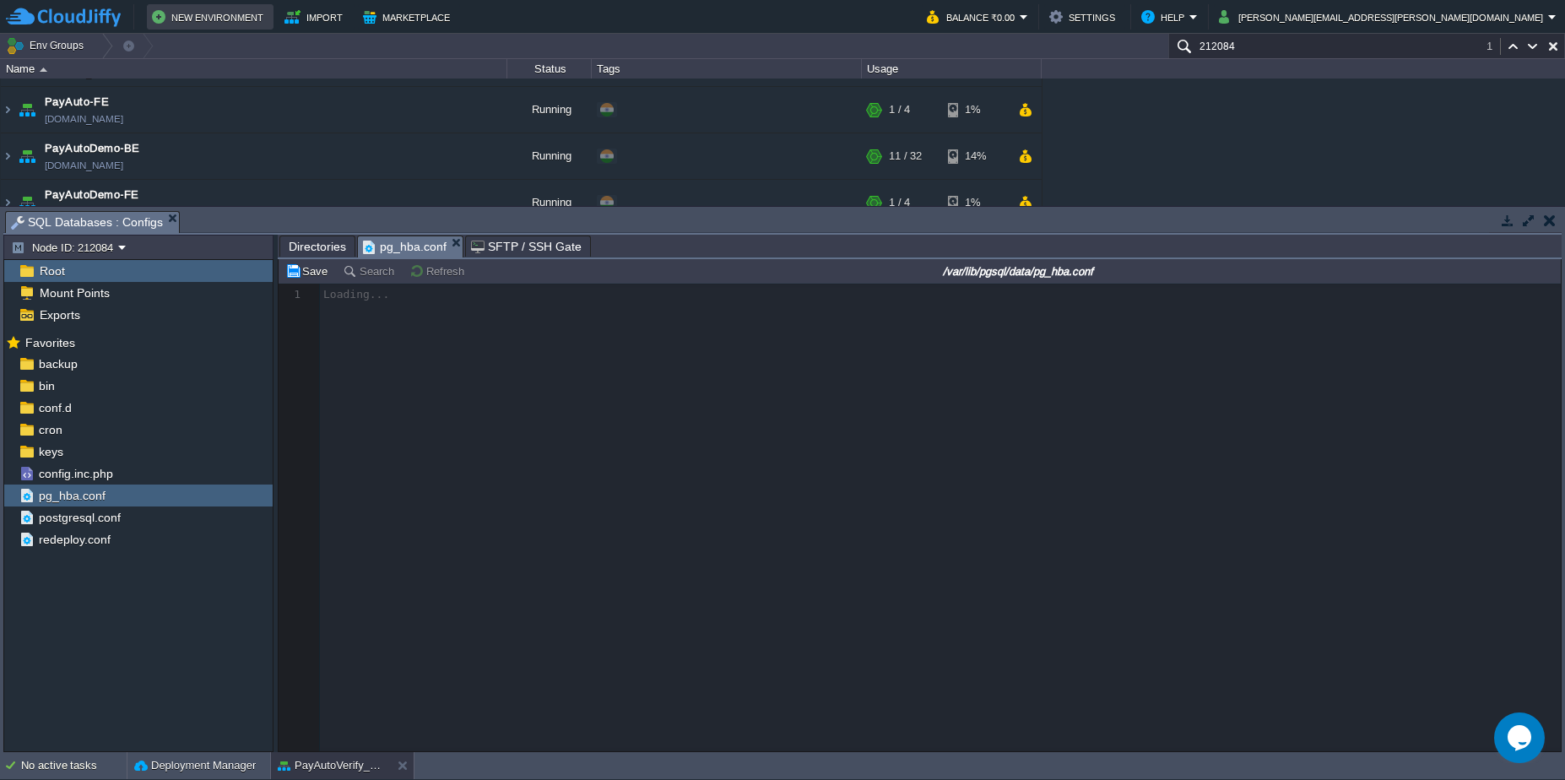
scroll to position [6, 0]
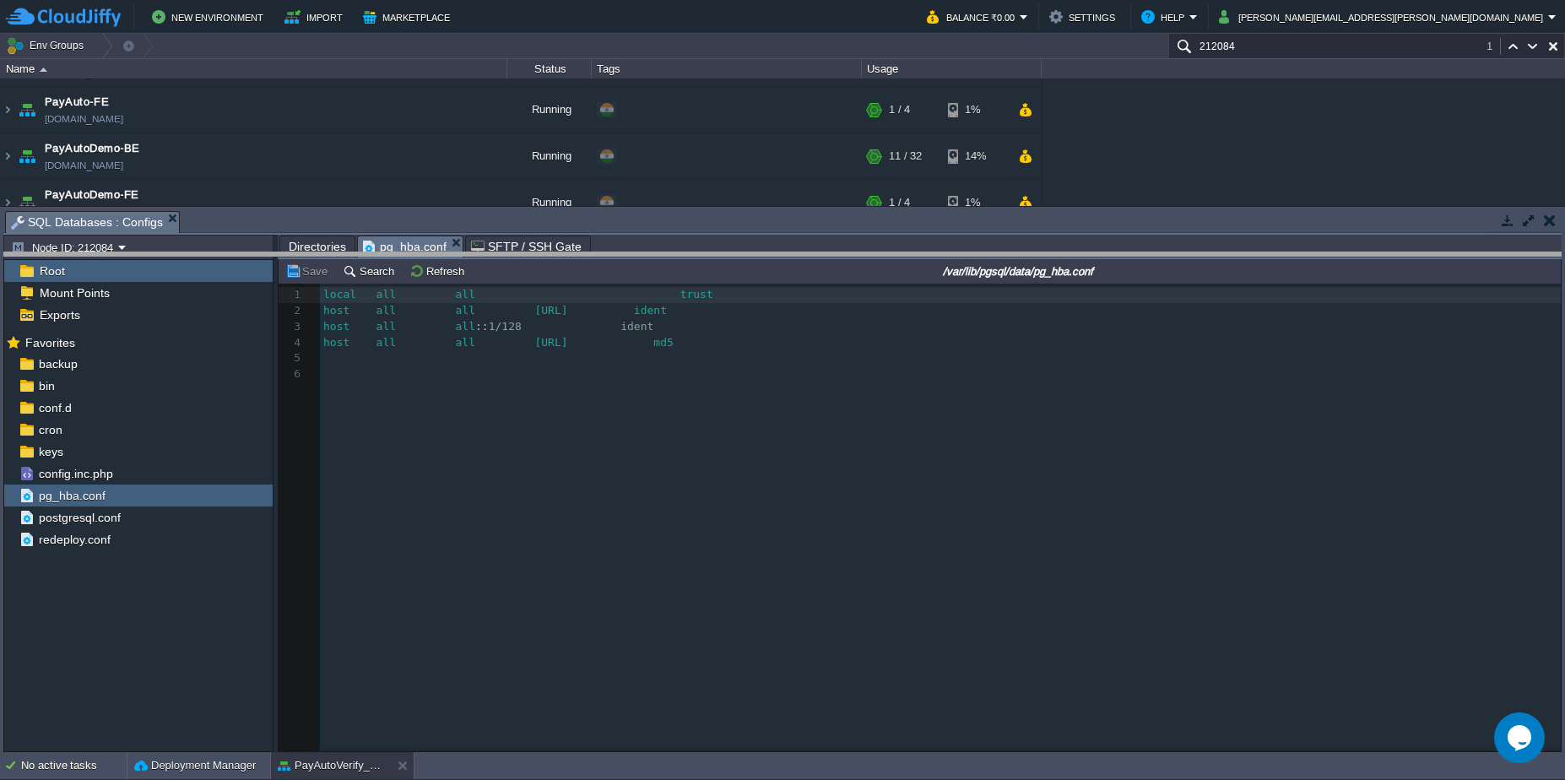
drag, startPoint x: 923, startPoint y: 227, endPoint x: 1022, endPoint y: 233, distance: 98.9
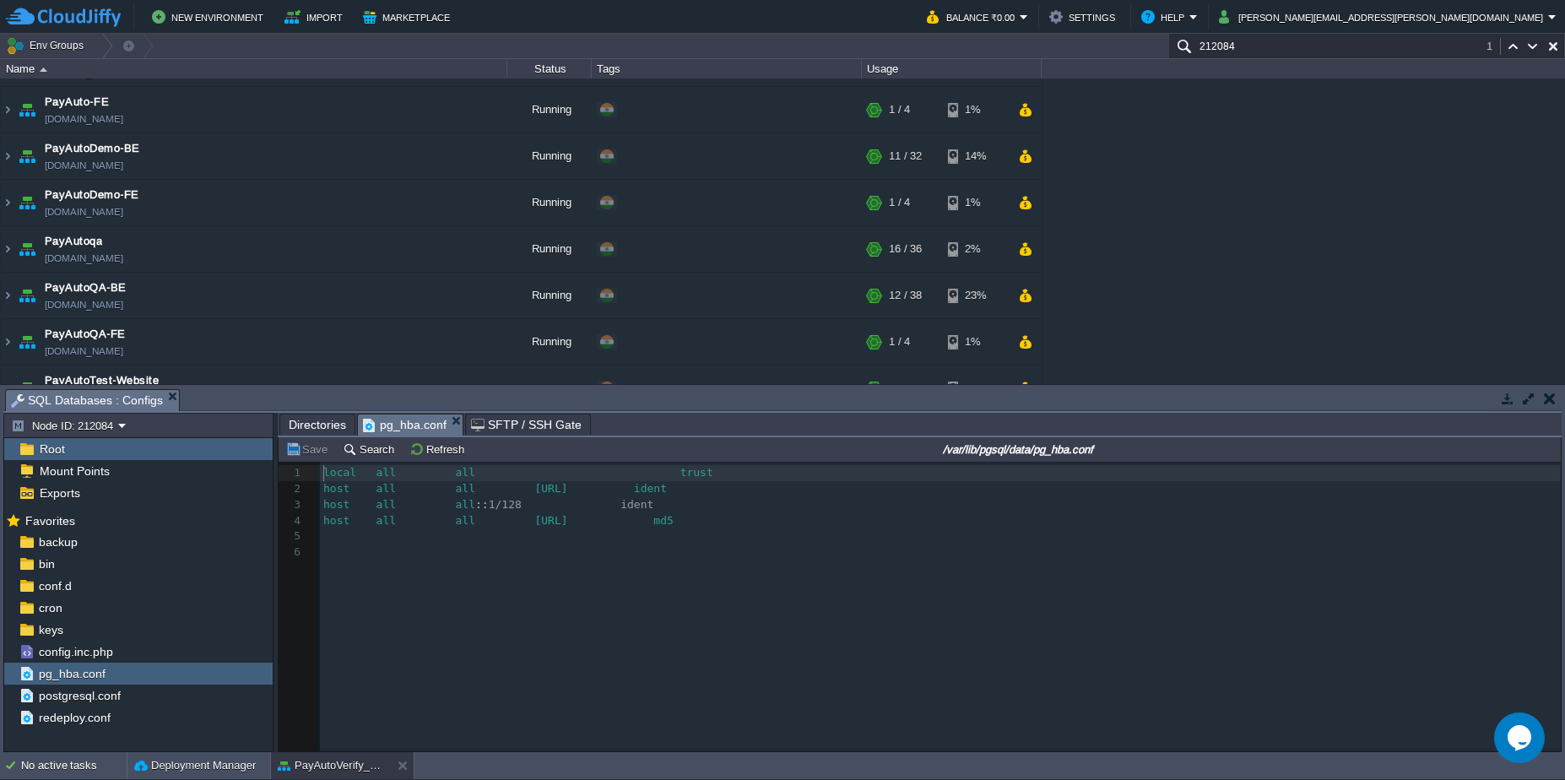
click at [1544, 403] on button "button" at bounding box center [1550, 398] width 12 height 15
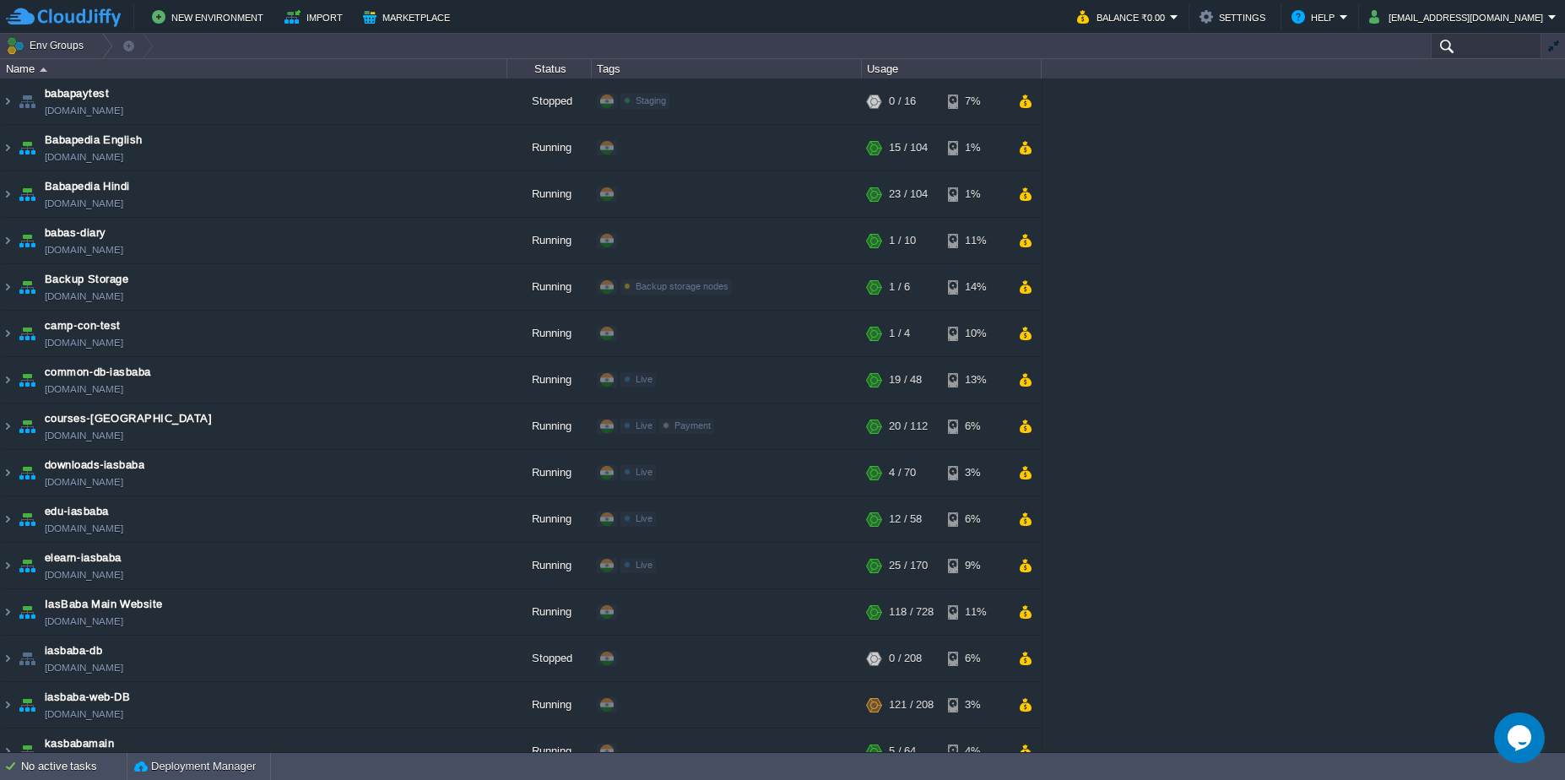
click at [1466, 39] on input "text" at bounding box center [1486, 46] width 111 height 24
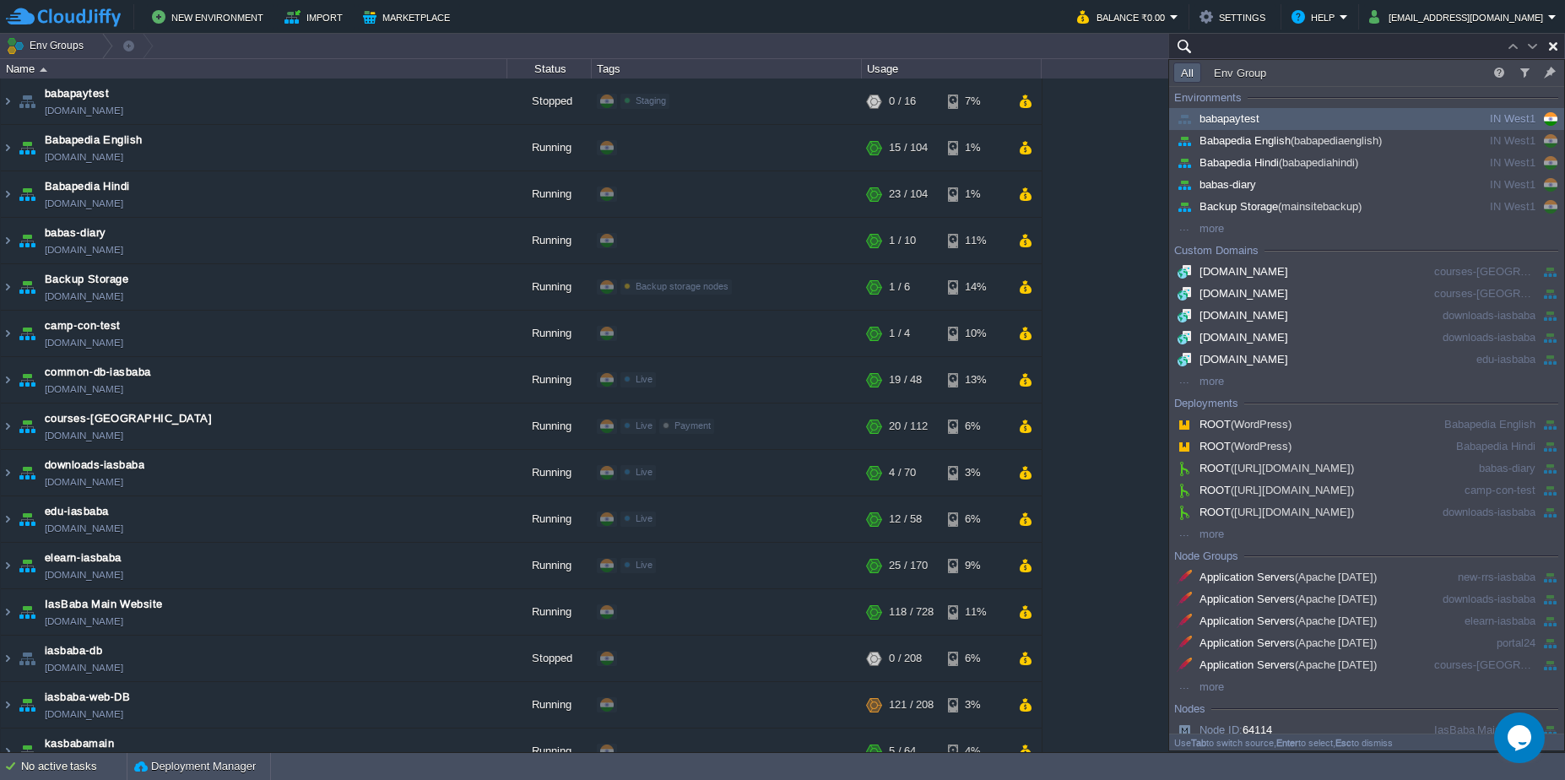
paste input "university-iasbaba.cloudjiffy.net"
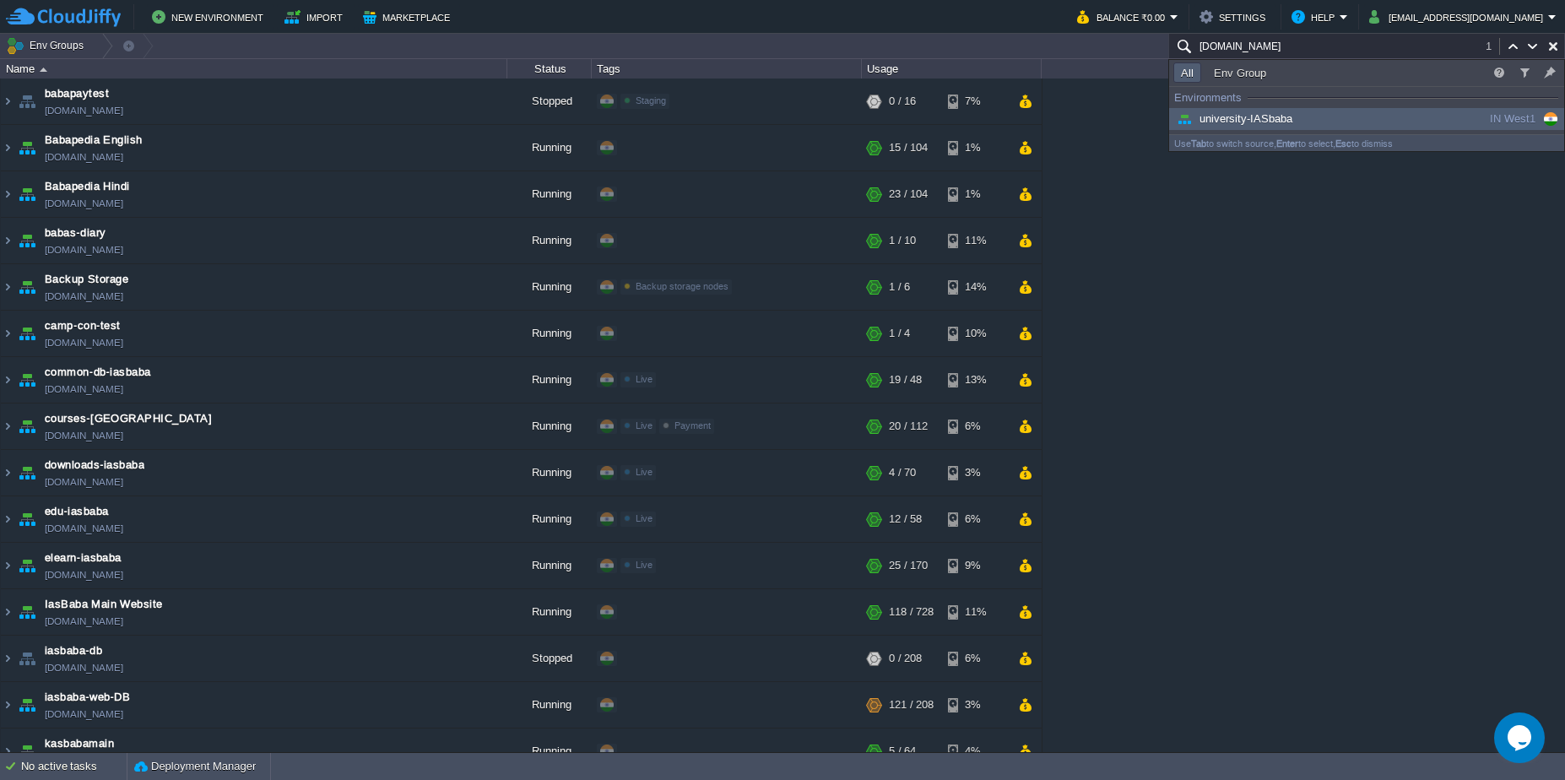
type input "university-iasbaba.cloudjiffy.net"
click at [1376, 118] on div "university-IASbaba" at bounding box center [1300, 119] width 255 height 19
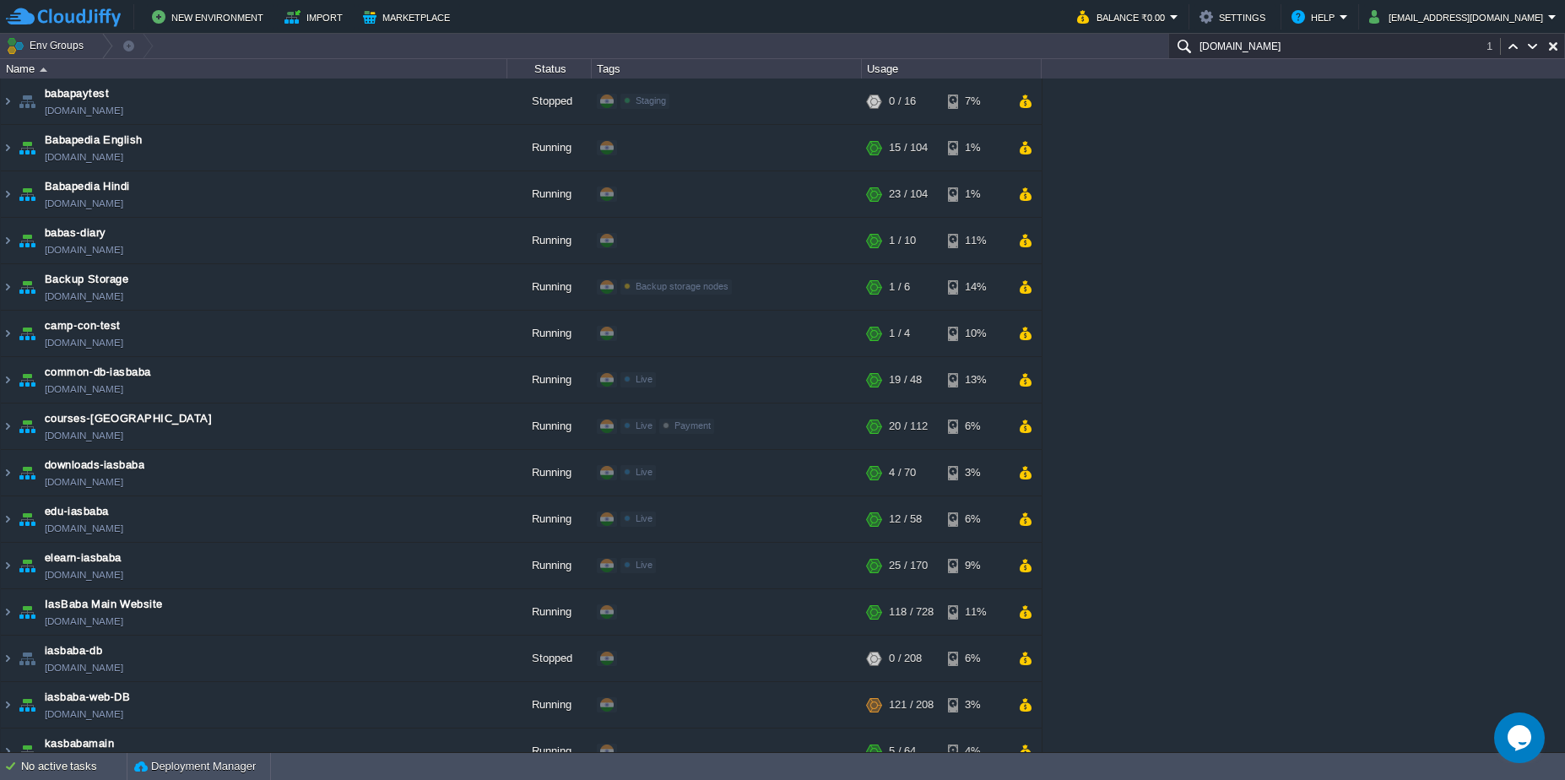
scroll to position [394, 0]
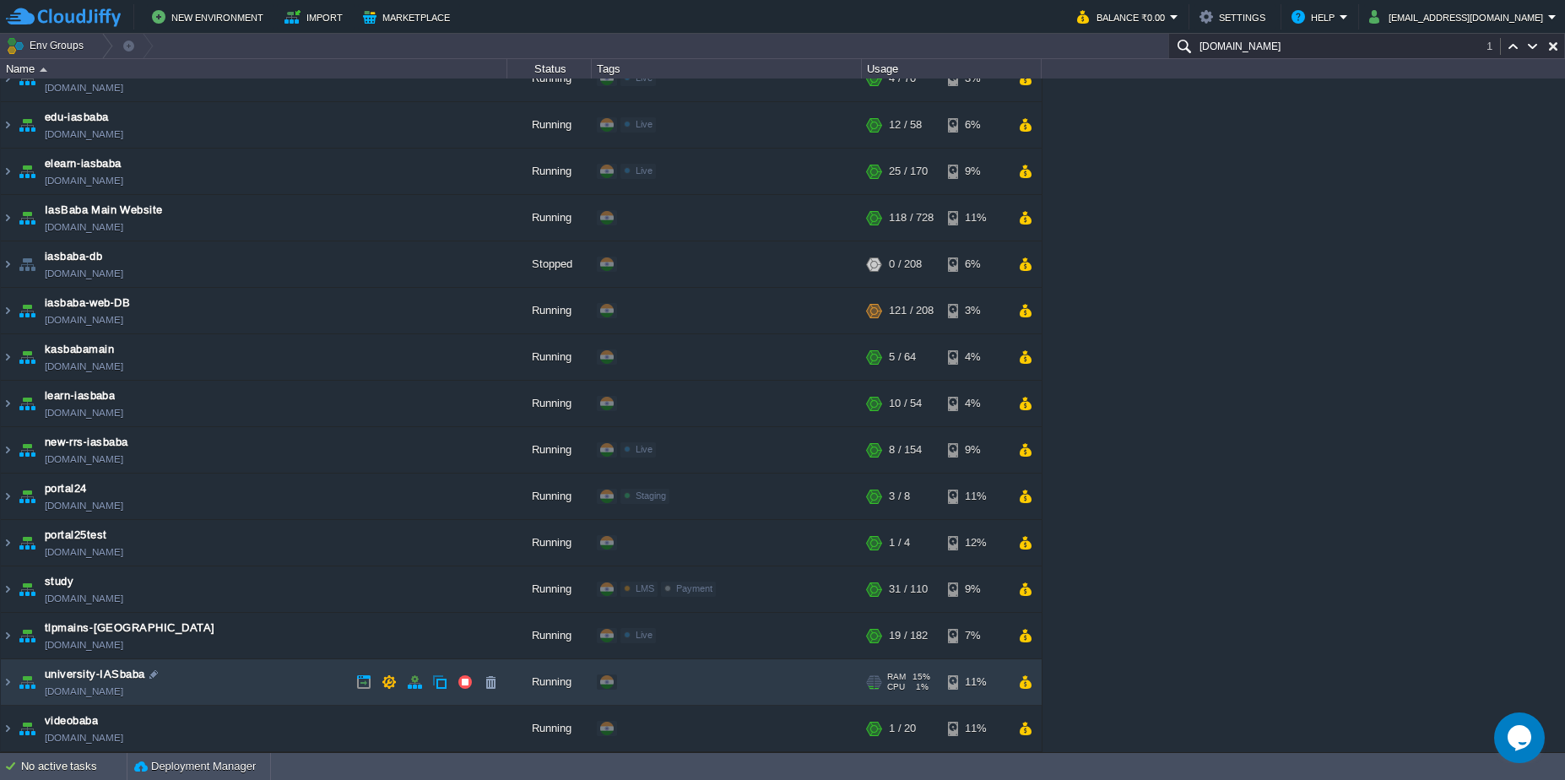
click at [263, 694] on td "university-IASbaba university-iasbaba.cloudjiffy.net" at bounding box center [254, 682] width 506 height 46
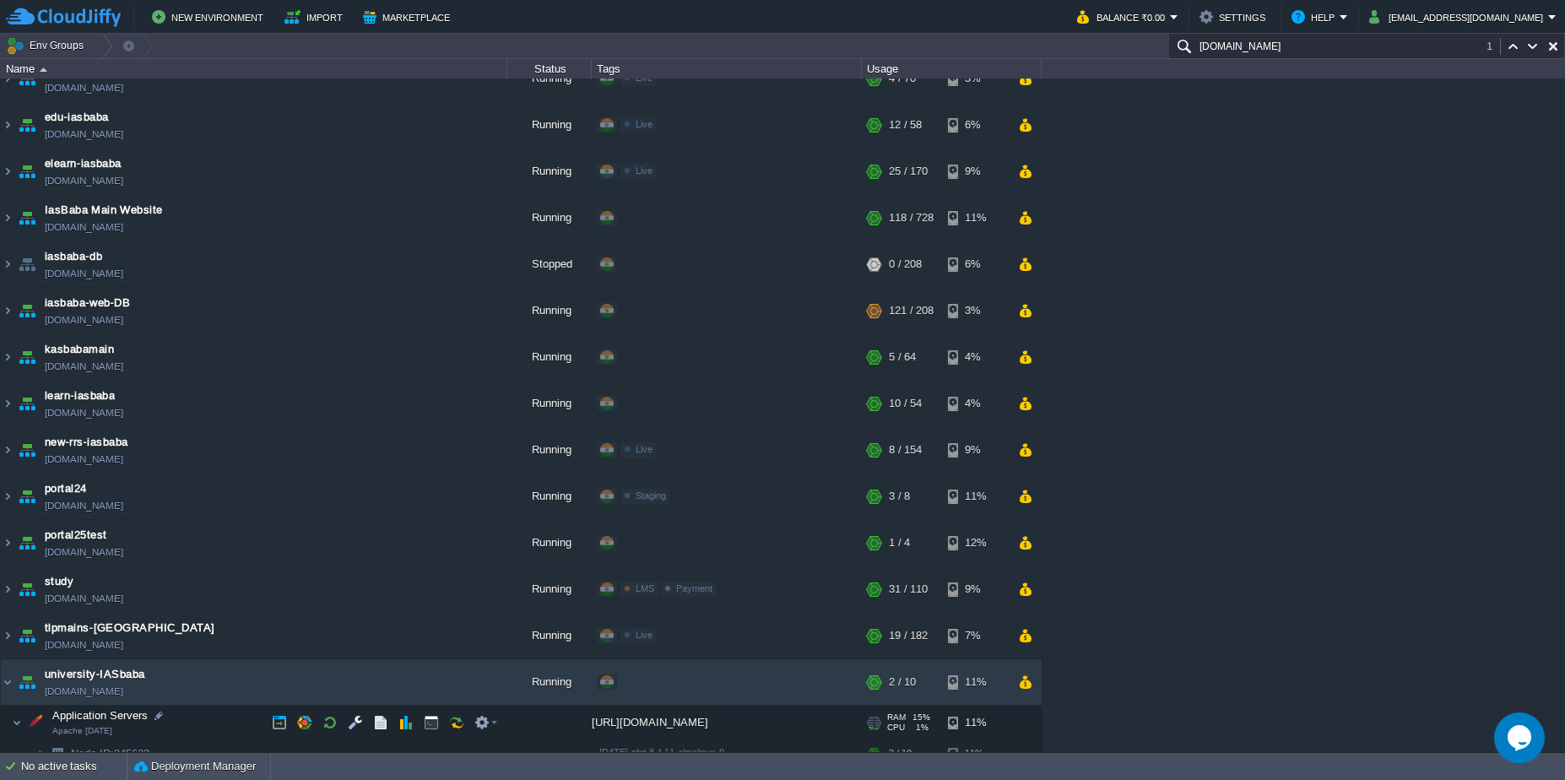
scroll to position [483, 0]
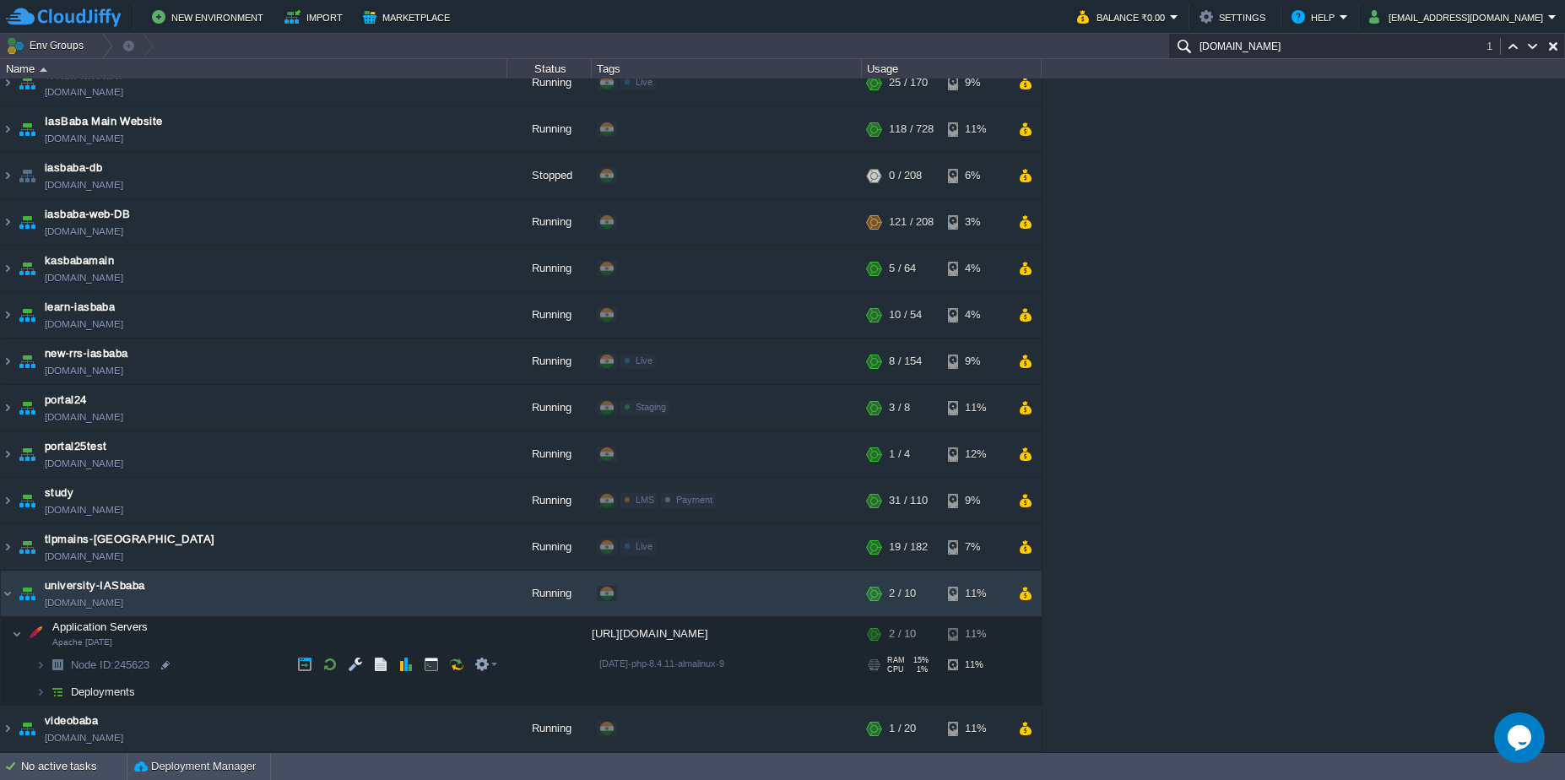
click at [249, 672] on td "Node ID: 245623" at bounding box center [254, 665] width 506 height 27
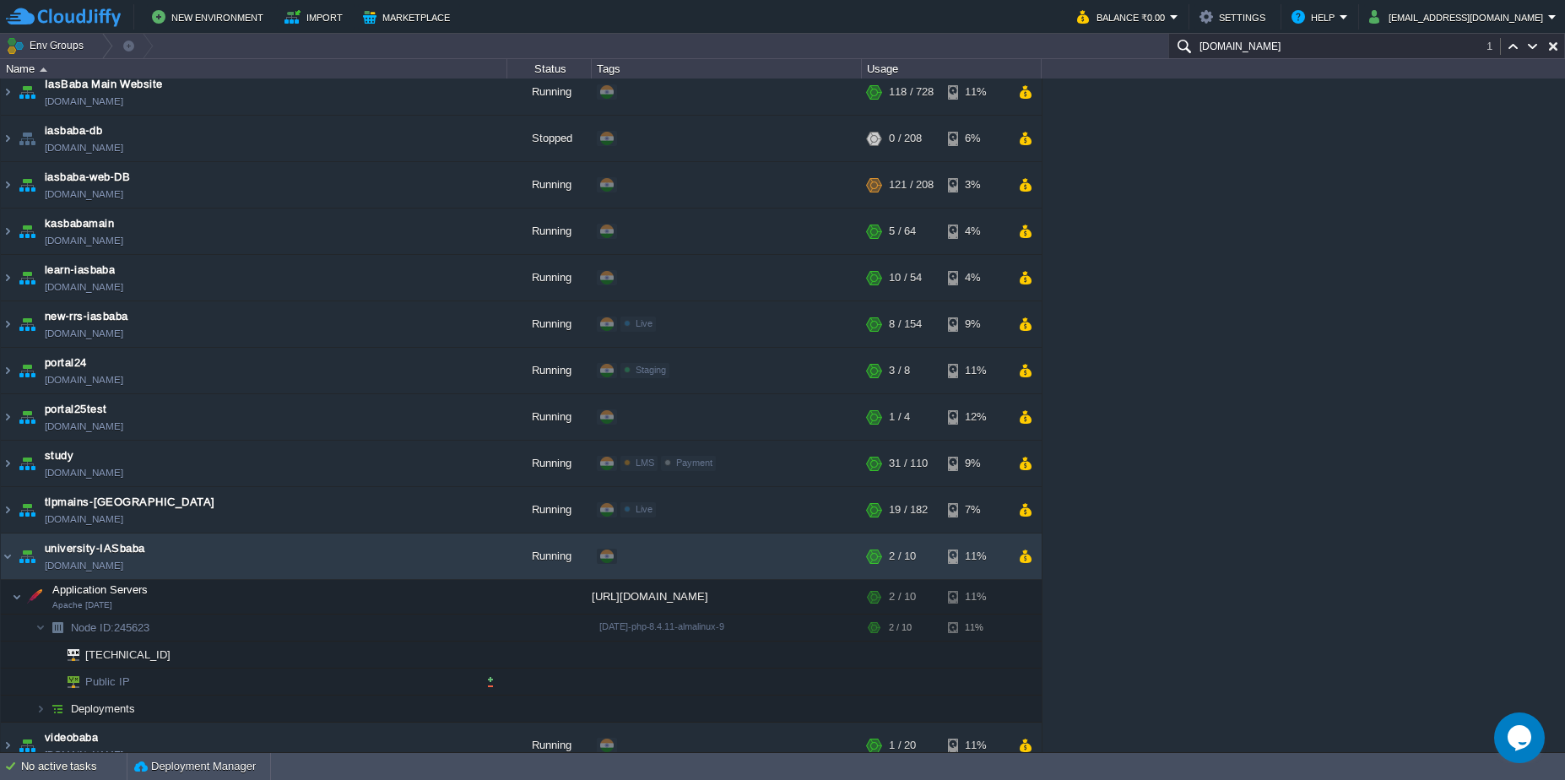
scroll to position [537, 0]
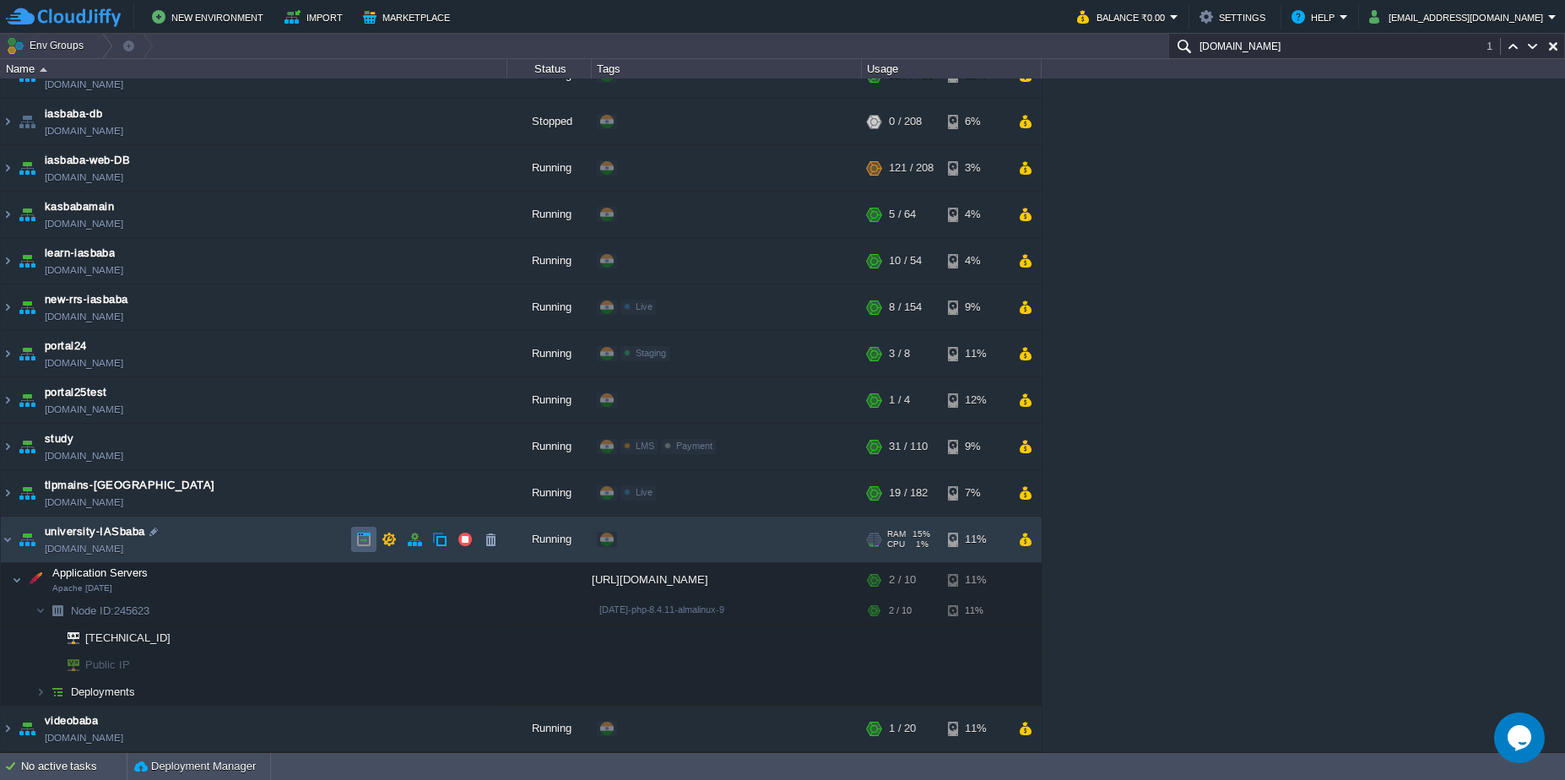
click at [365, 532] on button "button" at bounding box center [363, 539] width 15 height 15
click at [1412, 47] on input "university-iasbaba.cloudjiffy.net" at bounding box center [1366, 46] width 397 height 24
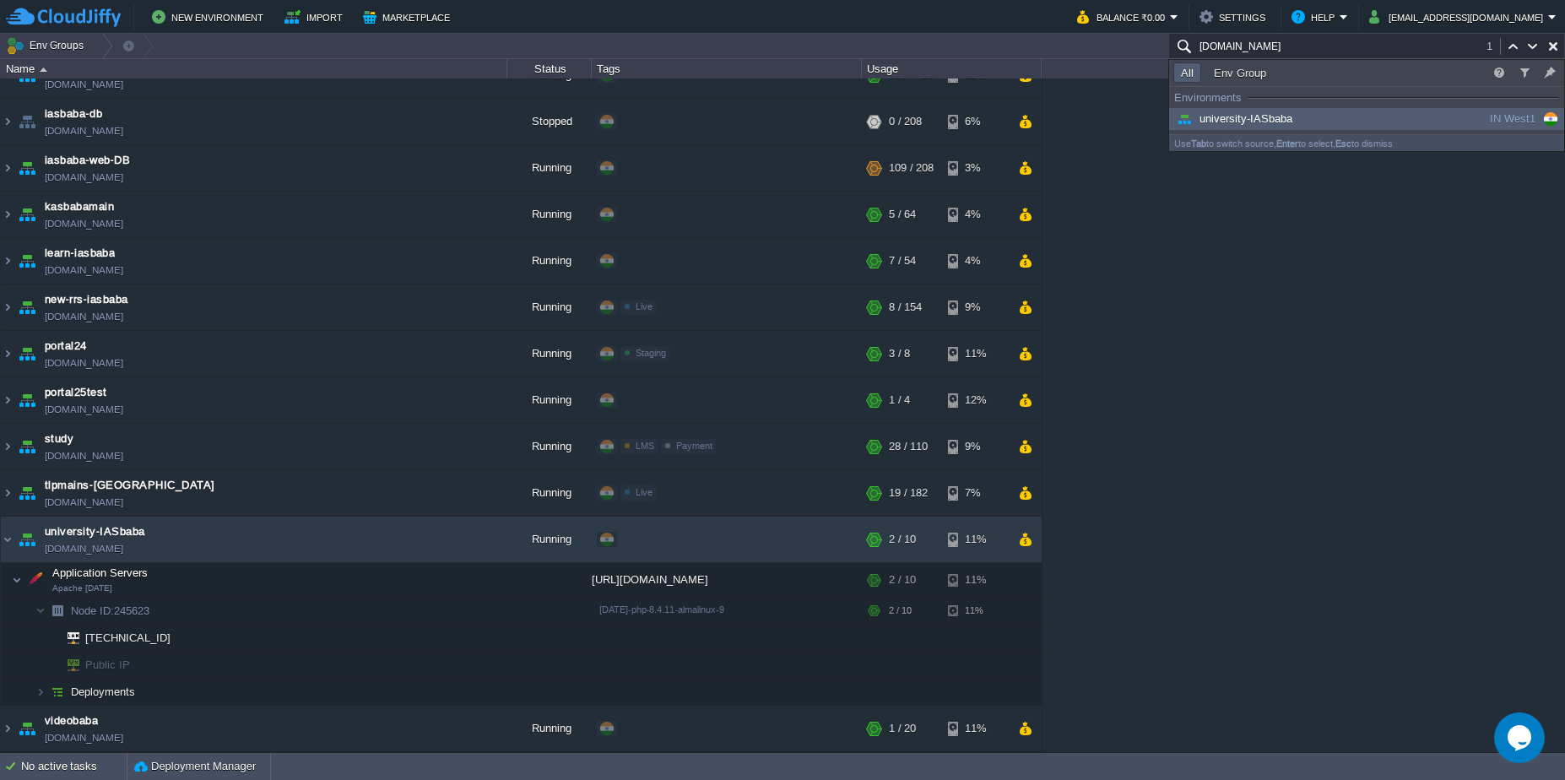
click at [1412, 47] on input "university-iasbaba.cloudjiffy.net" at bounding box center [1366, 46] width 397 height 24
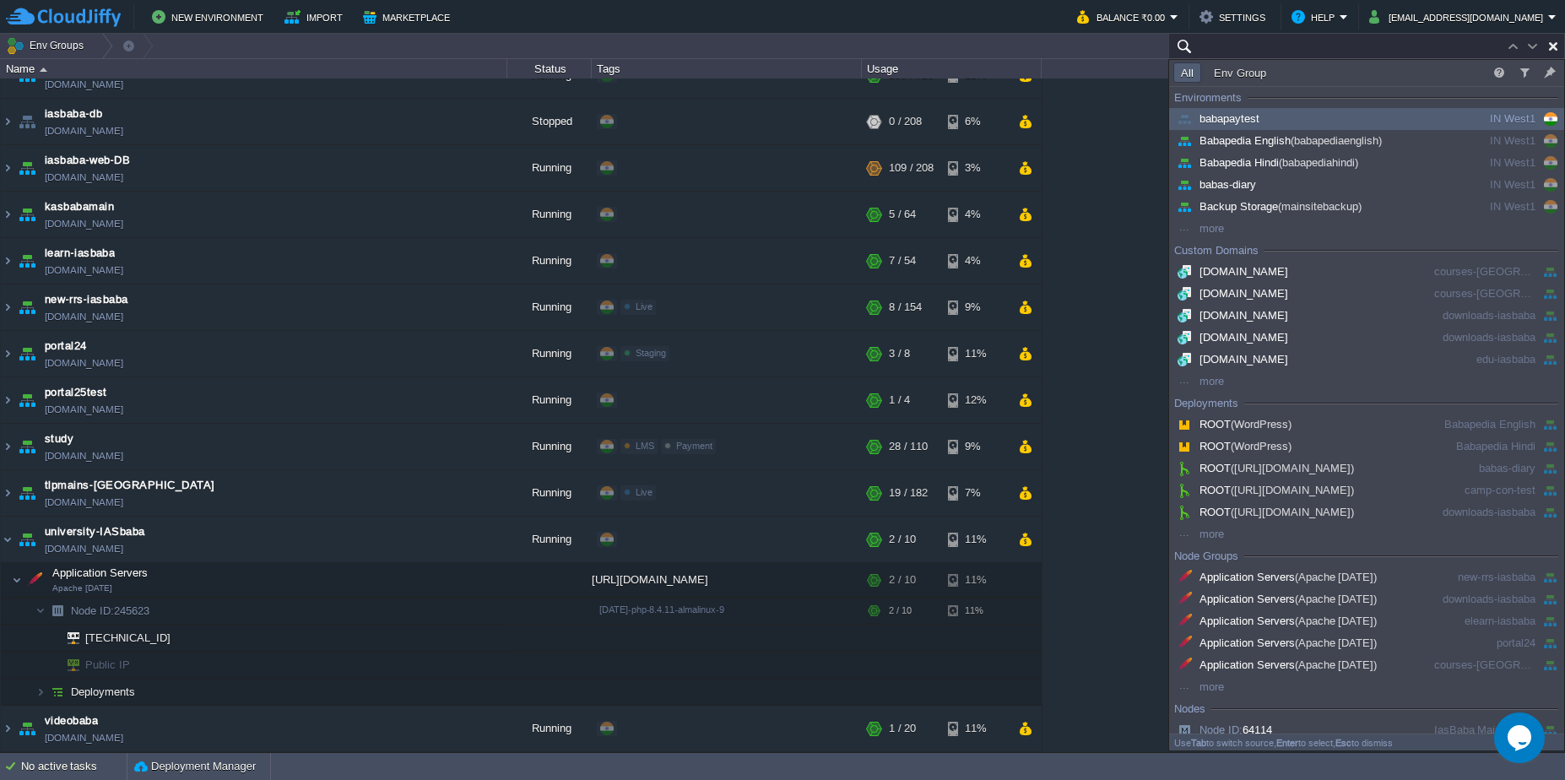
paste input "103.26.206.138"
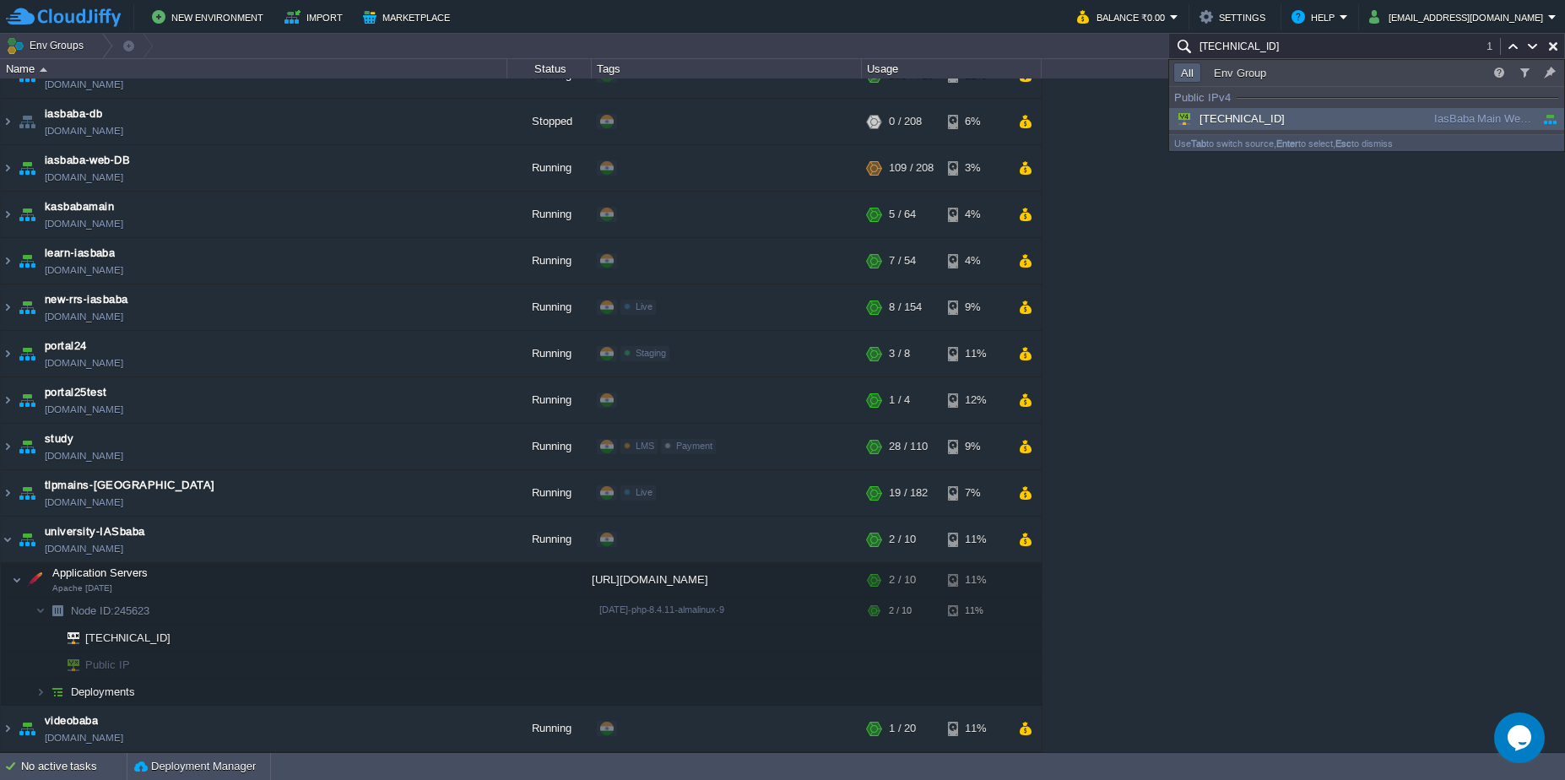
type input "103.26.206.138"
click at [1337, 122] on div "103.26.206.138" at bounding box center [1300, 119] width 255 height 19
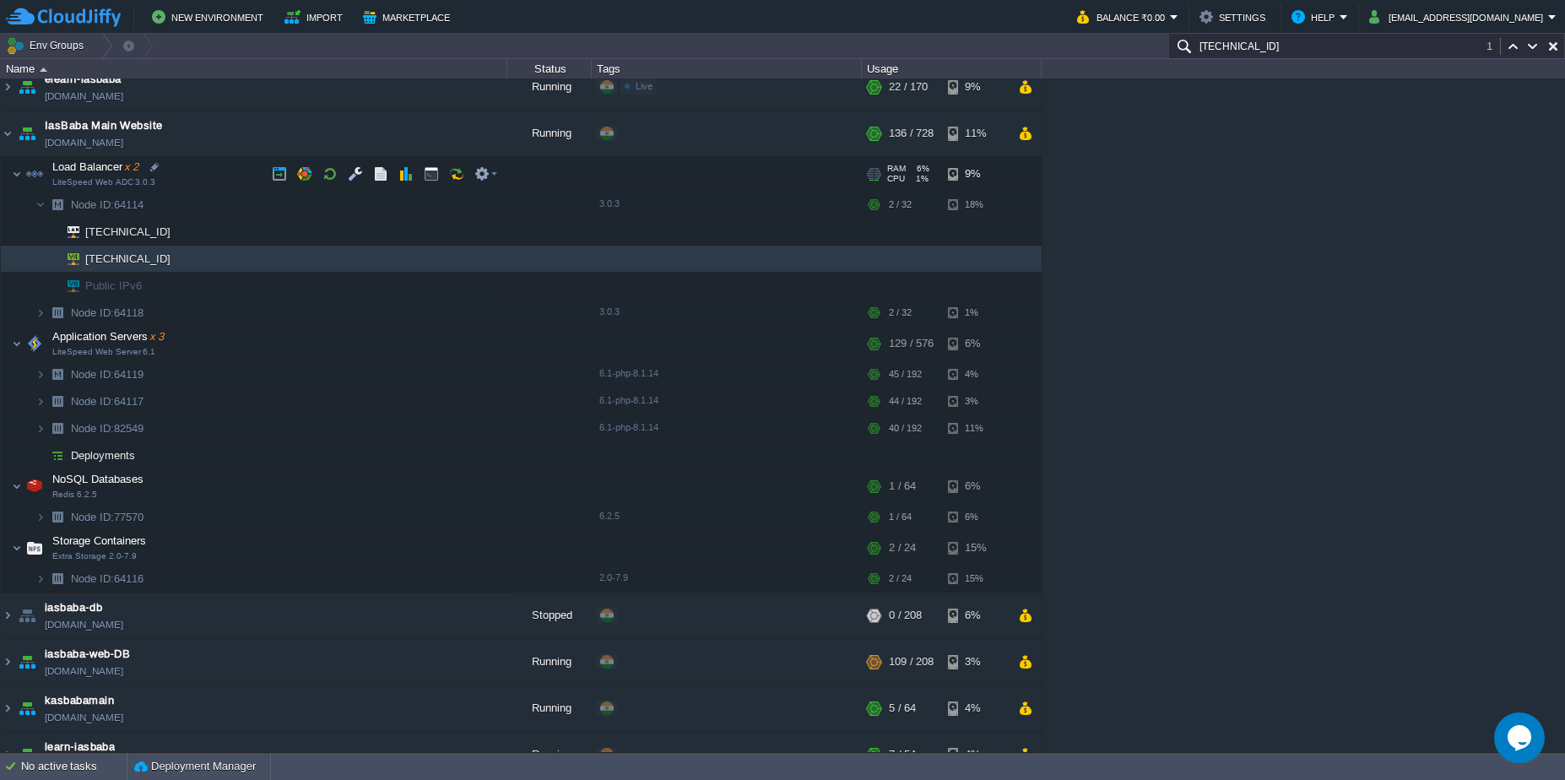
scroll to position [334, 0]
